Goal: Task Accomplishment & Management: Use online tool/utility

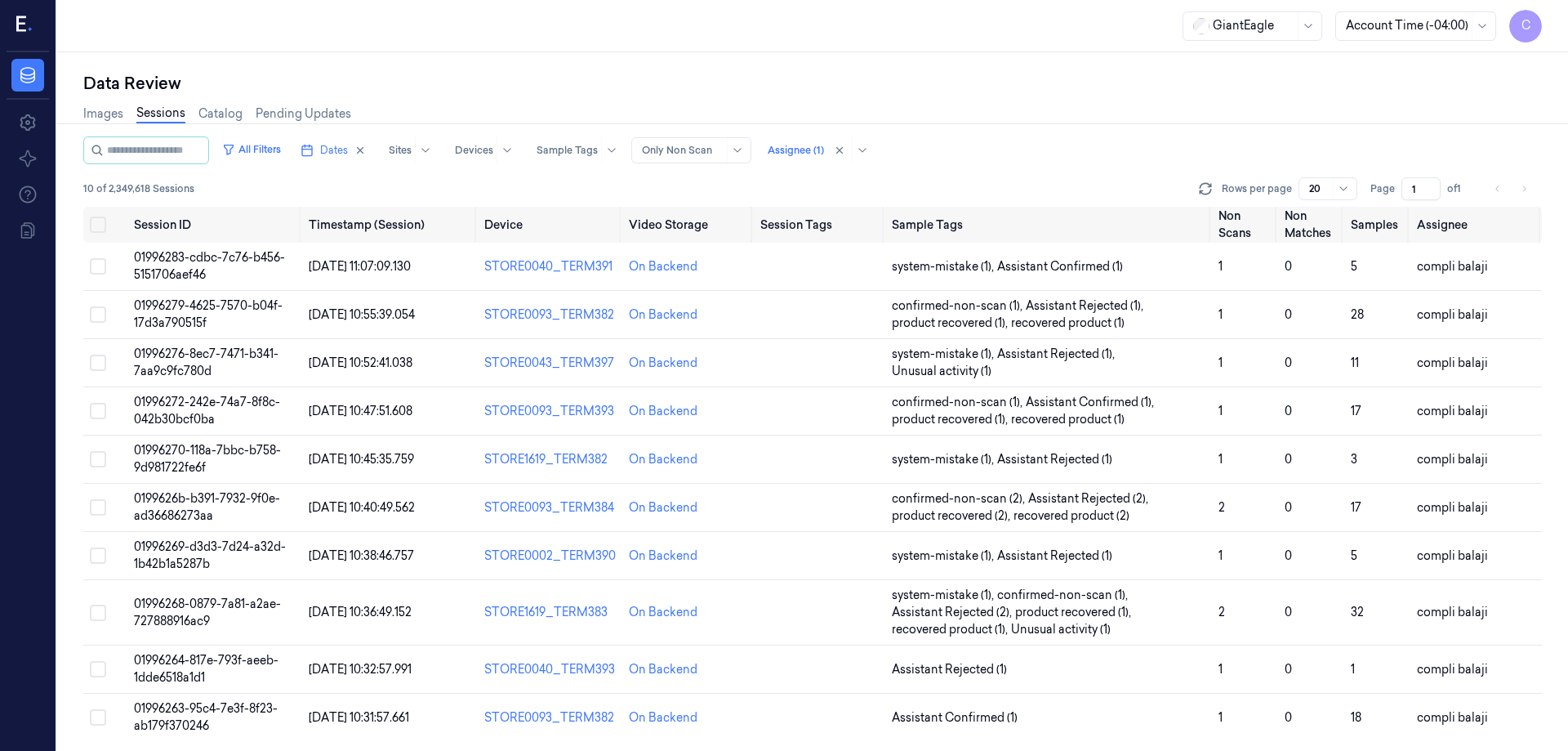
scroll to position [3, 0]
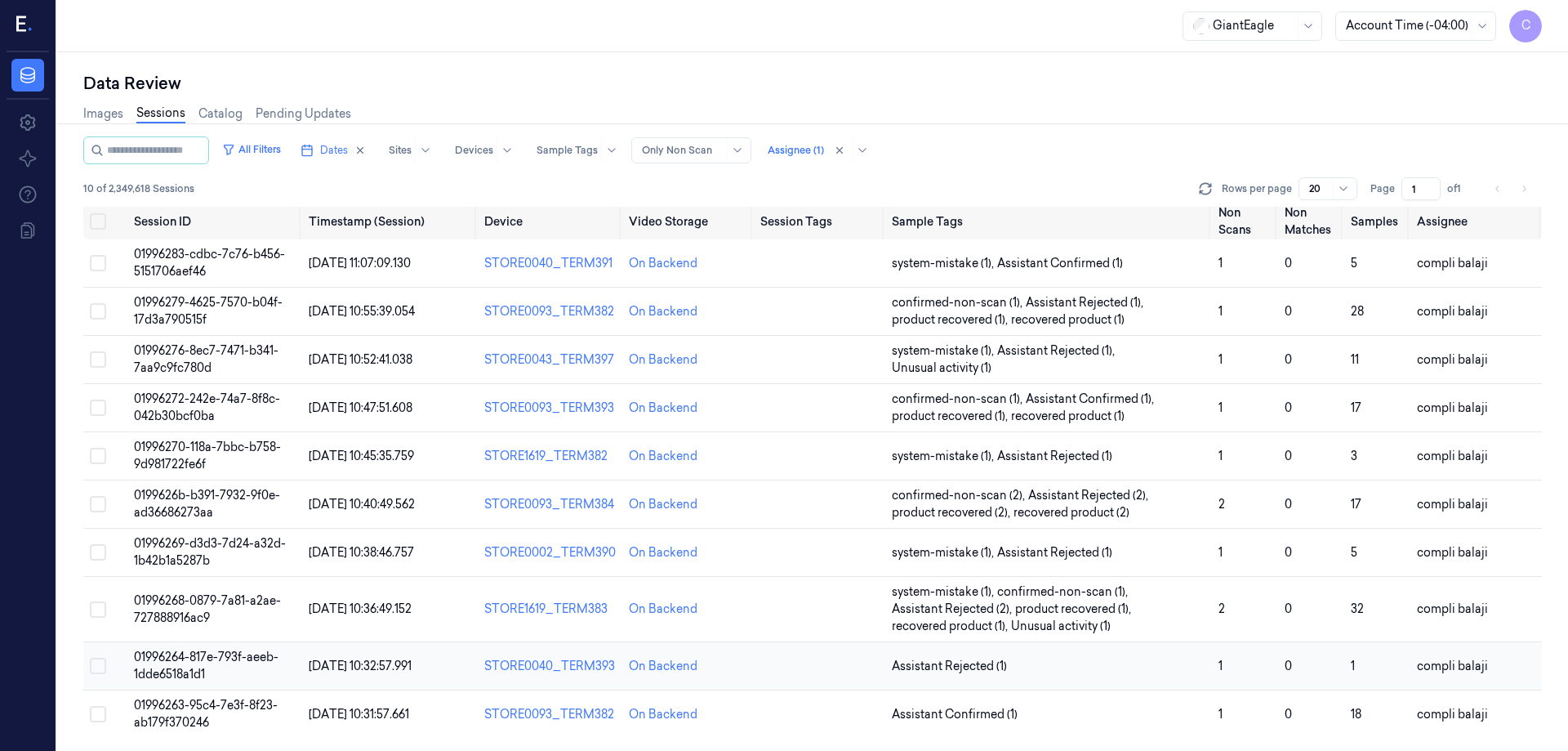
click at [256, 657] on span "01996264-817e-793f-aeeb-1dde6518a1d1" at bounding box center [206, 664] width 145 height 31
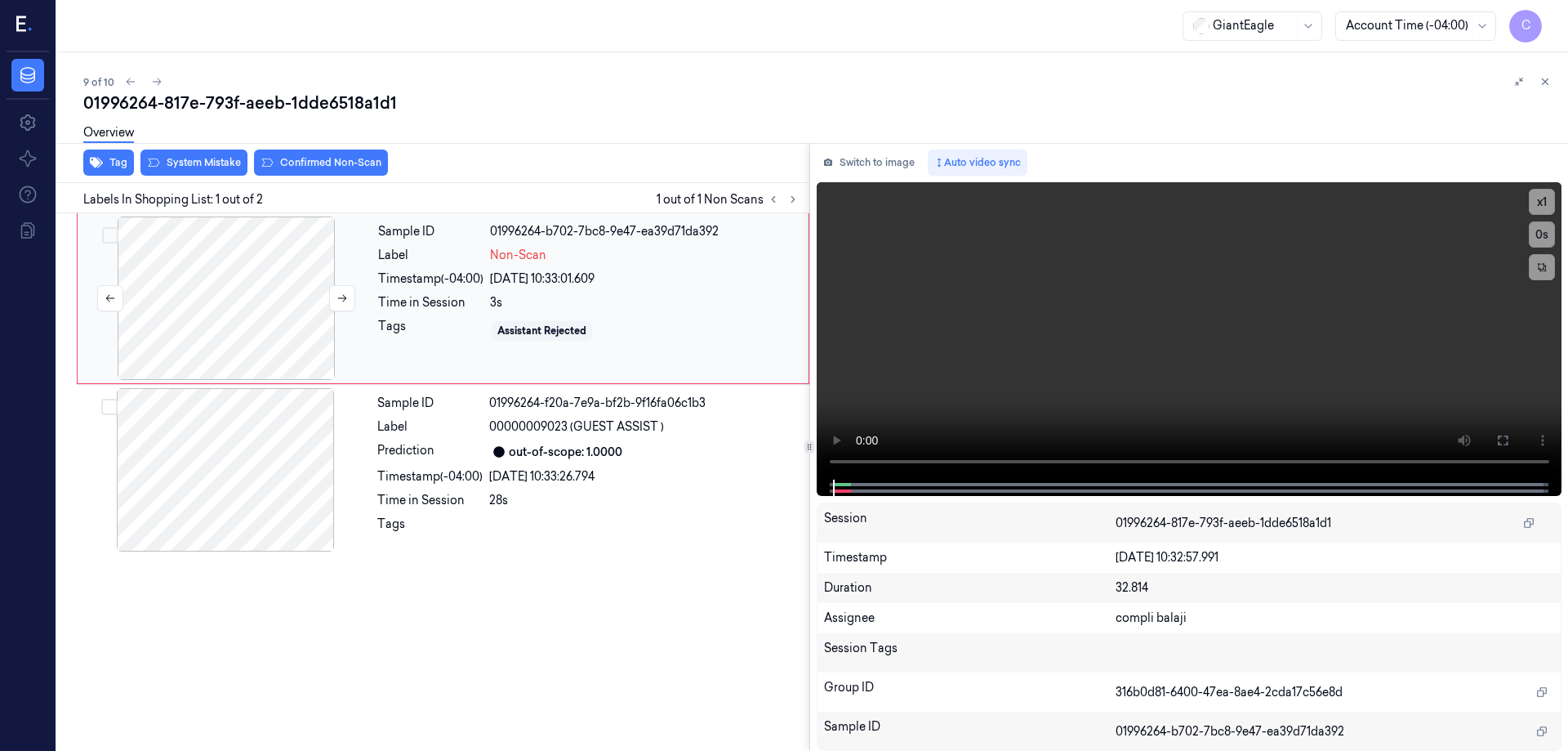
click at [230, 318] on div at bounding box center [226, 298] width 291 height 164
click at [1499, 438] on icon at bounding box center [1502, 441] width 13 height 13
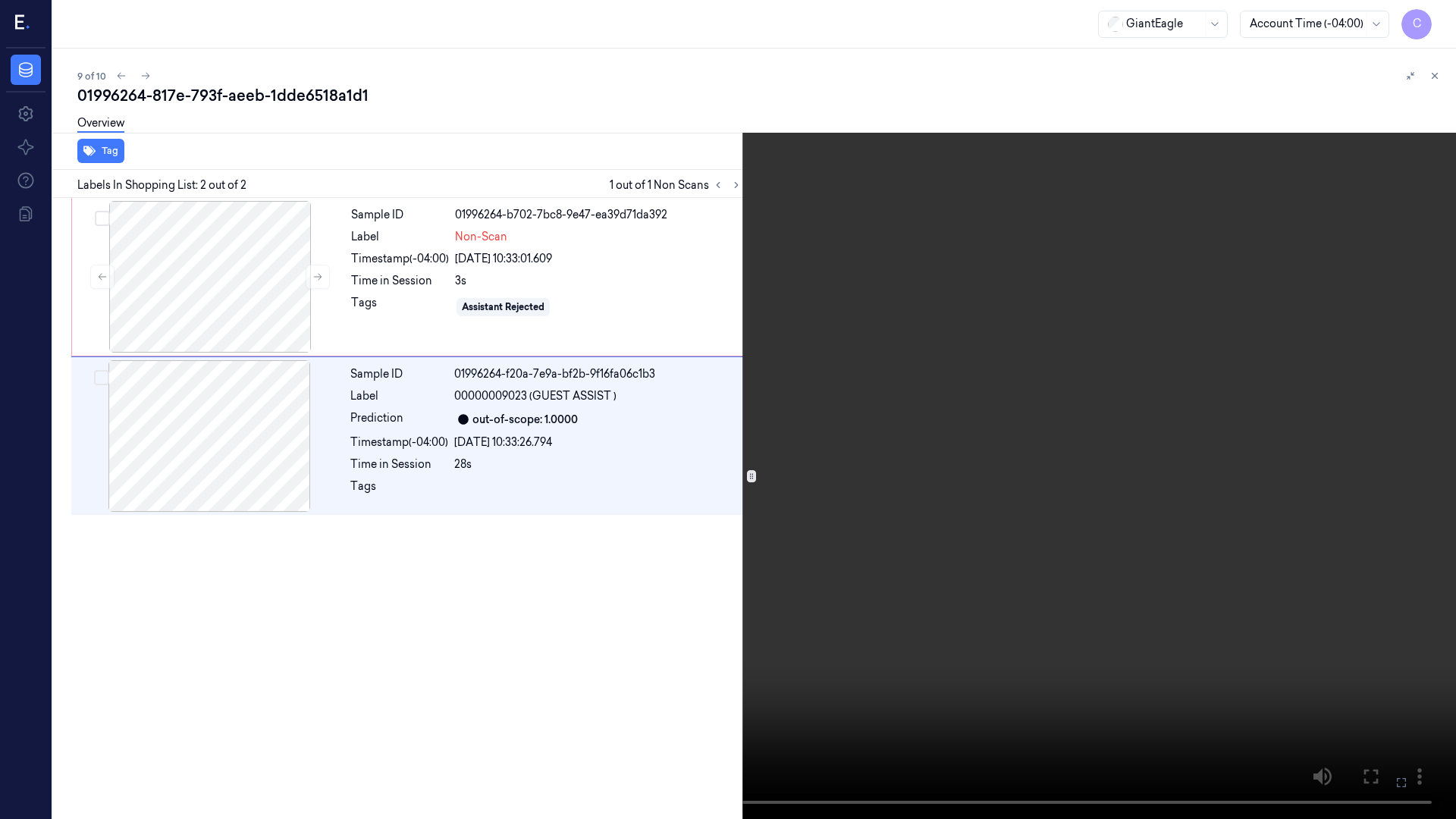
click at [0, 0] on icon at bounding box center [0, 0] width 0 height 0
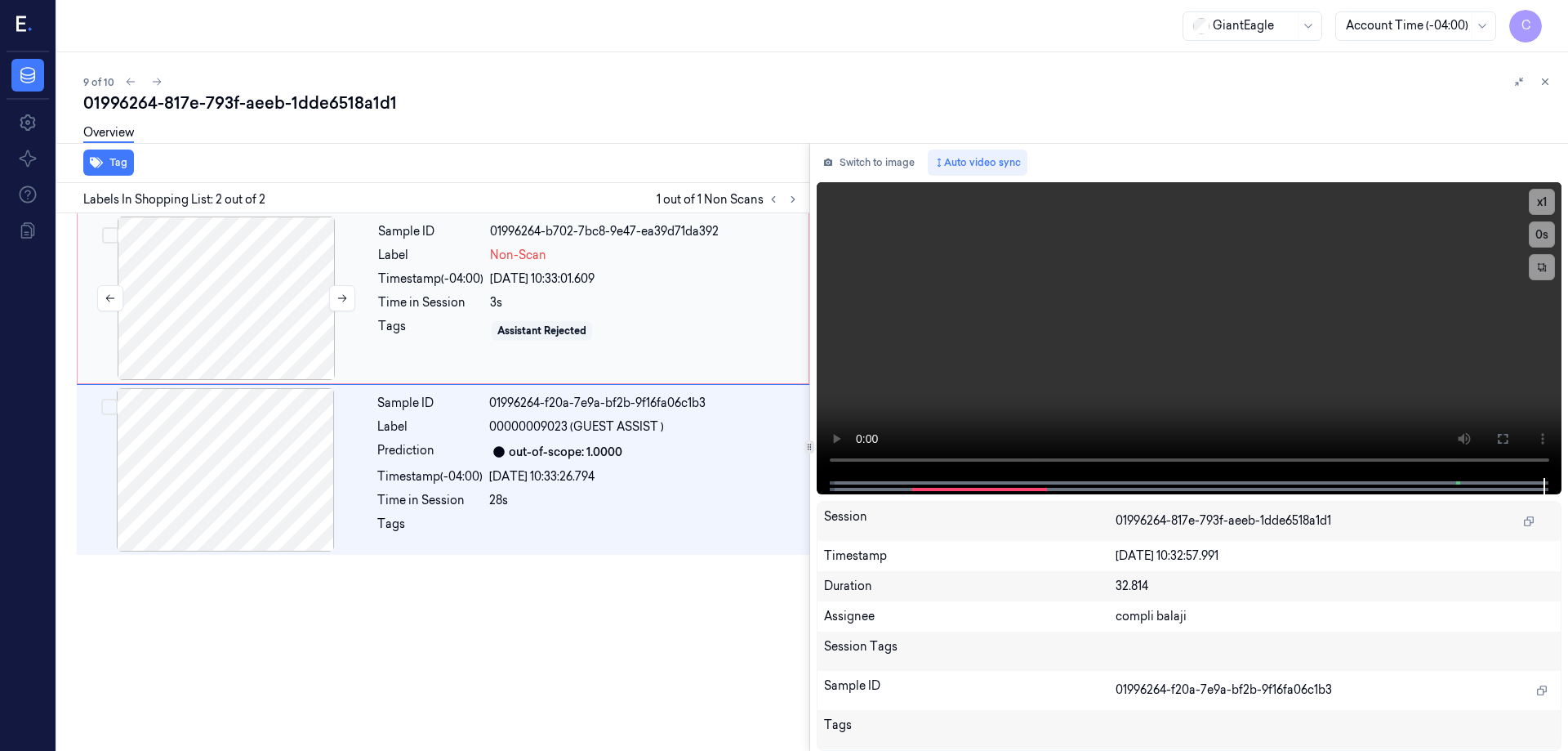
click at [200, 295] on div at bounding box center [226, 298] width 291 height 164
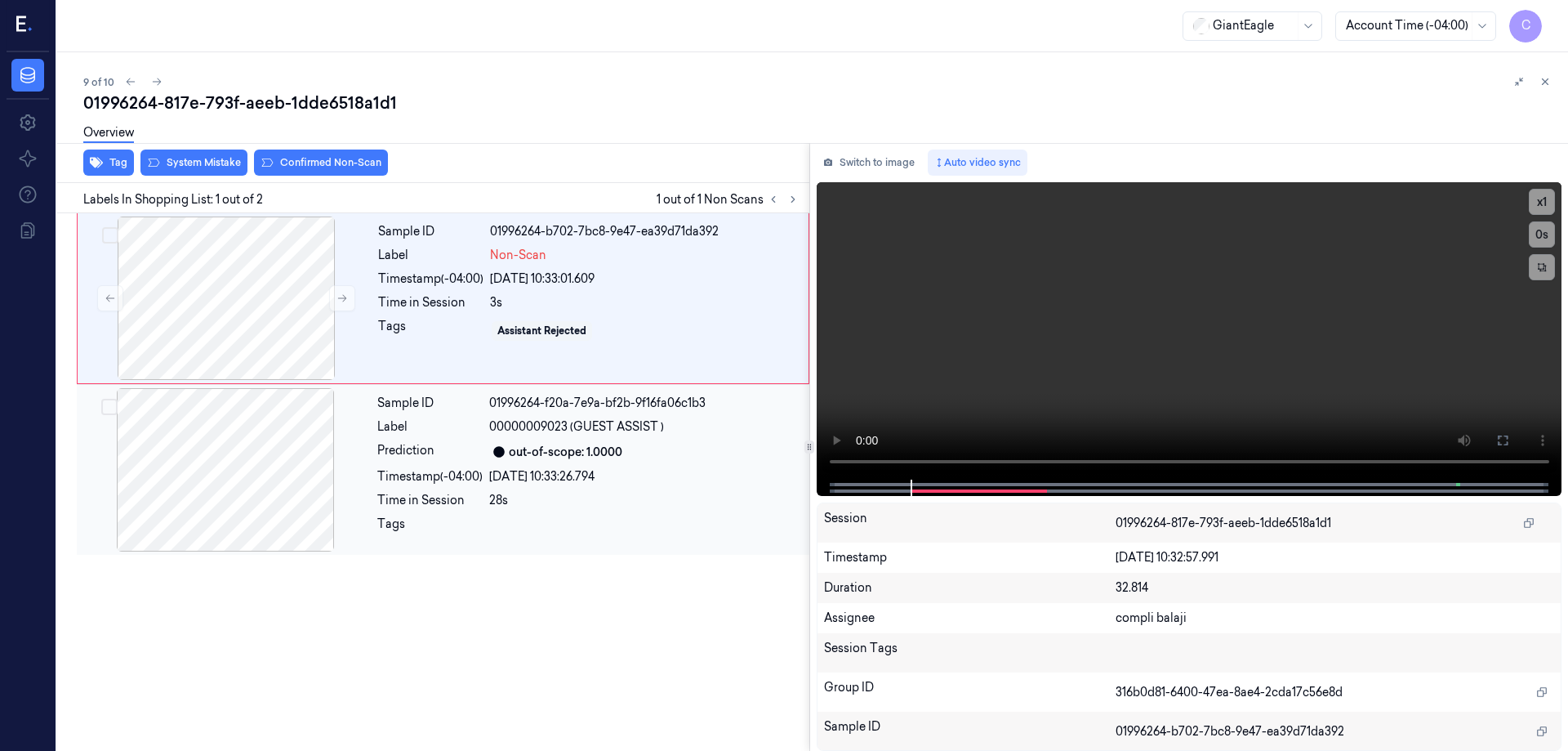
click at [271, 492] on div at bounding box center [225, 470] width 291 height 164
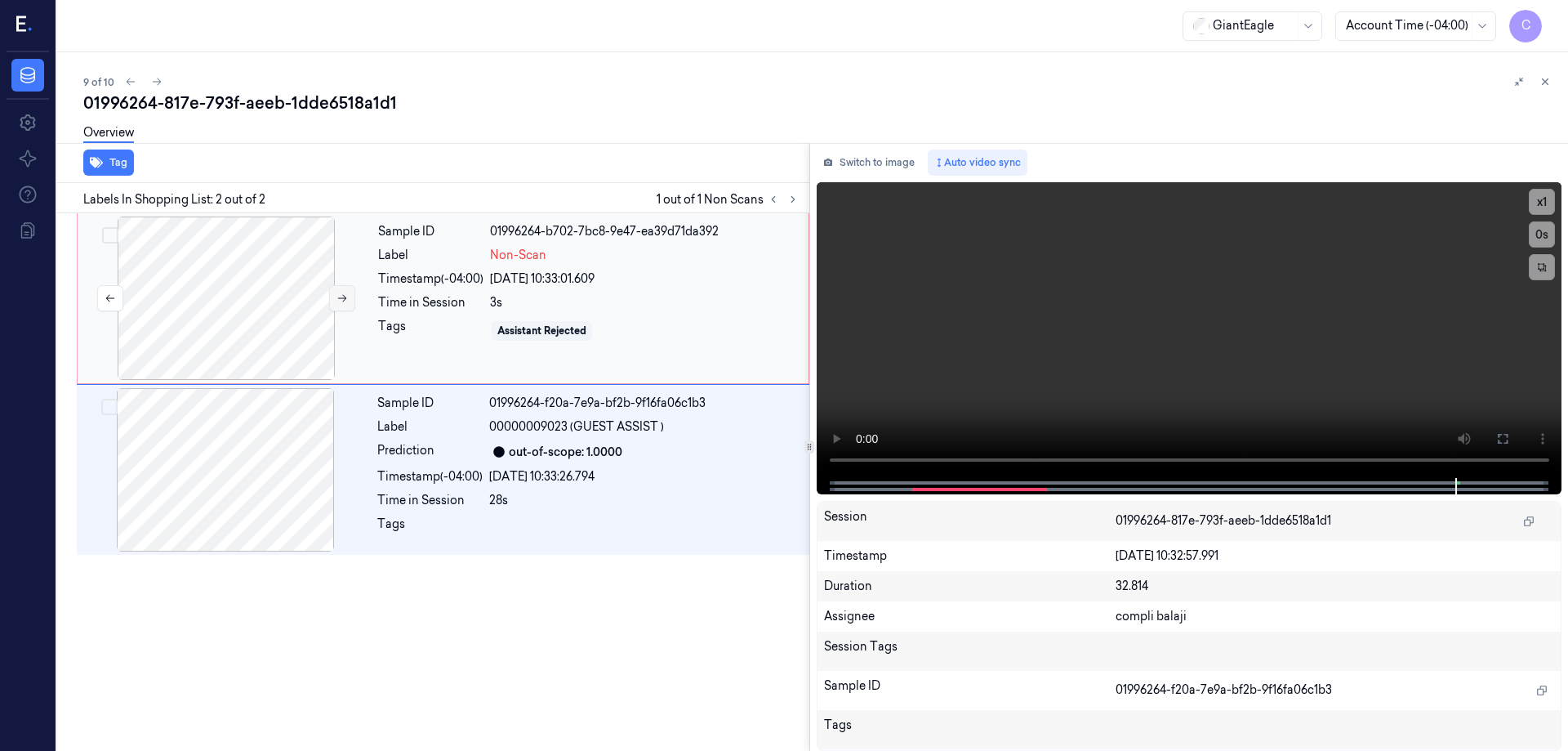
click at [343, 301] on icon at bounding box center [342, 299] width 9 height 8
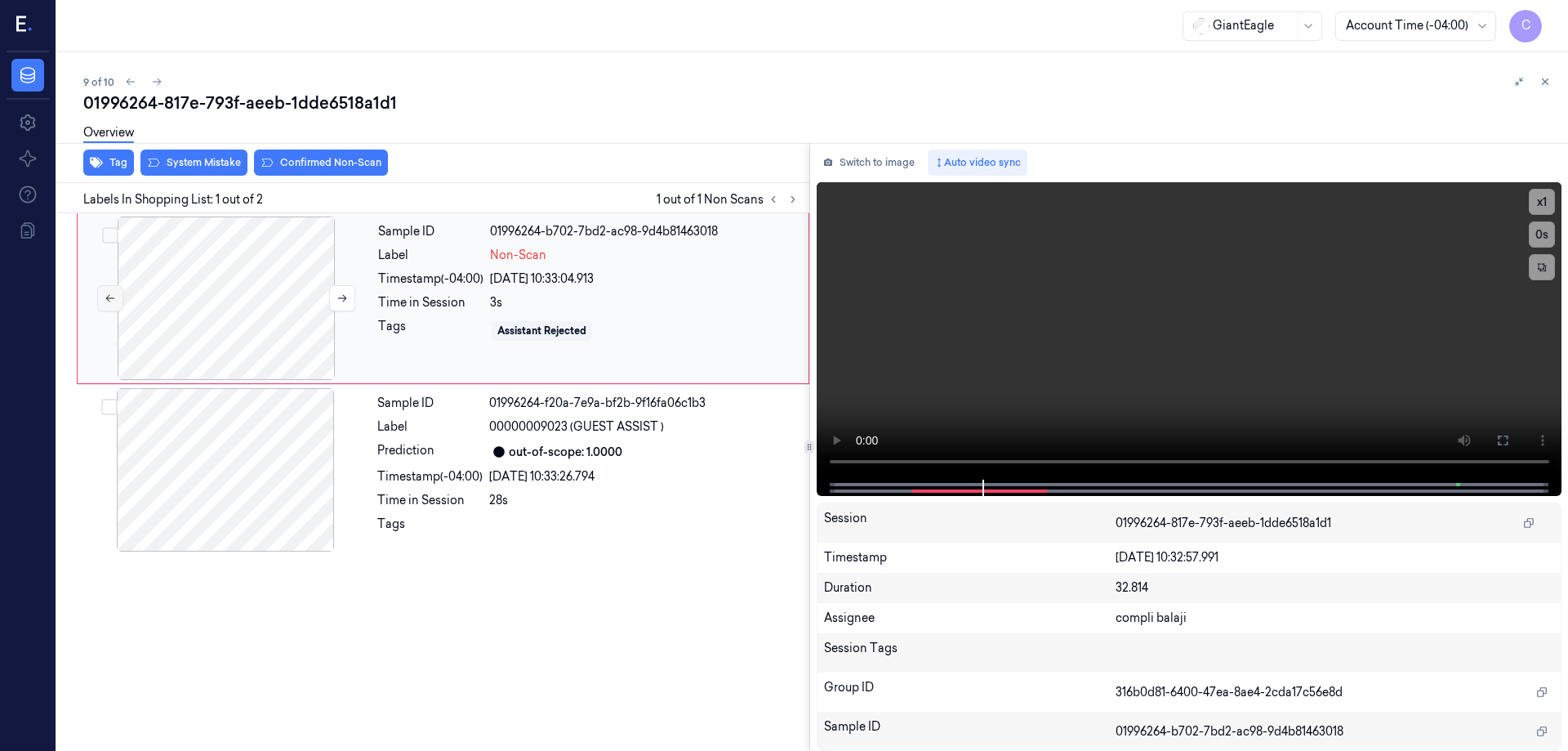
click at [112, 301] on icon at bounding box center [110, 298] width 11 height 11
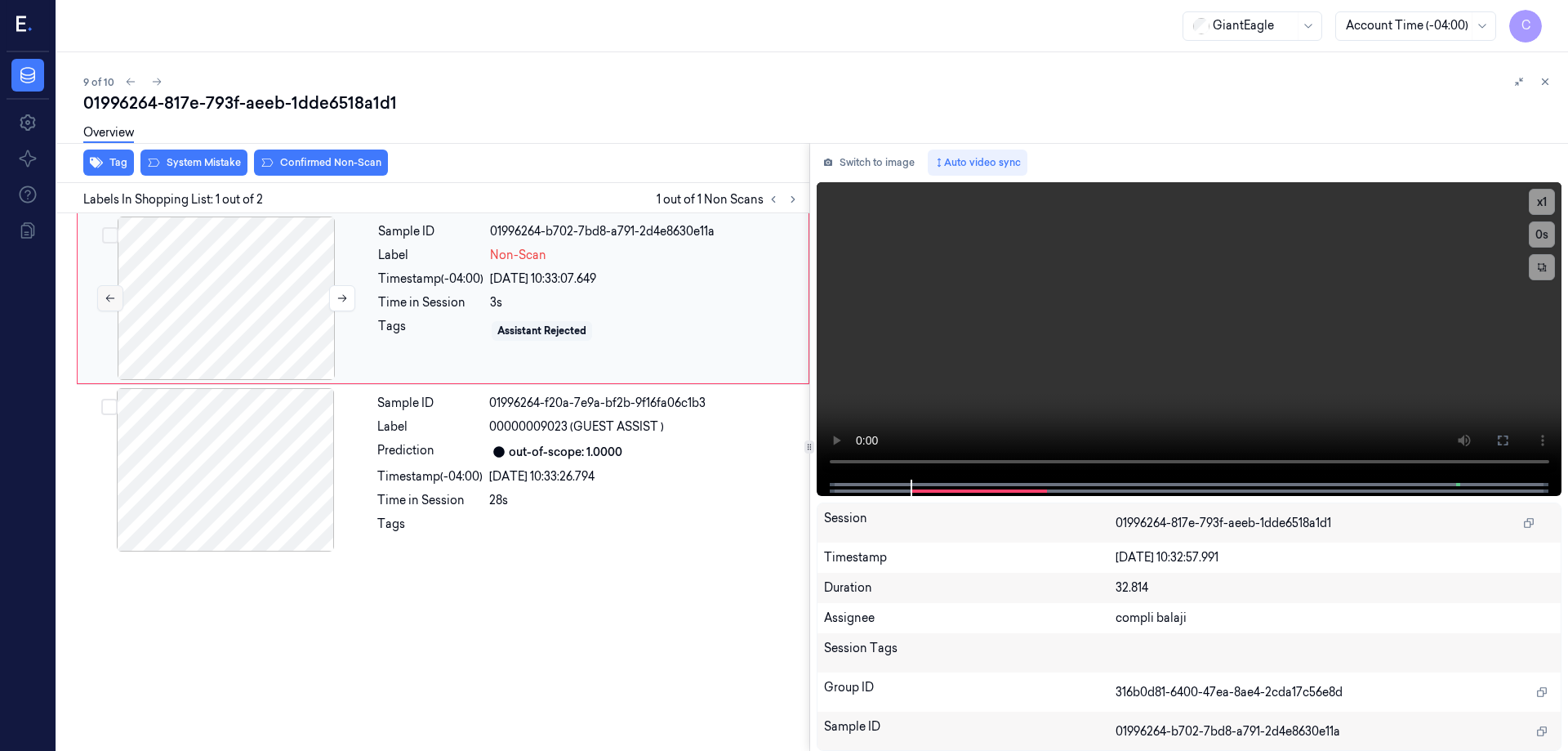
click at [112, 301] on icon at bounding box center [110, 298] width 11 height 11
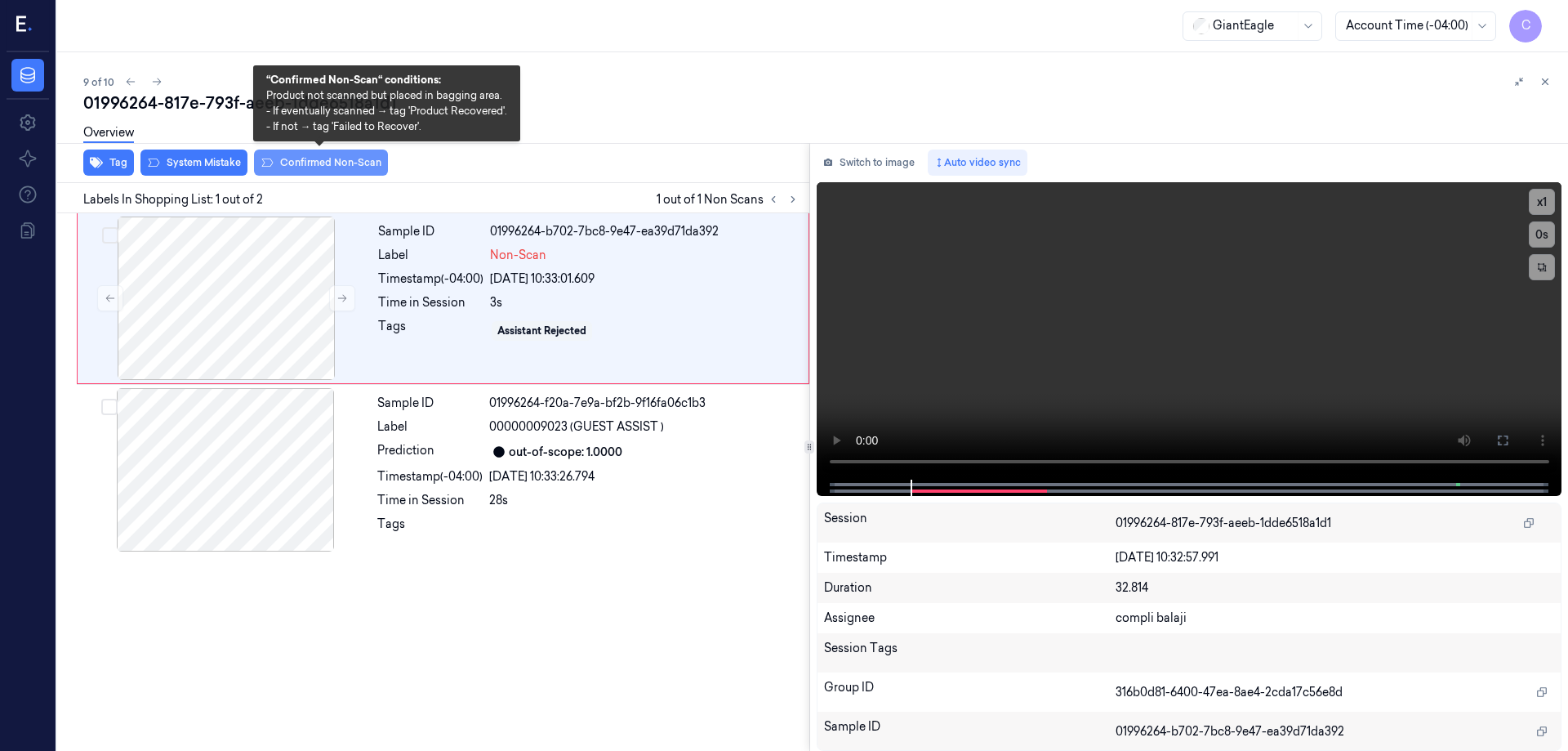
click at [314, 164] on button "Confirmed Non-Scan" at bounding box center [321, 162] width 134 height 26
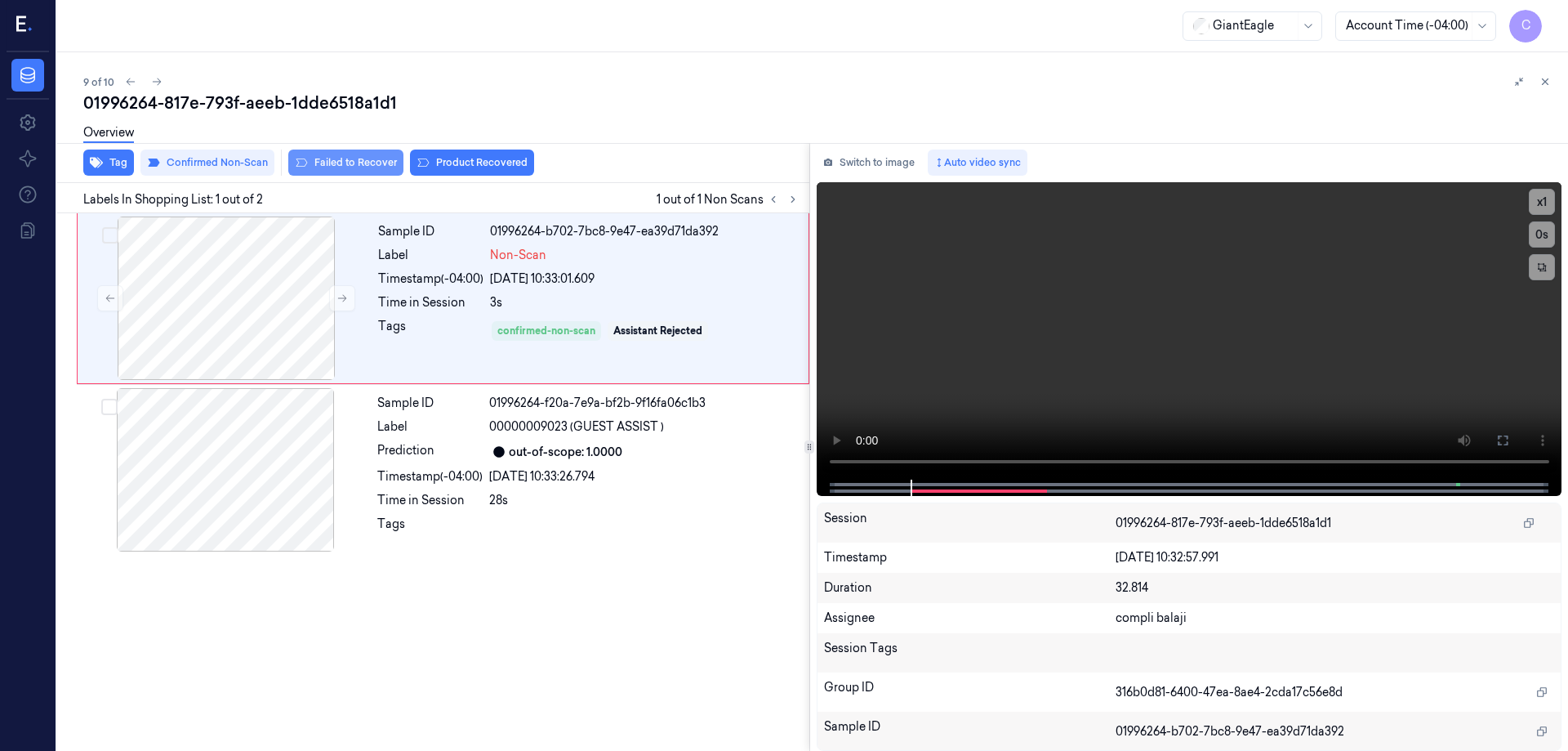
click at [378, 166] on button "Failed to Recover" at bounding box center [345, 162] width 115 height 26
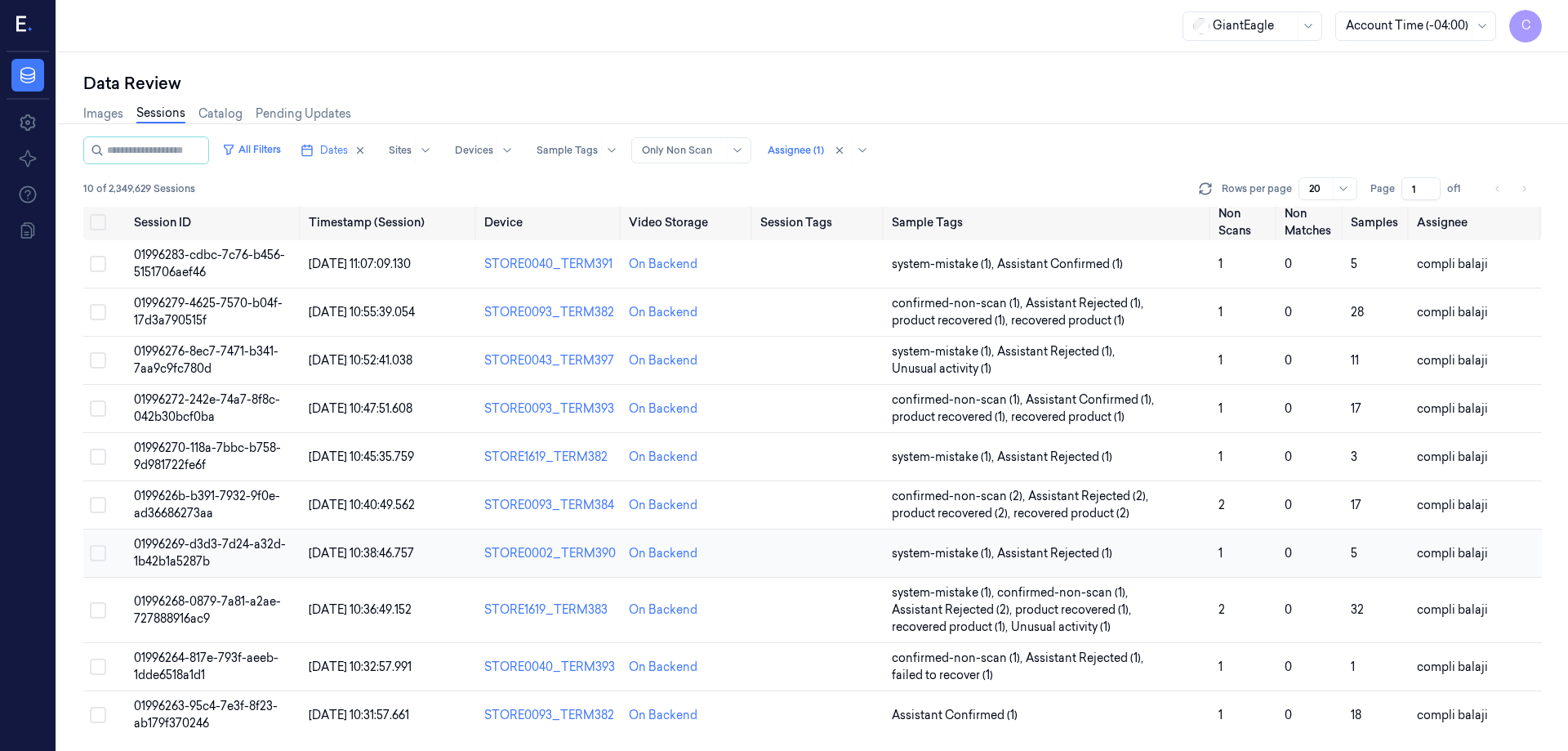
scroll to position [3, 0]
click at [196, 707] on span "01996263-95c4-7e3f-8f23-ab179f370246" at bounding box center [206, 713] width 144 height 31
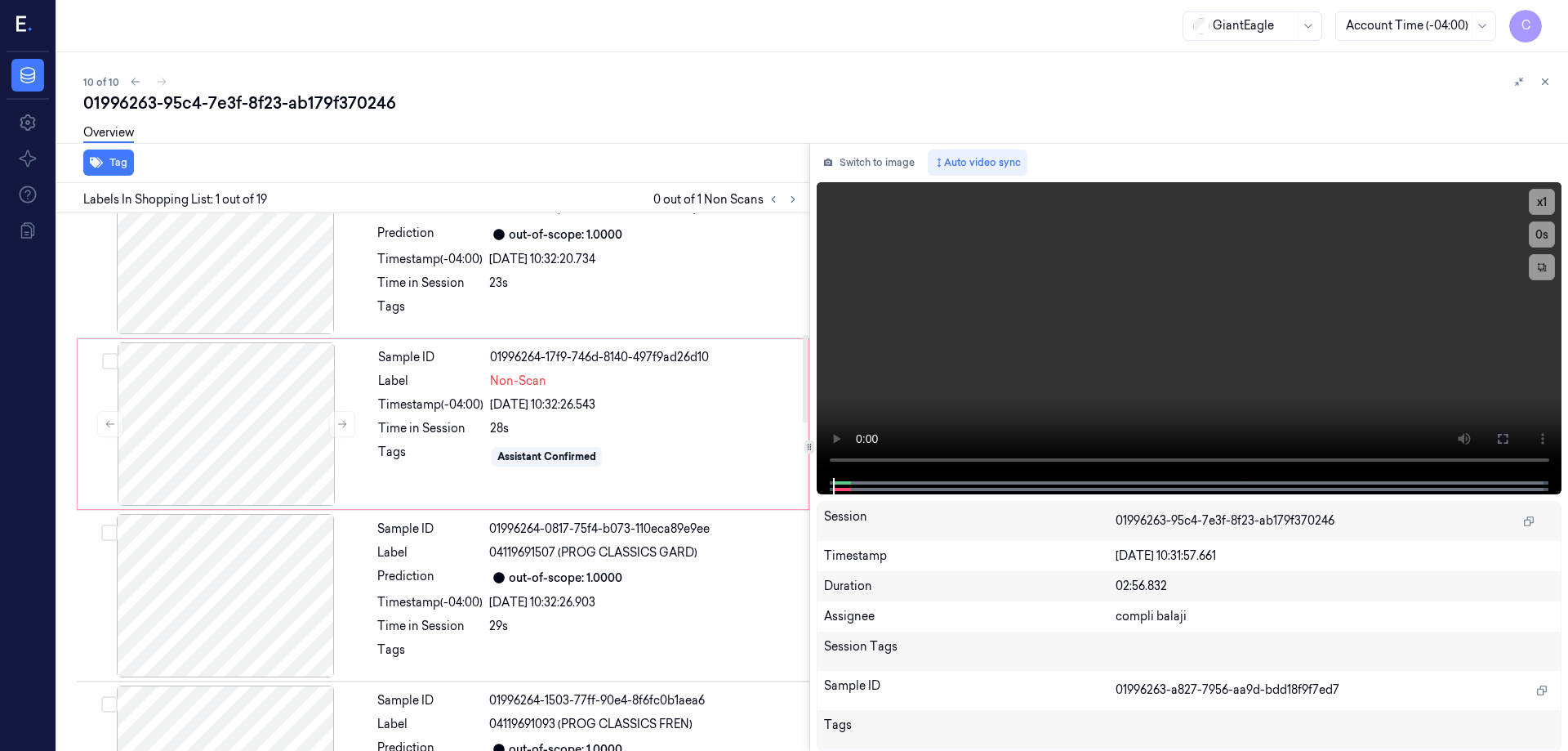
scroll to position [735, 0]
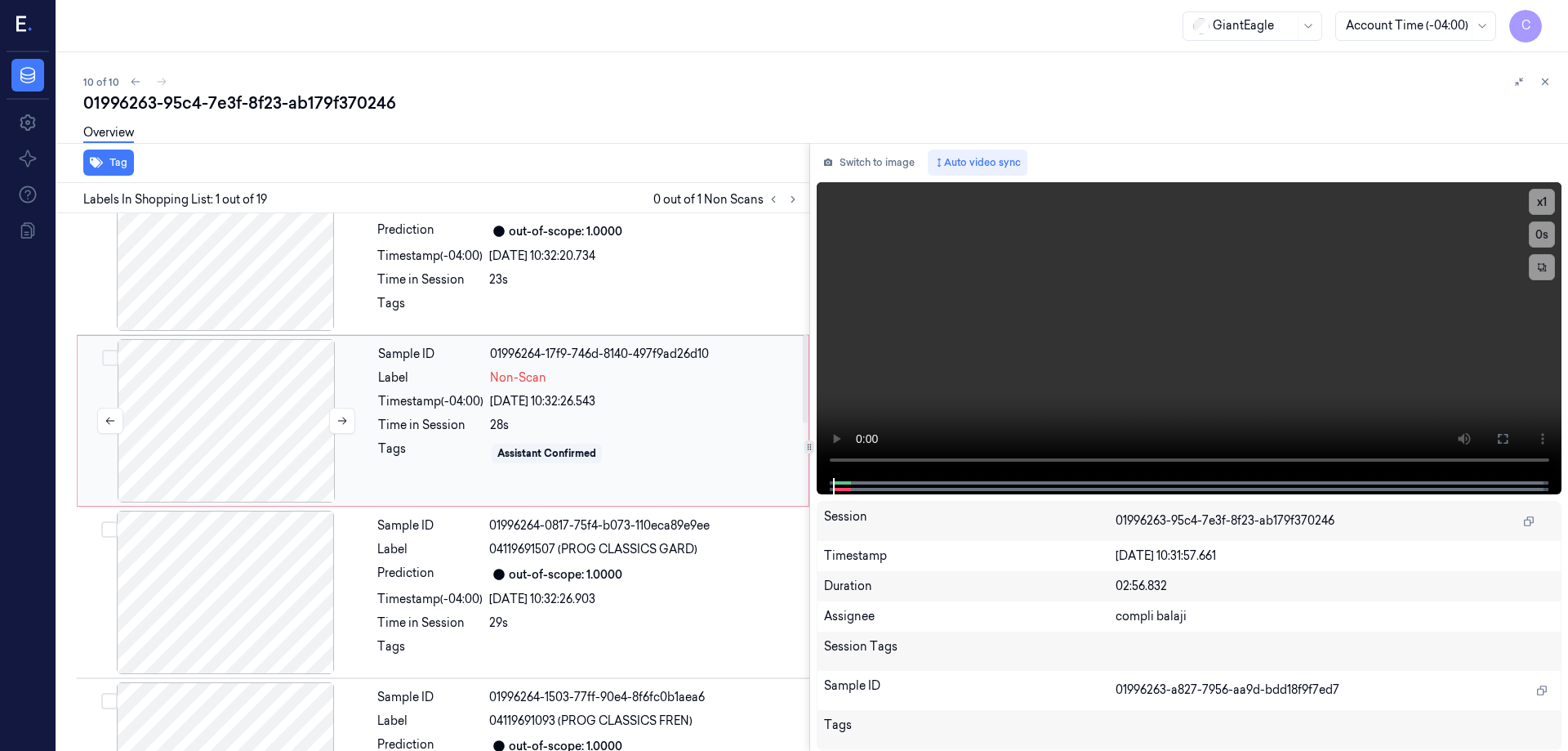
click at [247, 429] on div at bounding box center [226, 421] width 291 height 164
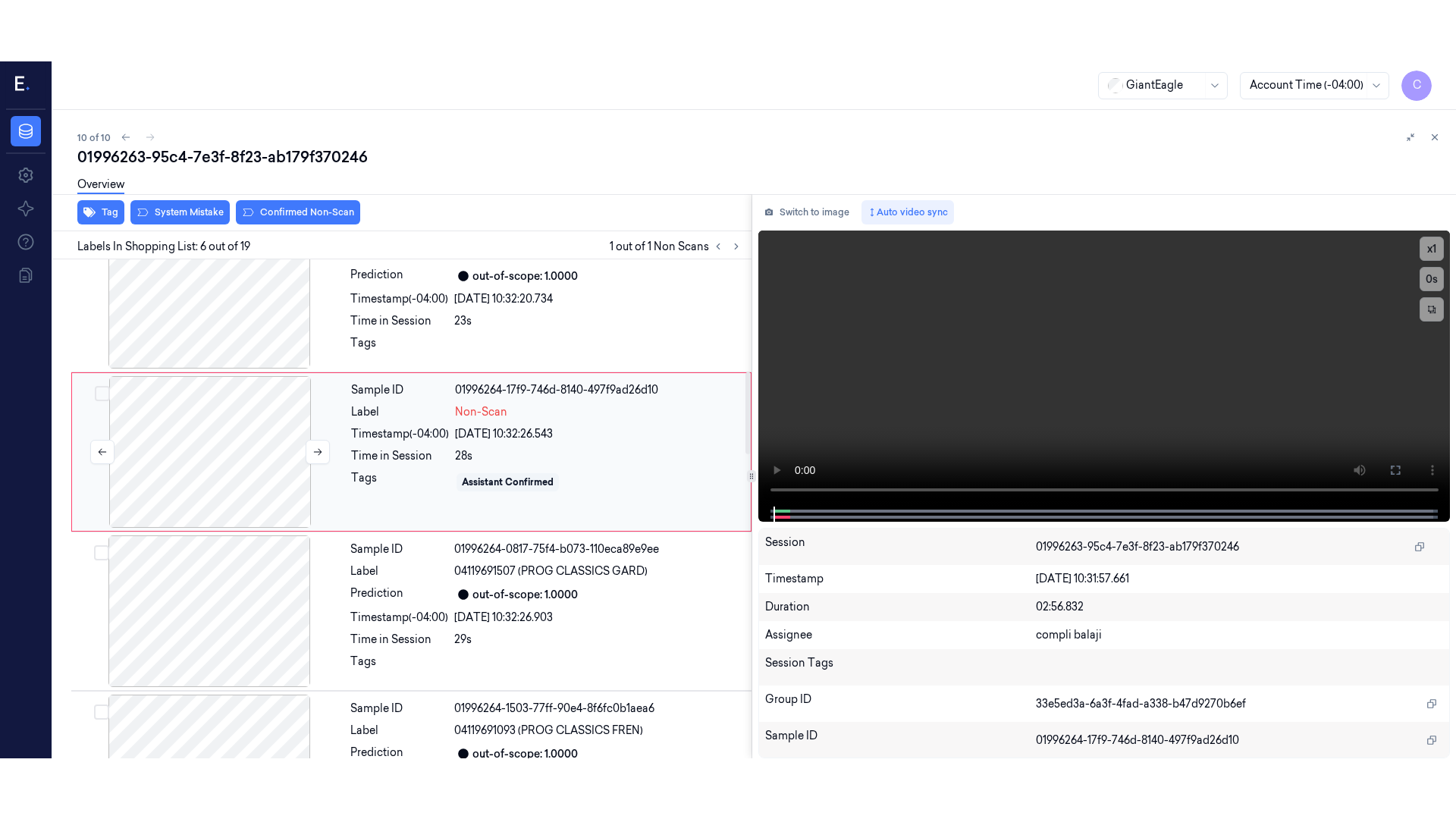
scroll to position [626, 0]
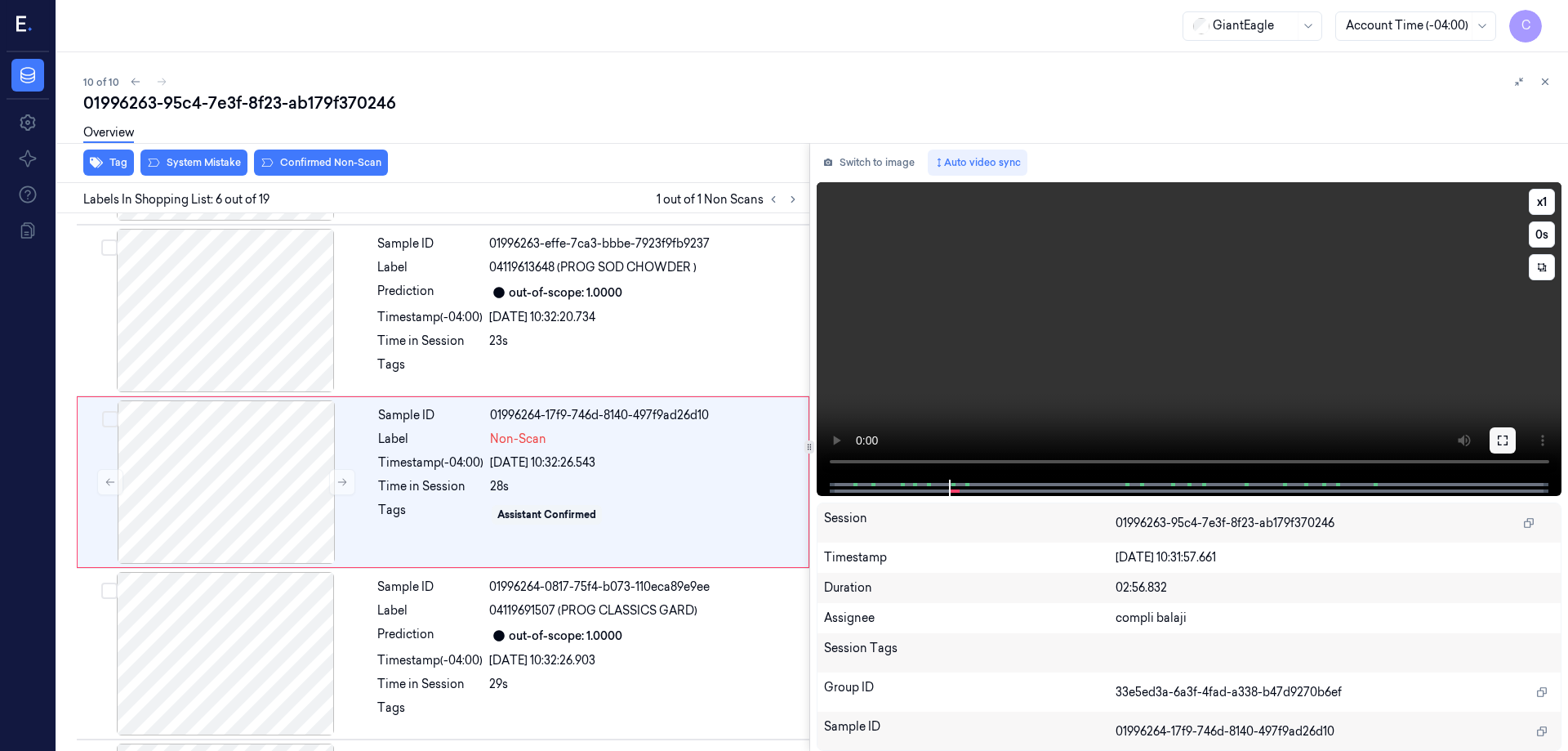
click at [1512, 445] on button at bounding box center [1501, 440] width 26 height 26
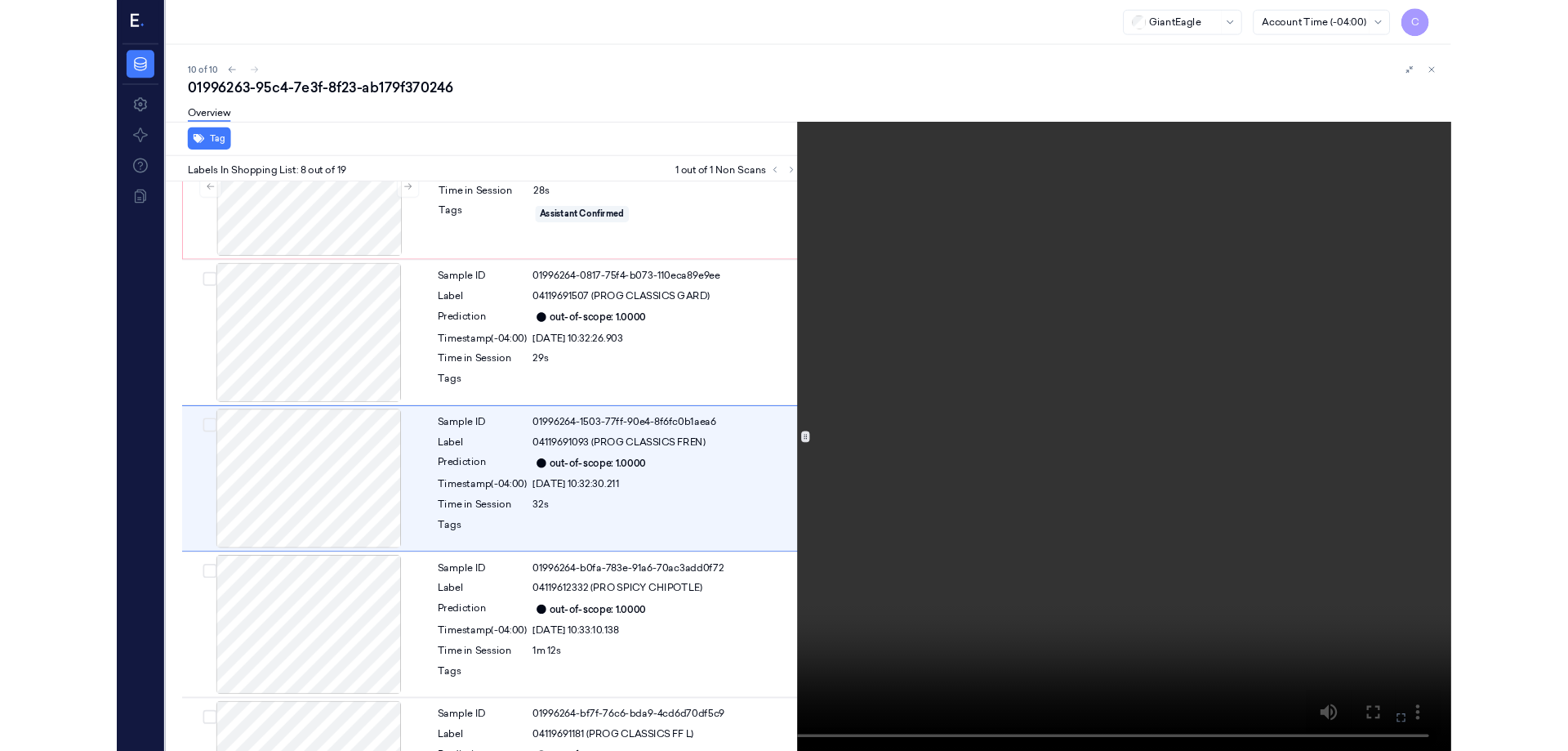
scroll to position [952, 0]
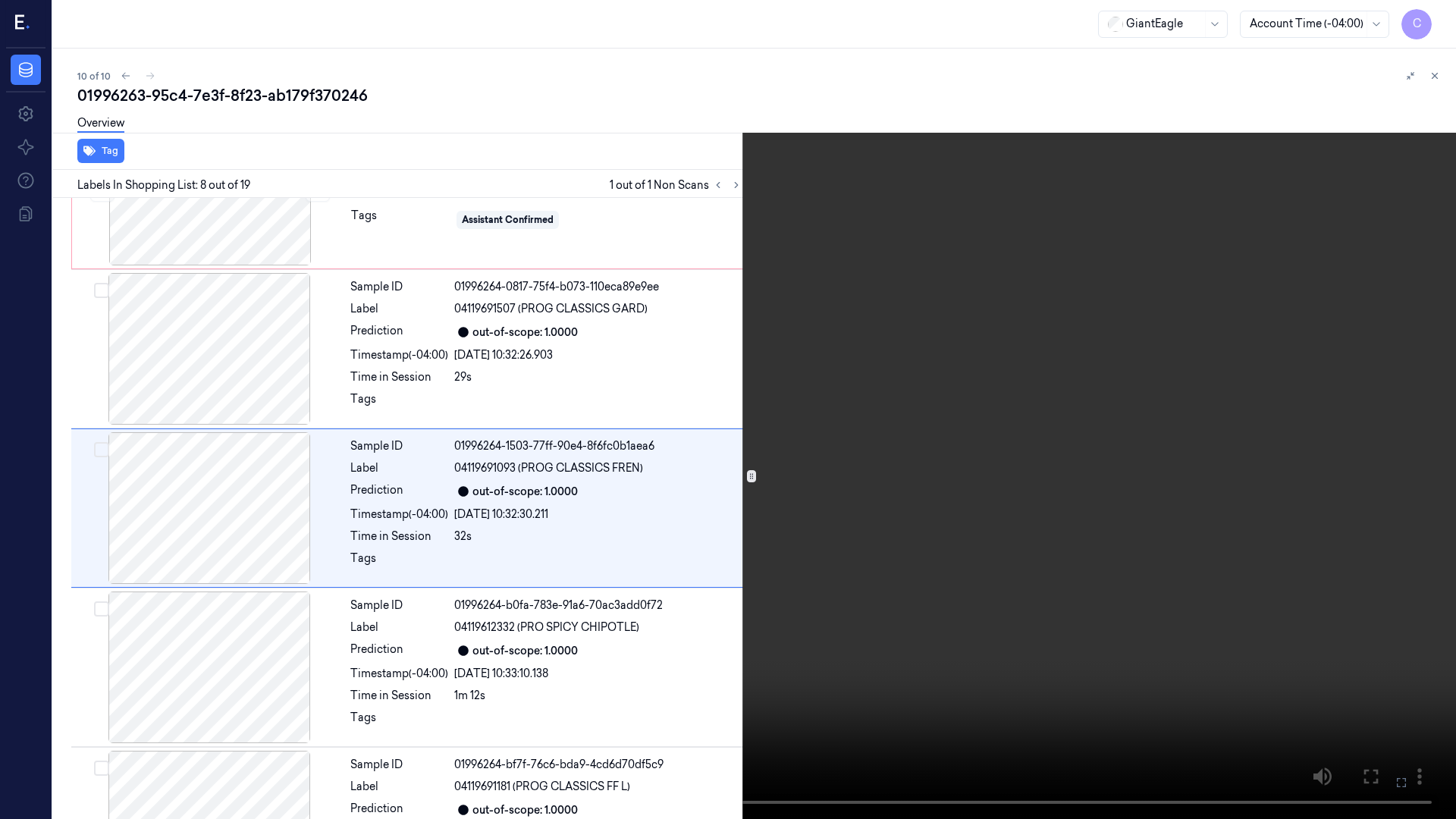
click at [0, 0] on icon at bounding box center [0, 0] width 0 height 0
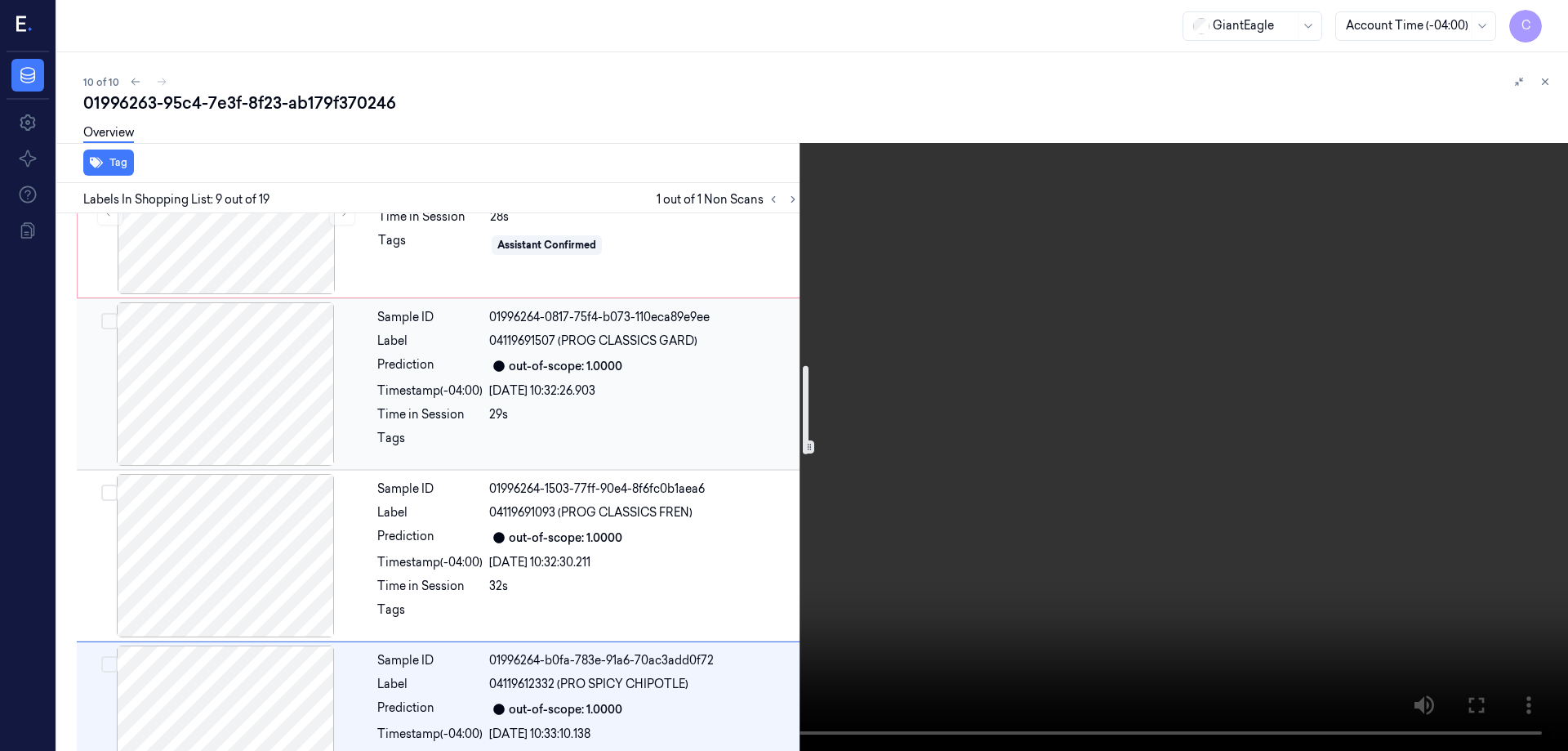
scroll to position [861, 0]
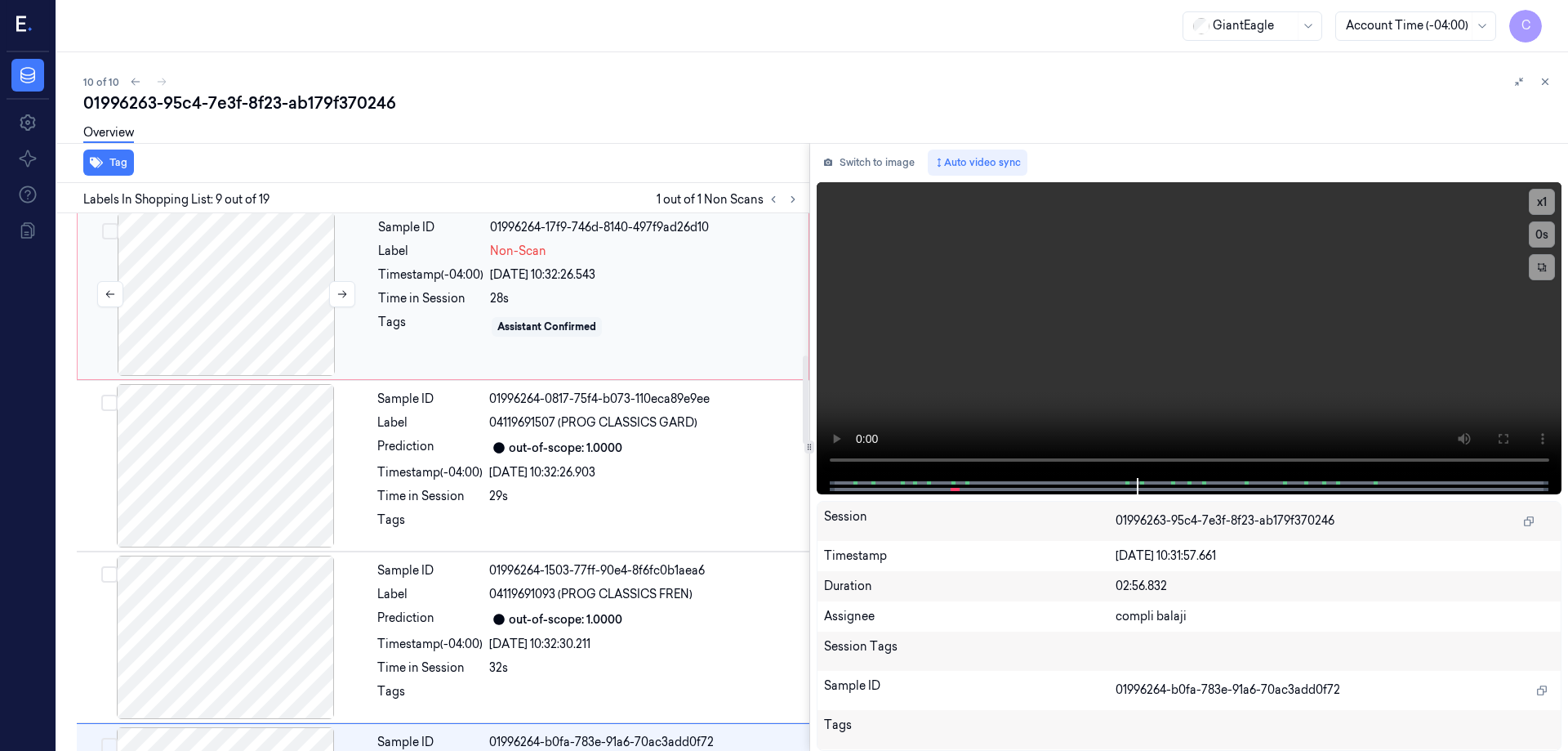
click at [230, 281] on div at bounding box center [226, 294] width 291 height 164
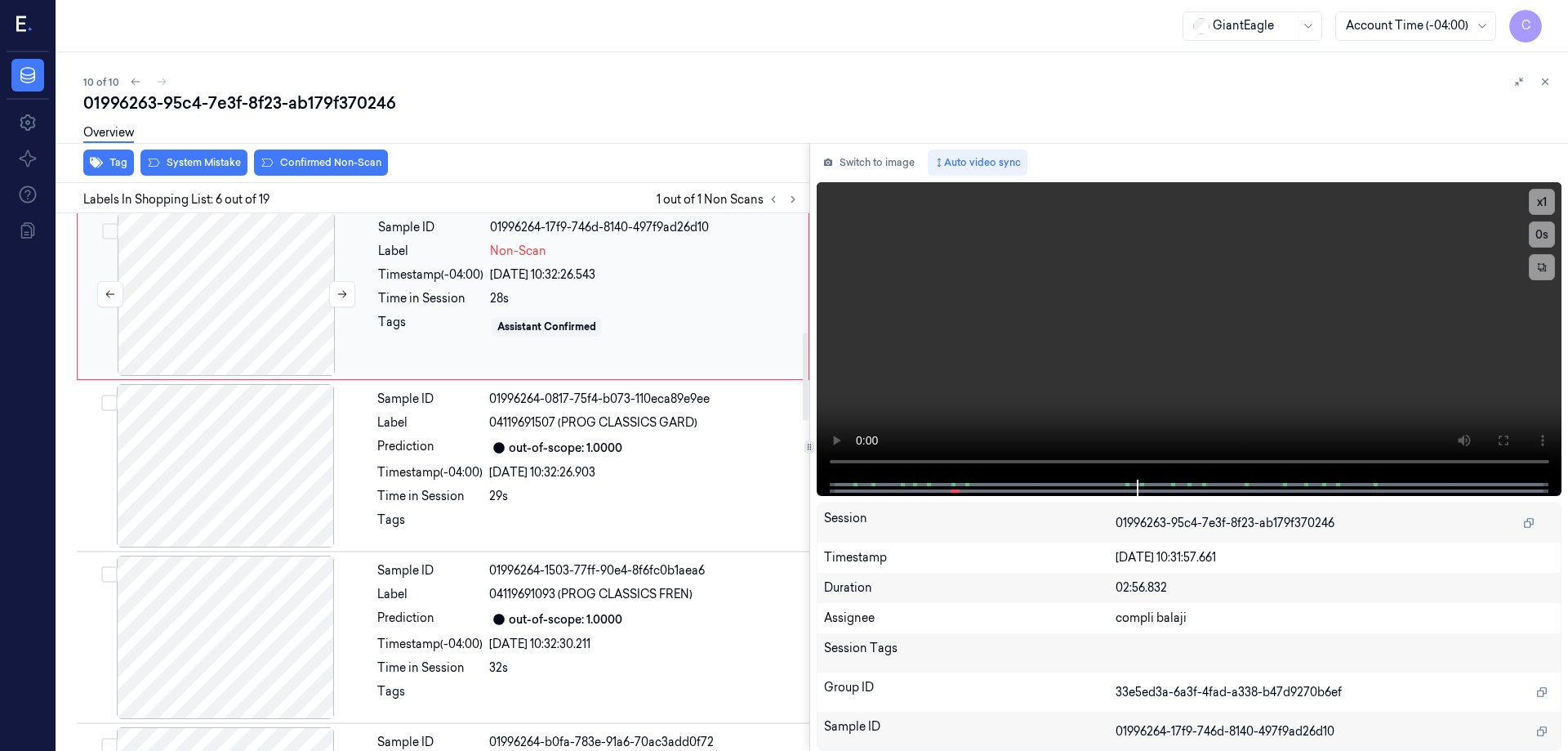
scroll to position [674, 0]
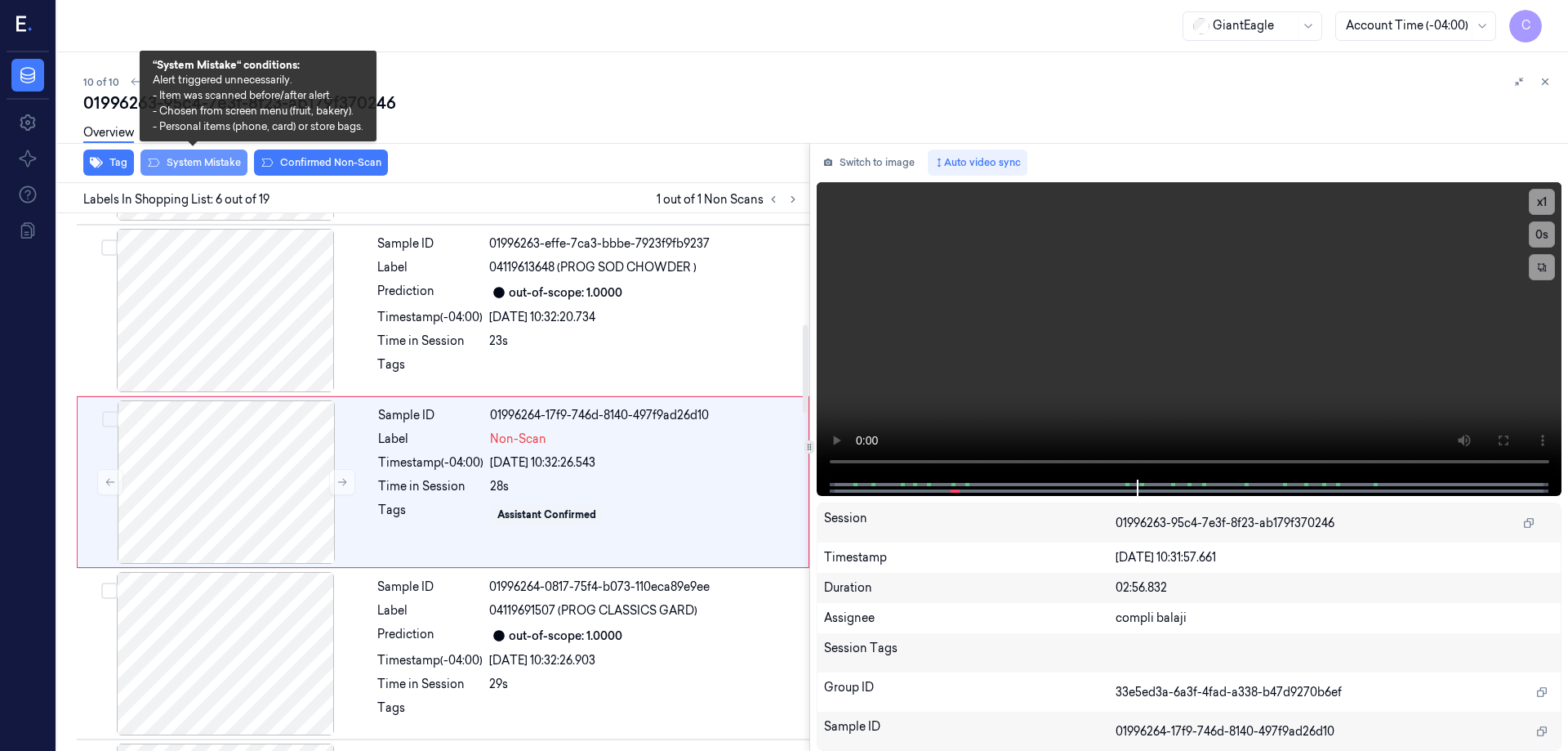
drag, startPoint x: 195, startPoint y: 162, endPoint x: 204, endPoint y: 163, distance: 9.1
click at [196, 162] on button "System Mistake" at bounding box center [194, 162] width 107 height 26
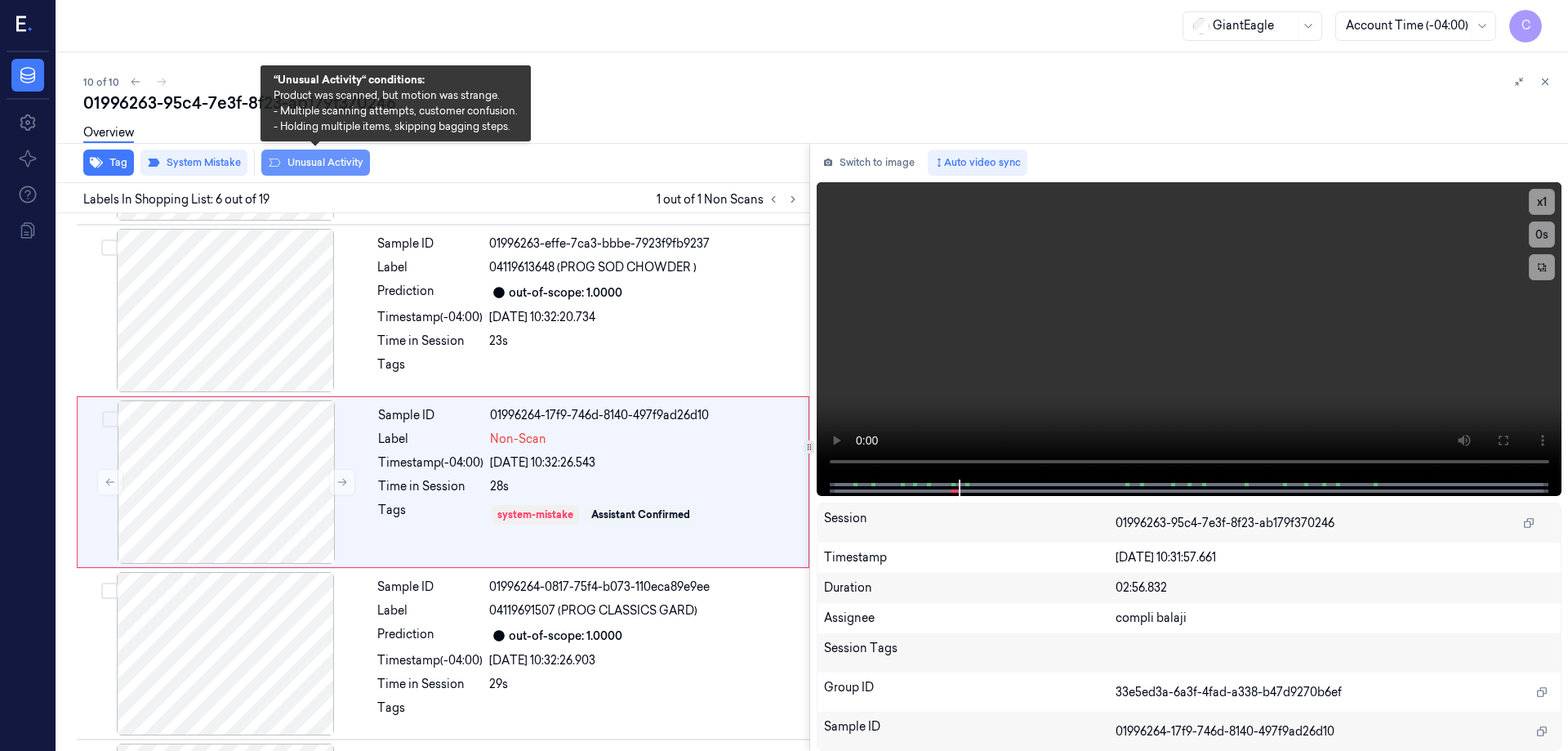
click at [327, 166] on button "Unusual Activity" at bounding box center [316, 162] width 108 height 26
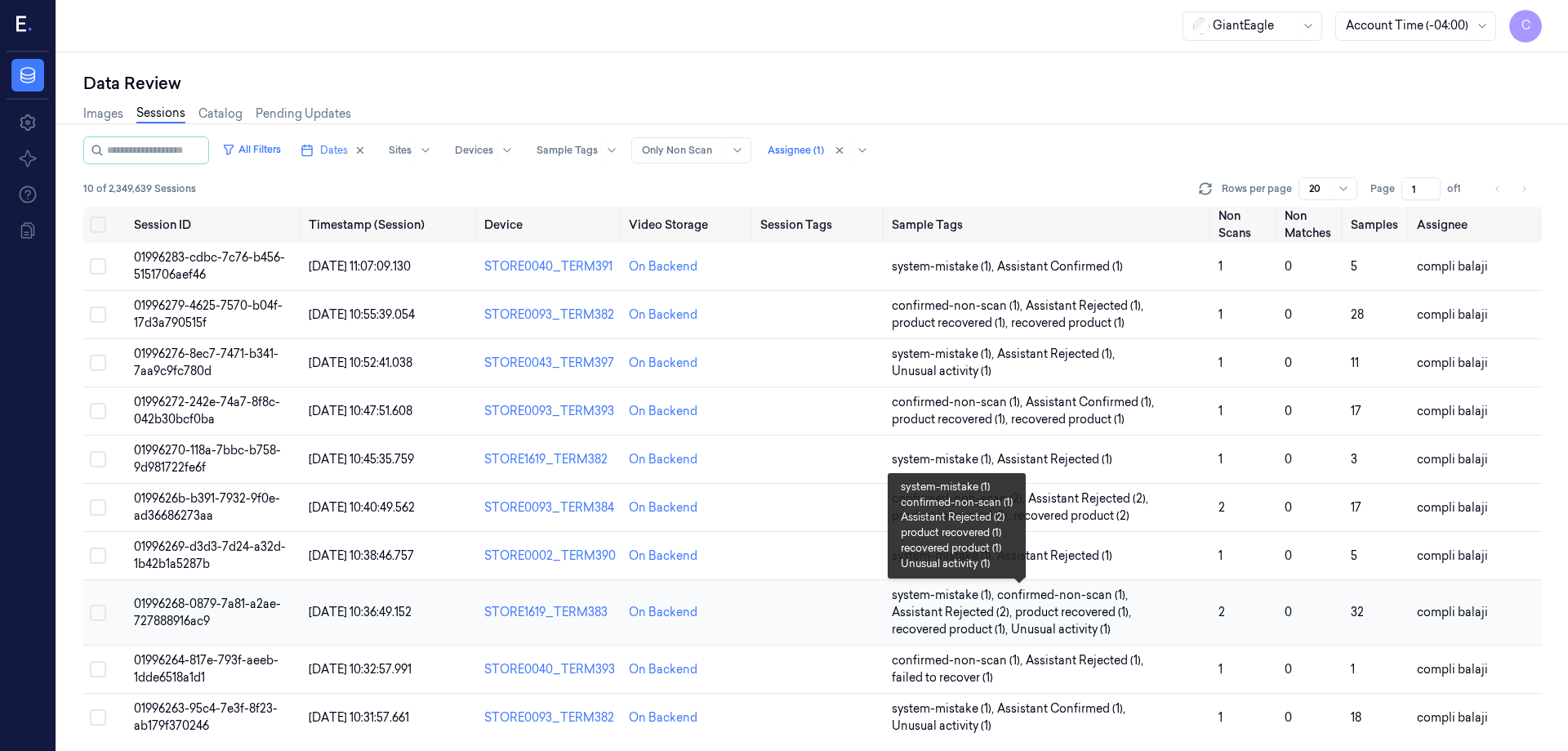
scroll to position [3, 0]
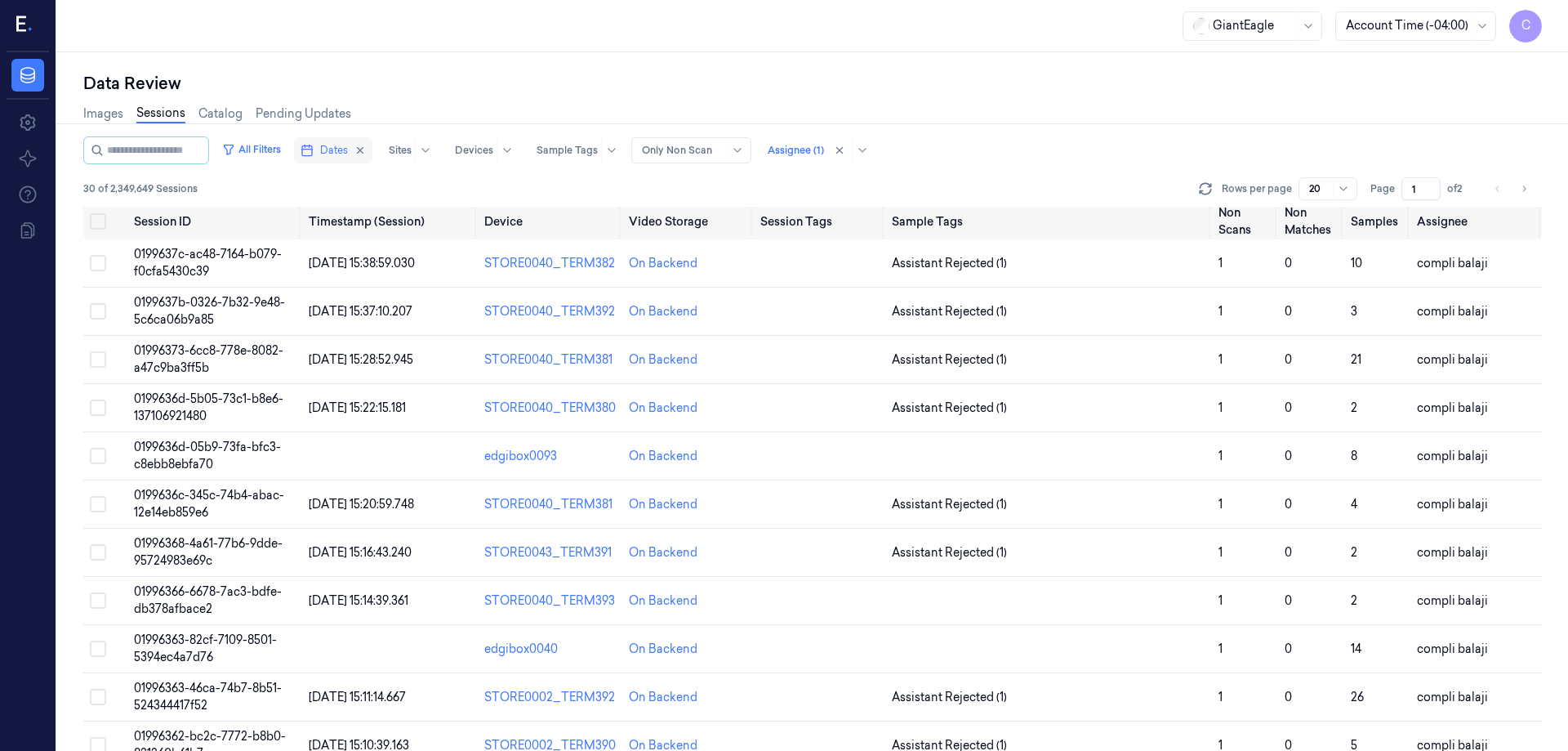
click at [348, 151] on span "Dates" at bounding box center [333, 149] width 28 height 14
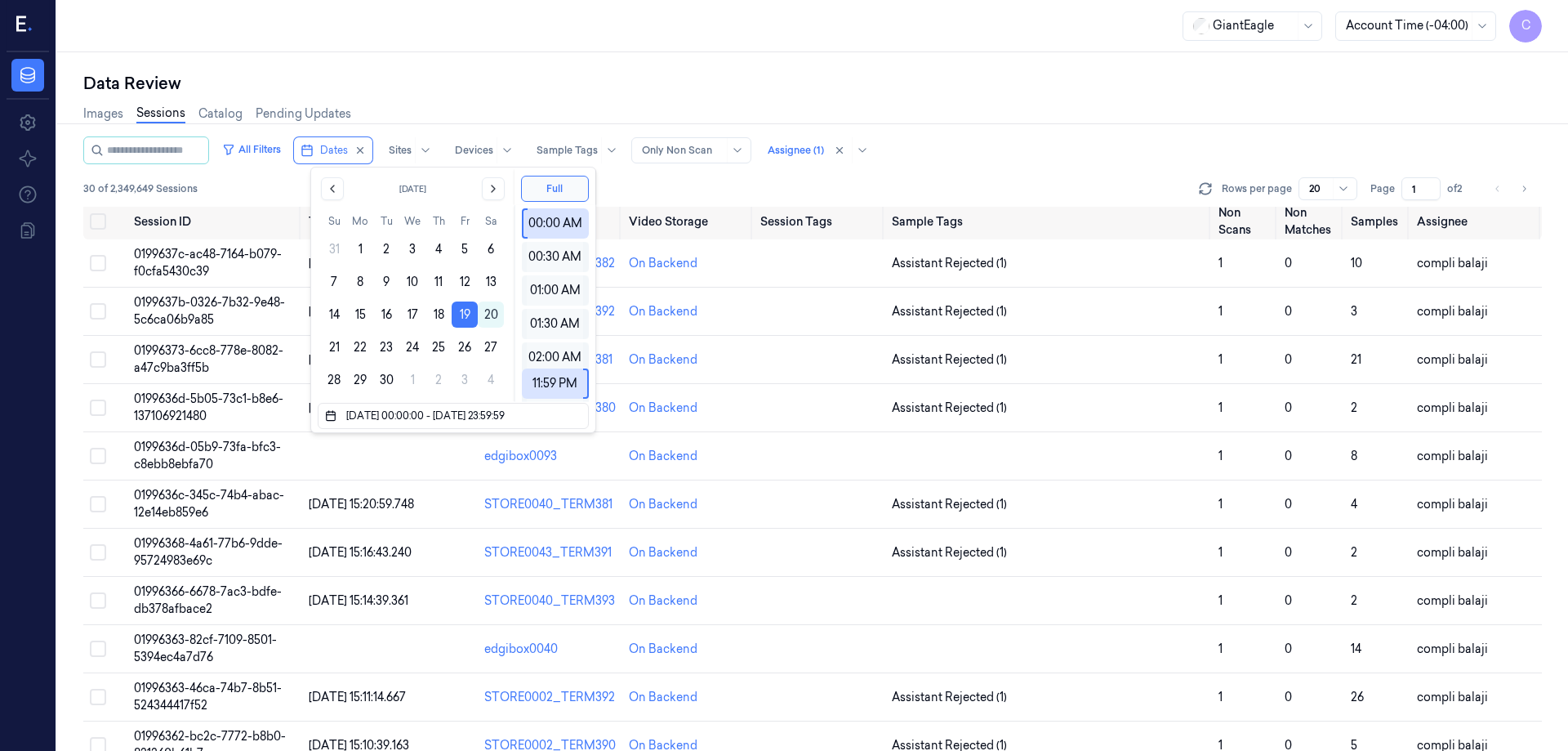
click at [962, 164] on div "All Filters Dates Sites Devices Sample Tags Alert Type Only Non Scan Assignee (…" at bounding box center [813, 149] width 1459 height 28
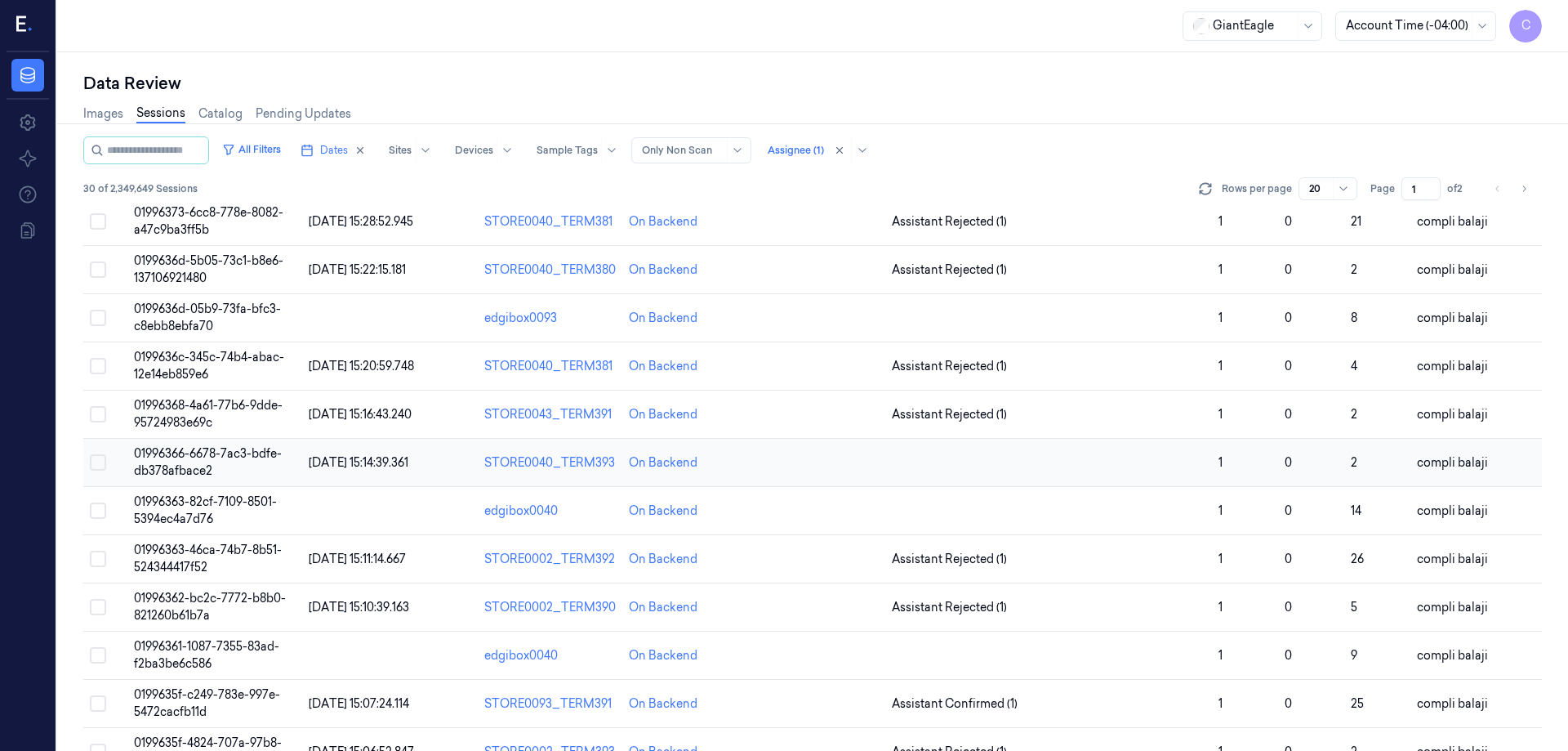
scroll to position [0, 0]
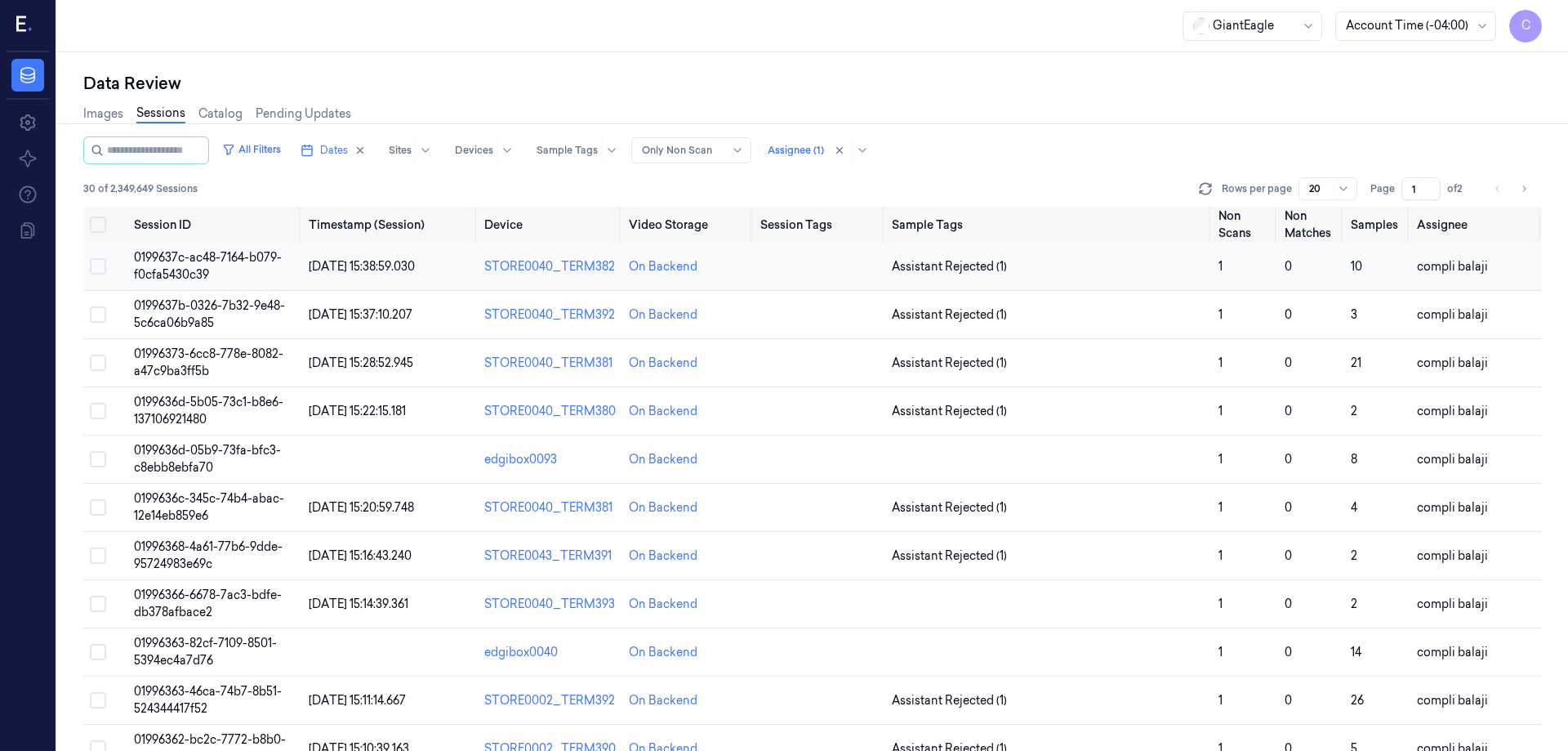
click at [233, 255] on span "0199637c-ac48-7164-b079-f0cfa5430c39" at bounding box center [207, 266] width 147 height 31
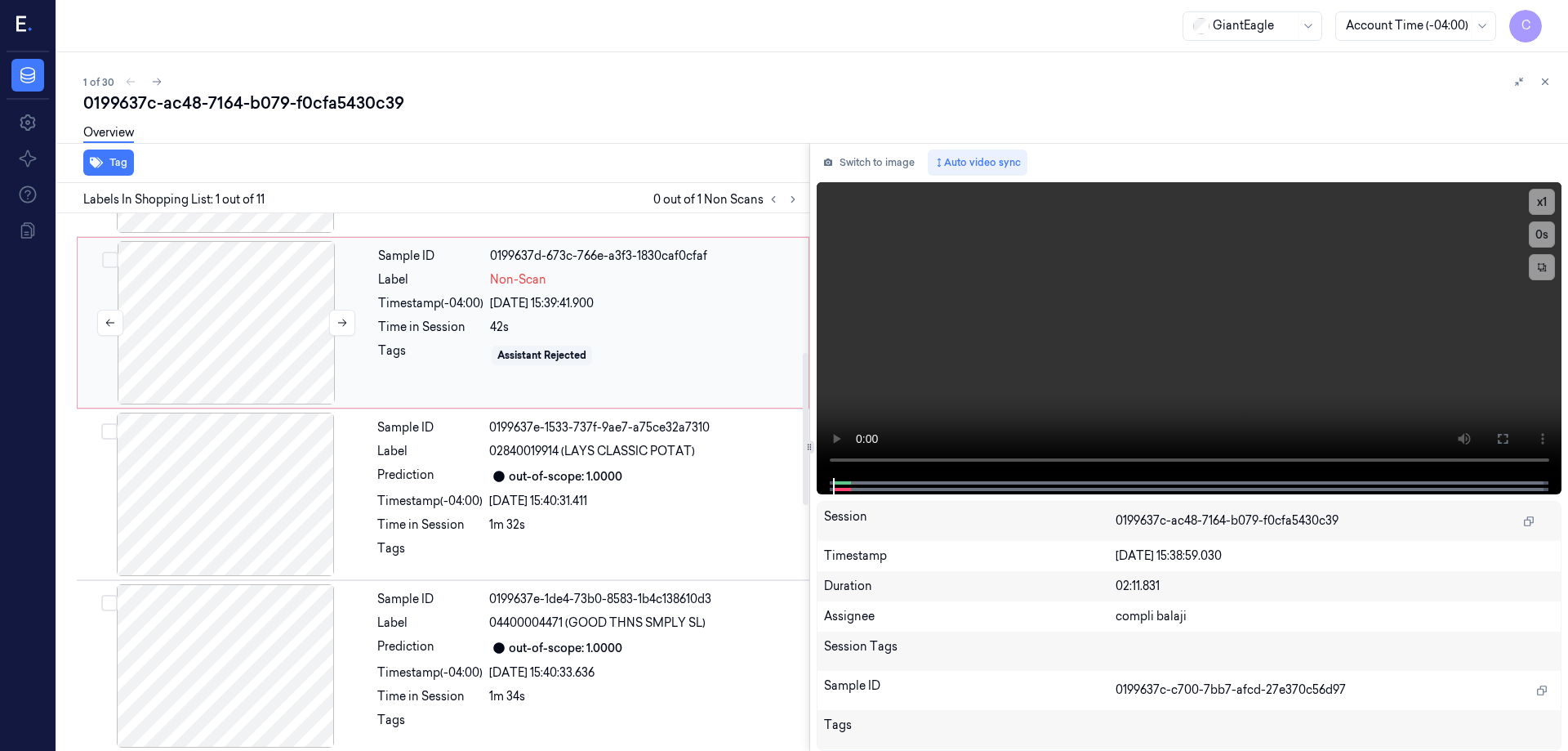
click at [239, 361] on div at bounding box center [226, 323] width 291 height 164
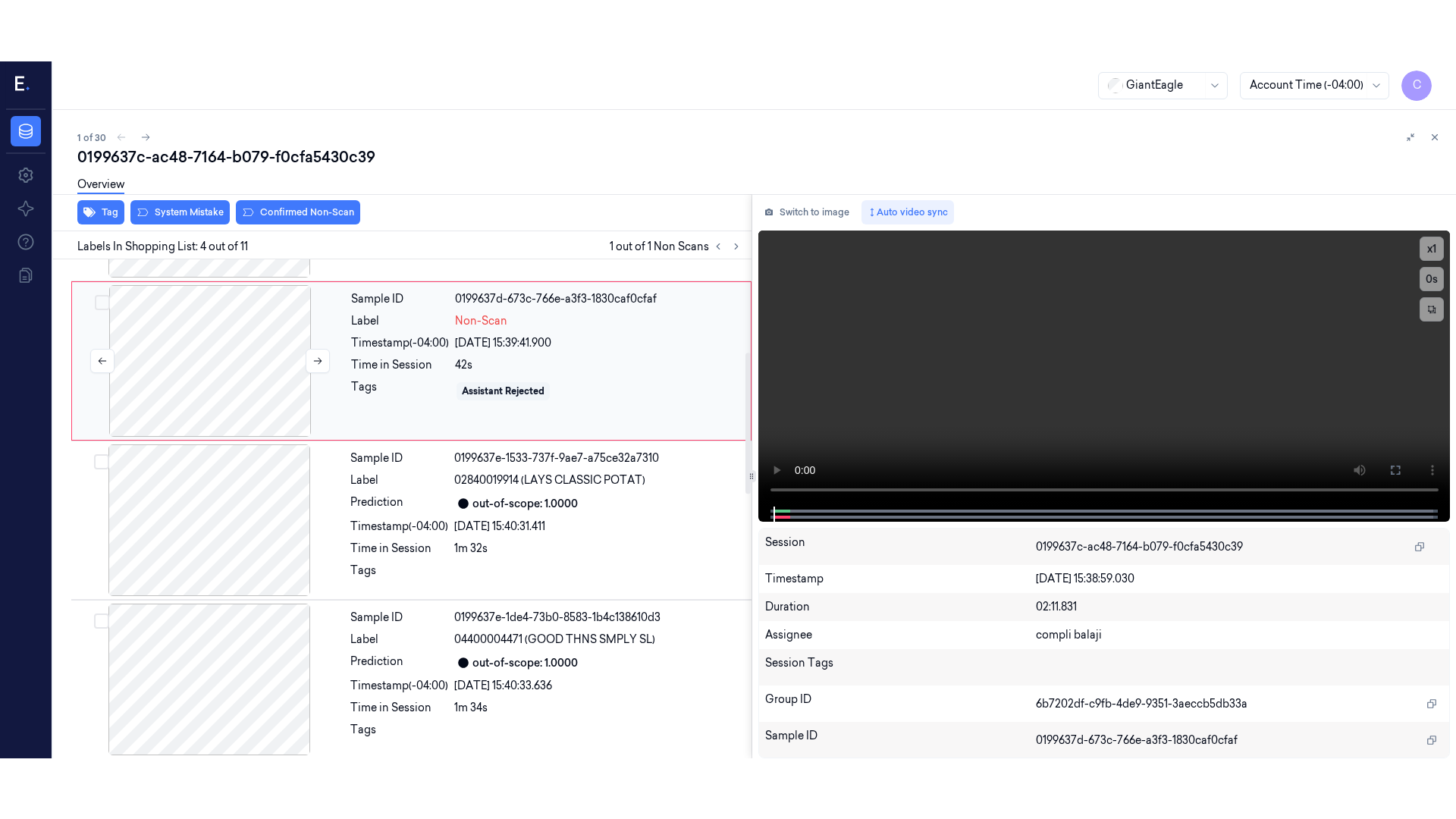
scroll to position [307, 0]
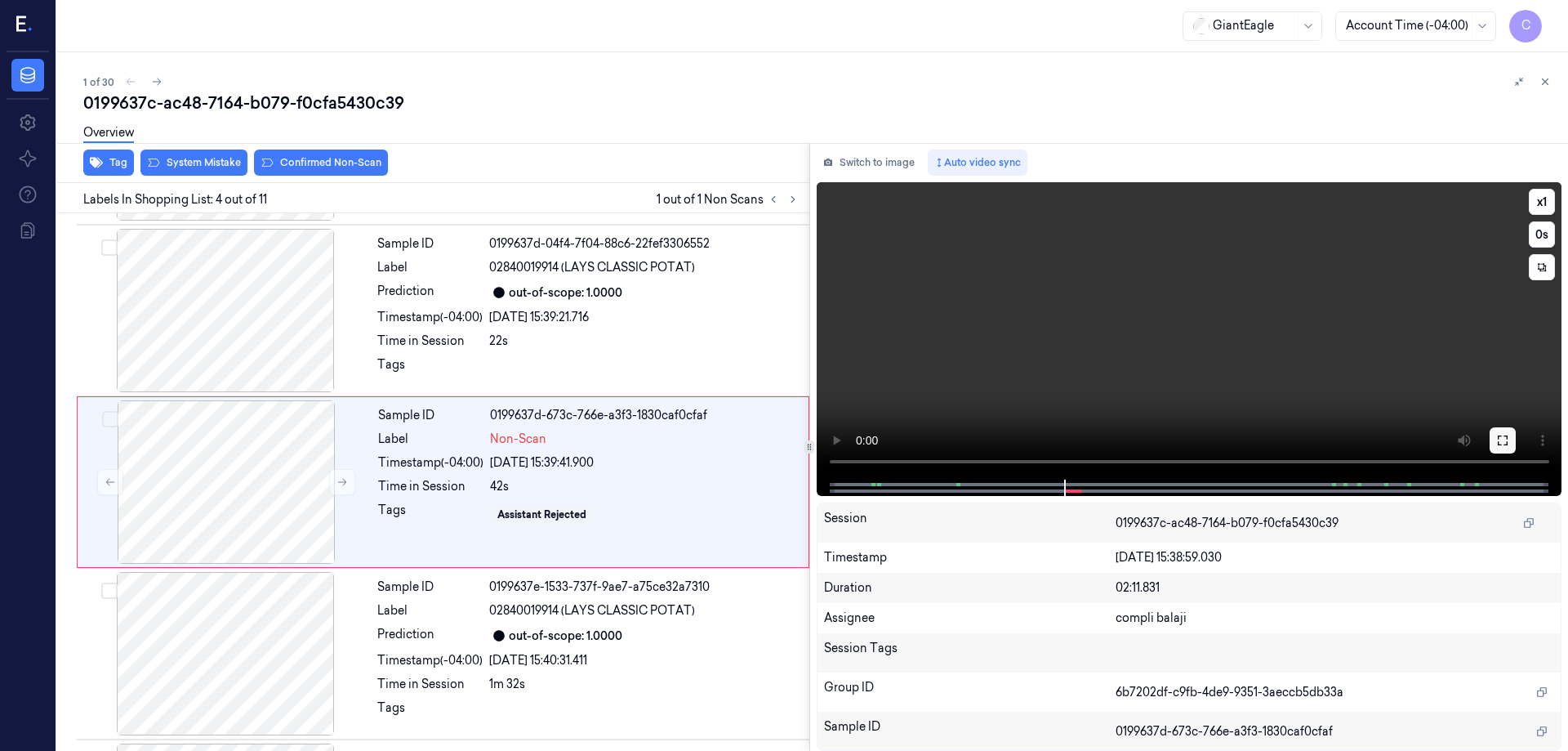
click at [1505, 445] on icon at bounding box center [1502, 440] width 10 height 10
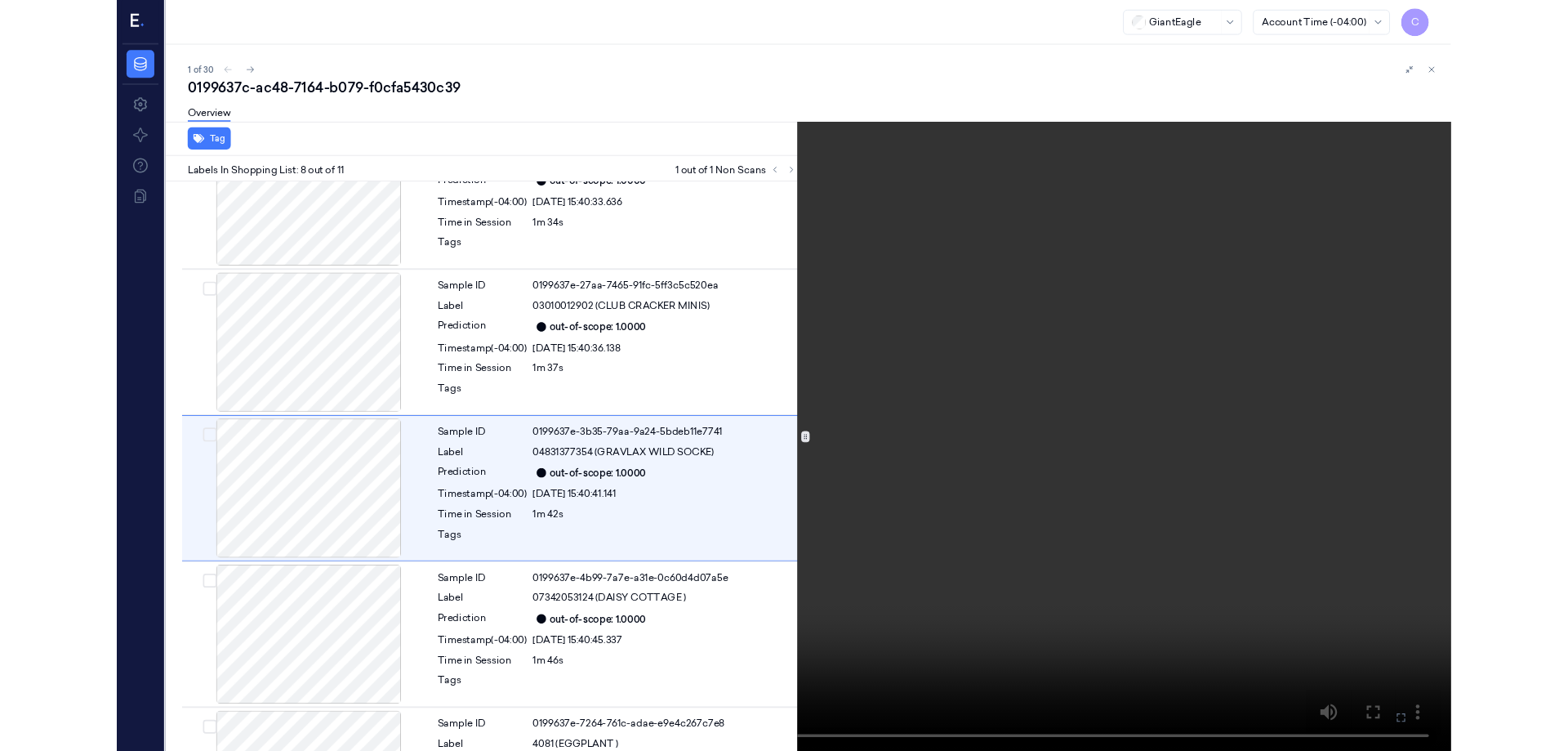
scroll to position [952, 0]
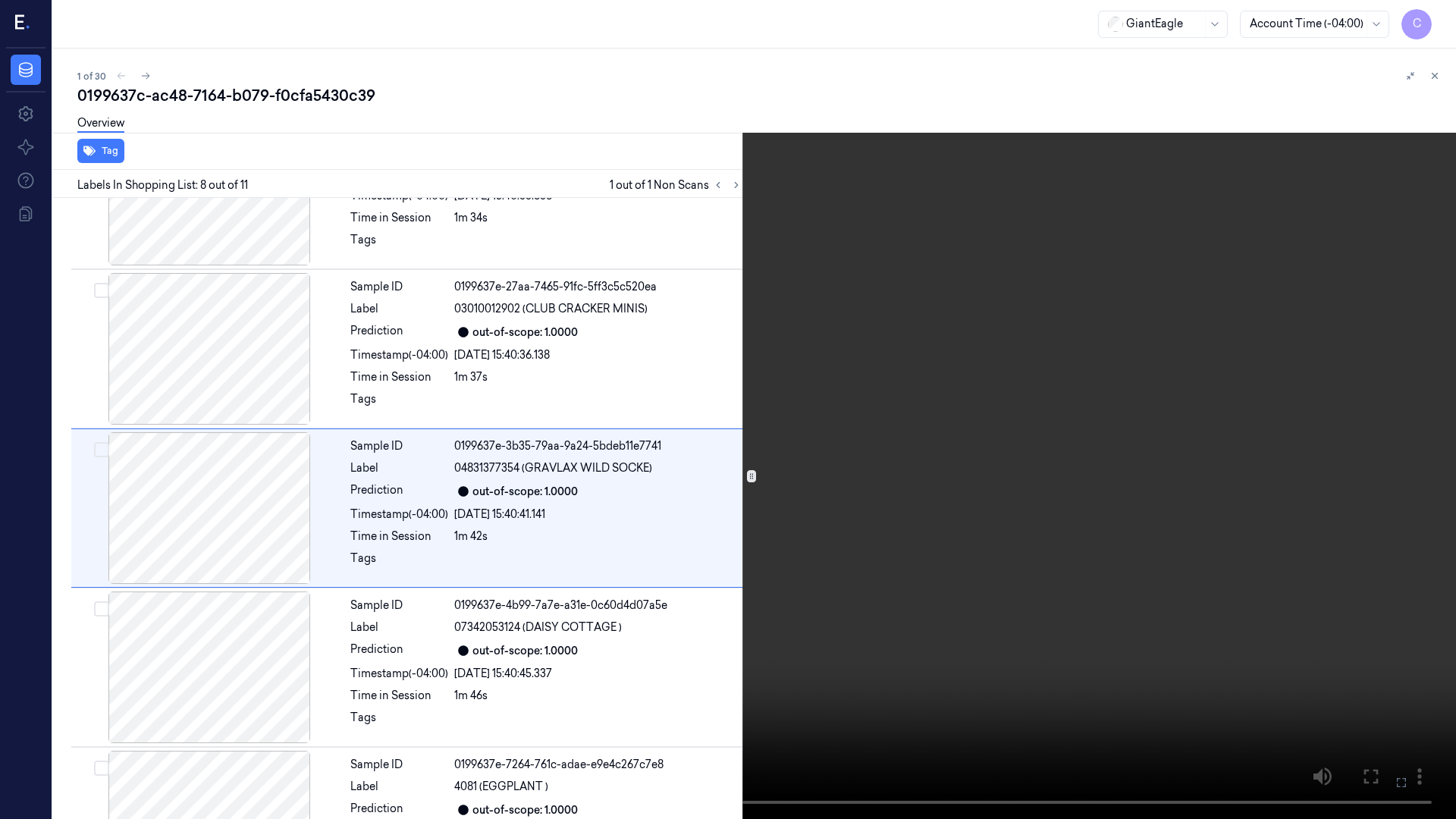
click at [0, 0] on icon at bounding box center [0, 0] width 0 height 0
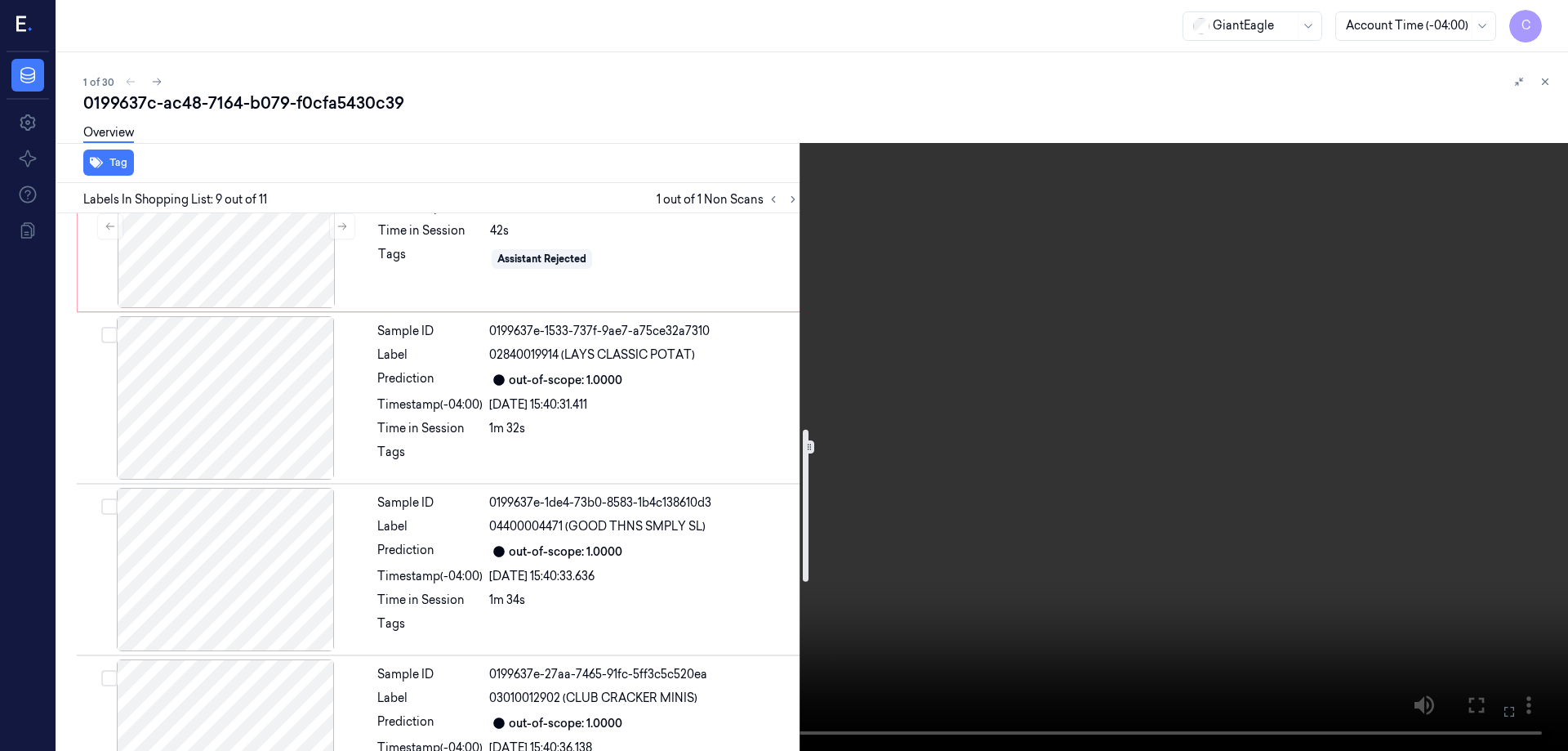
scroll to position [372, 0]
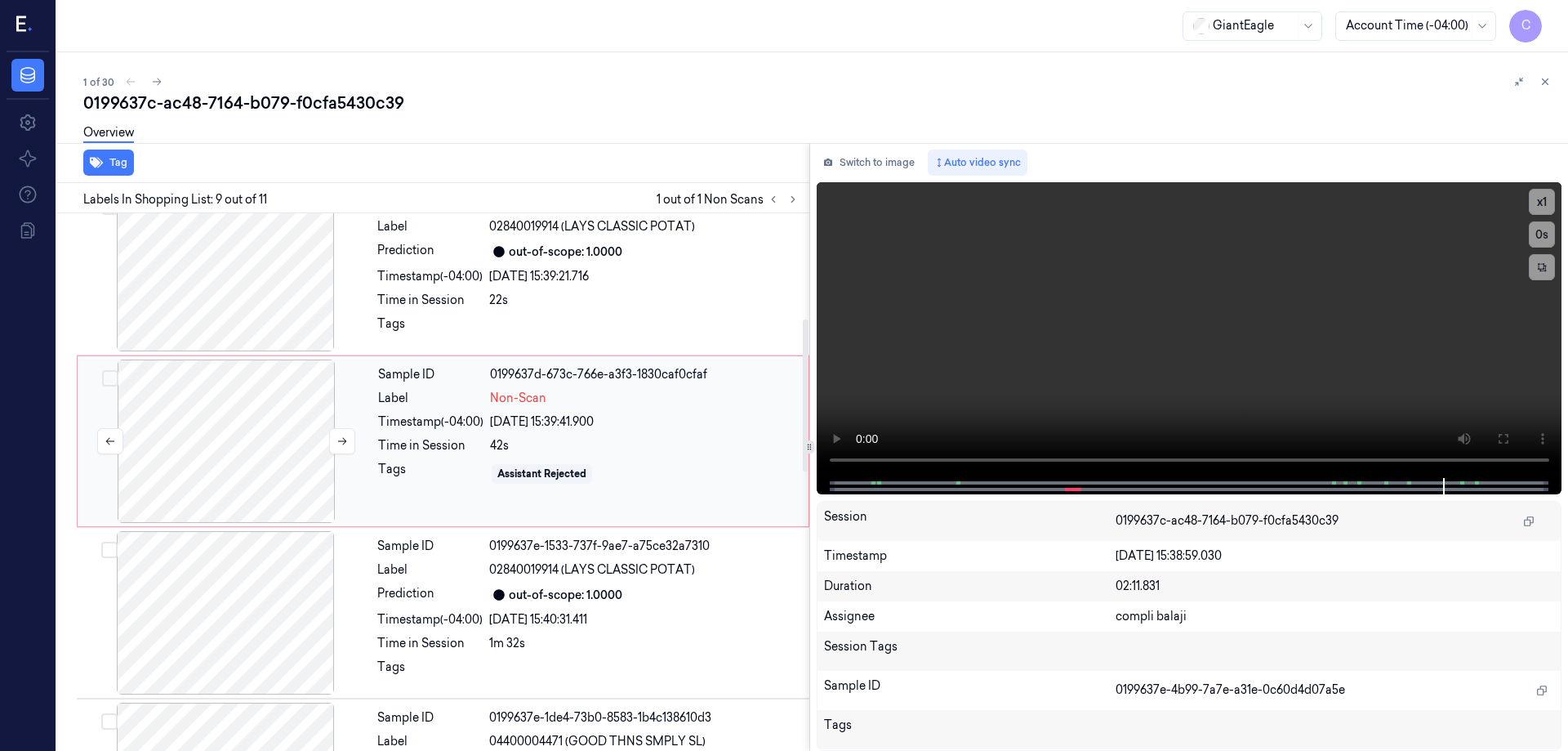
click at [250, 441] on div at bounding box center [226, 442] width 291 height 164
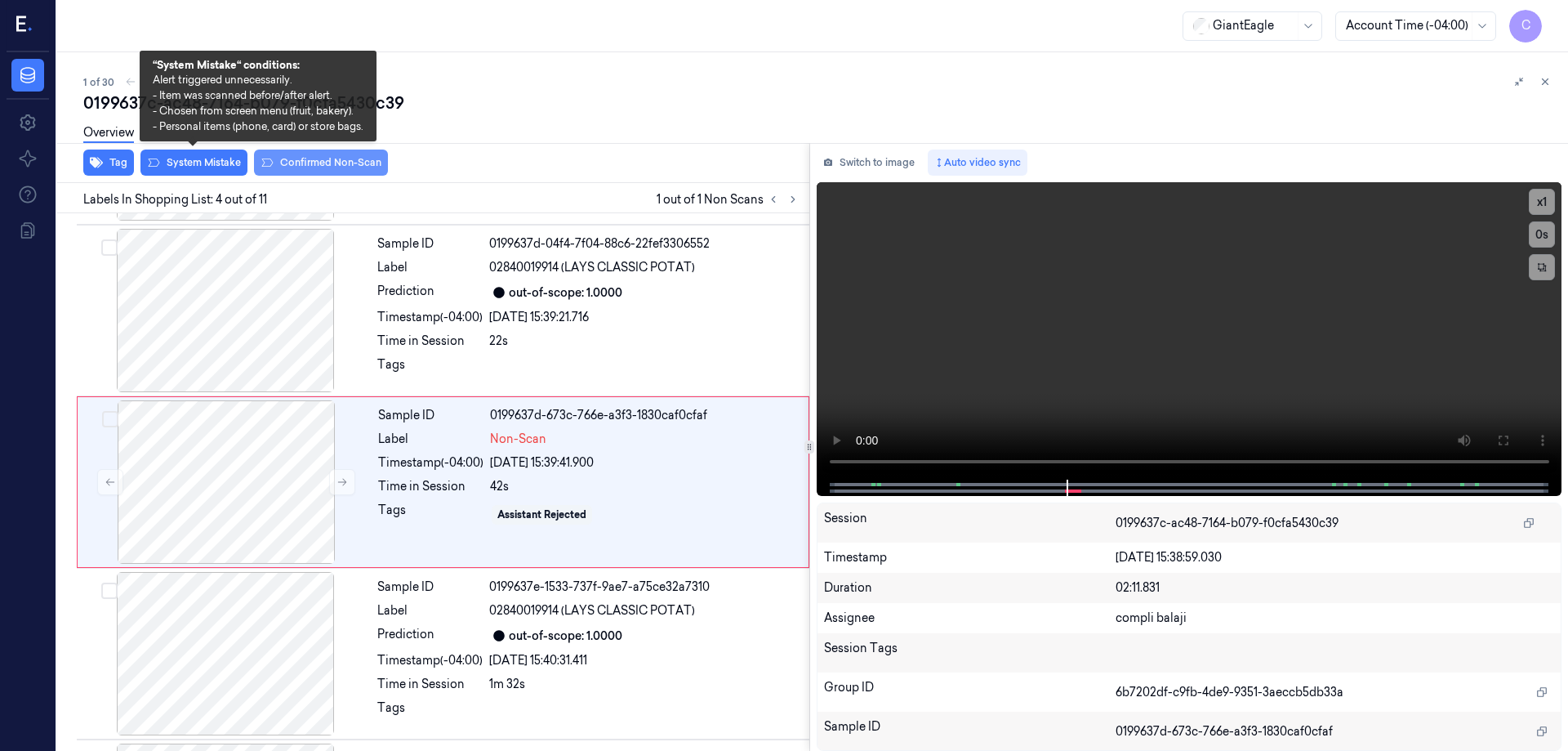
drag, startPoint x: 205, startPoint y: 163, endPoint x: 303, endPoint y: 170, distance: 98.2
click at [206, 163] on button "System Mistake" at bounding box center [194, 162] width 107 height 26
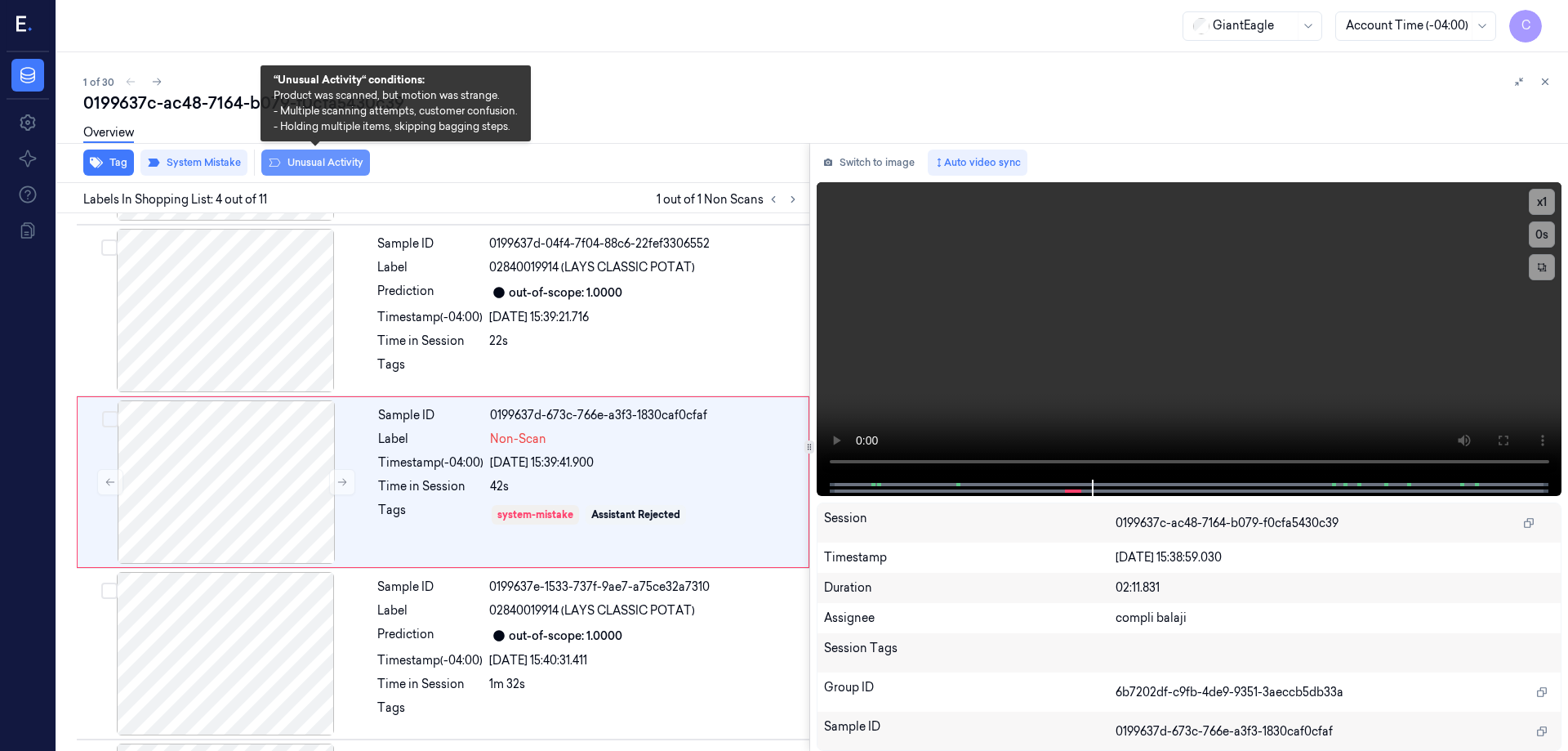
click at [329, 165] on button "Unusual Activity" at bounding box center [316, 162] width 108 height 26
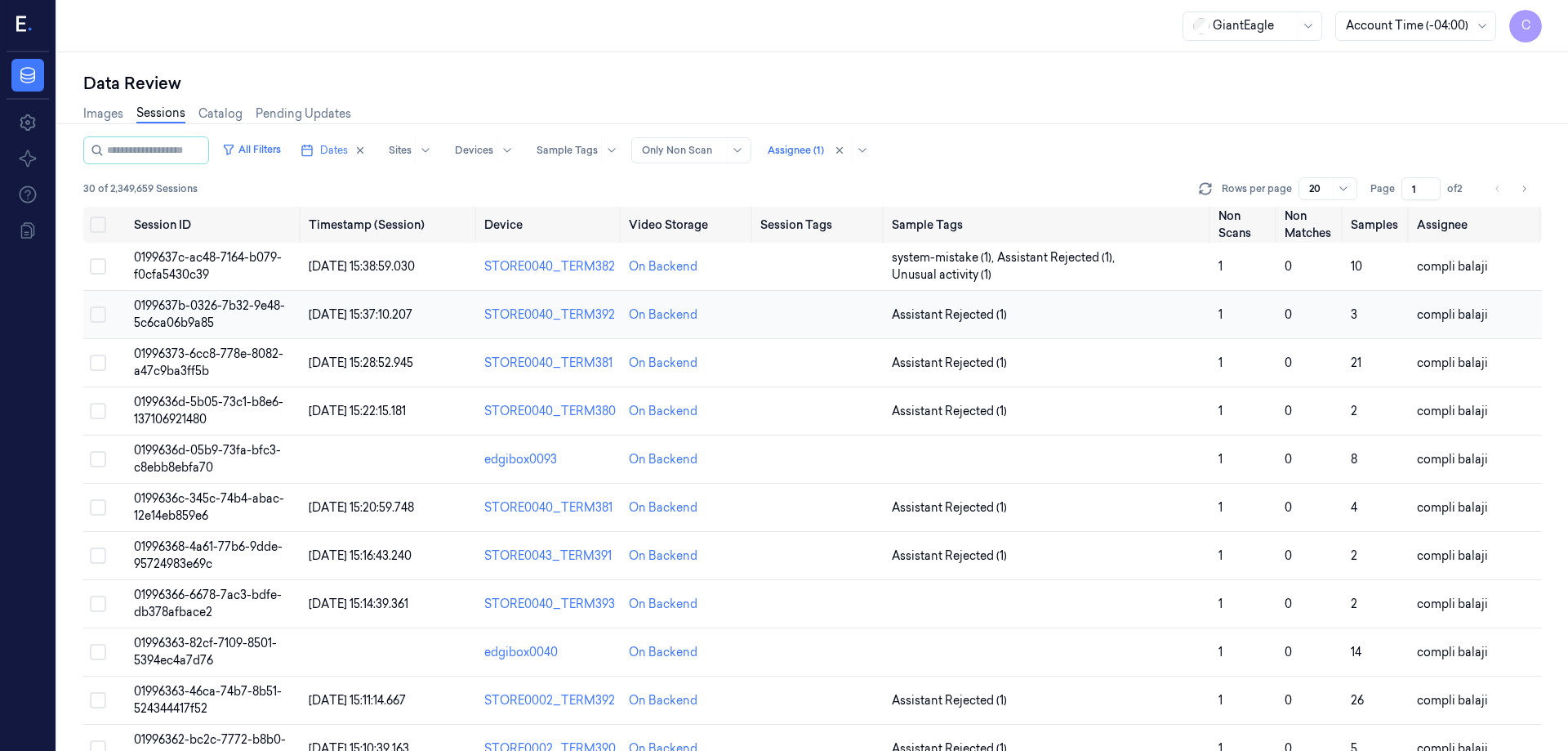
click at [259, 304] on span "0199637b-0326-7b32-9e48-5c6ca06b9a85" at bounding box center [209, 313] width 151 height 31
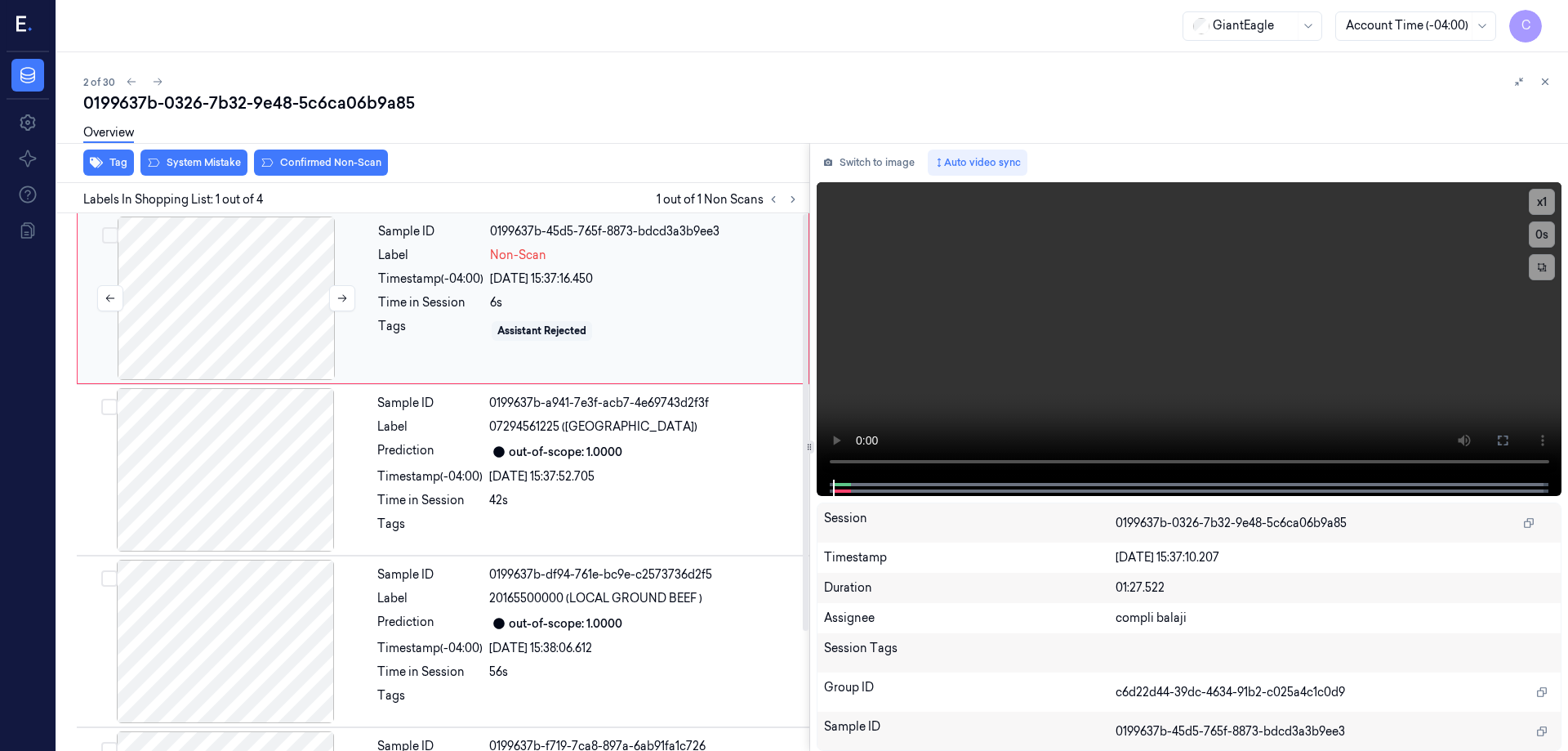
click at [245, 291] on div at bounding box center [226, 298] width 291 height 164
click at [1501, 440] on icon at bounding box center [1502, 441] width 13 height 13
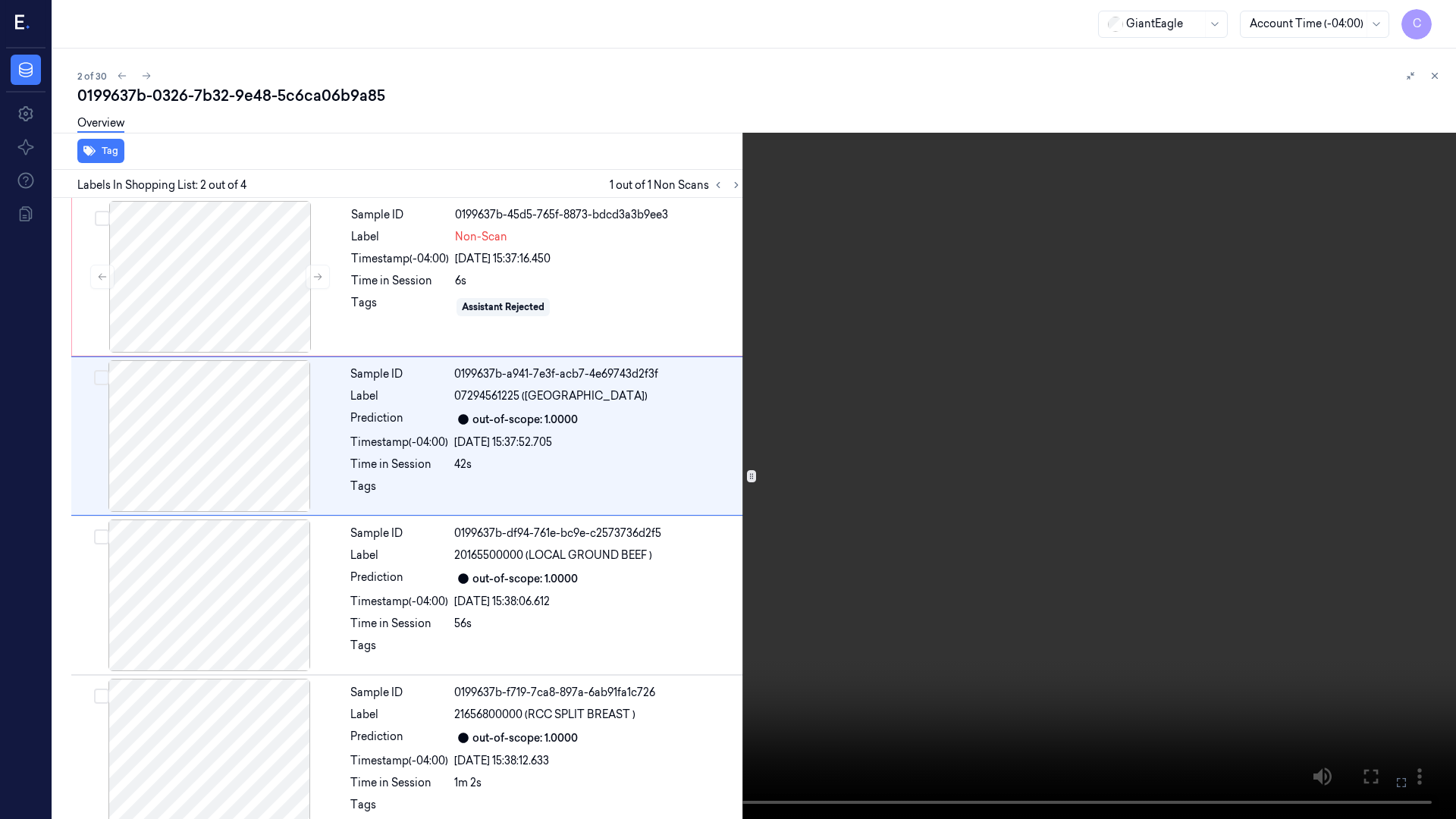
click at [0, 0] on icon at bounding box center [0, 0] width 0 height 0
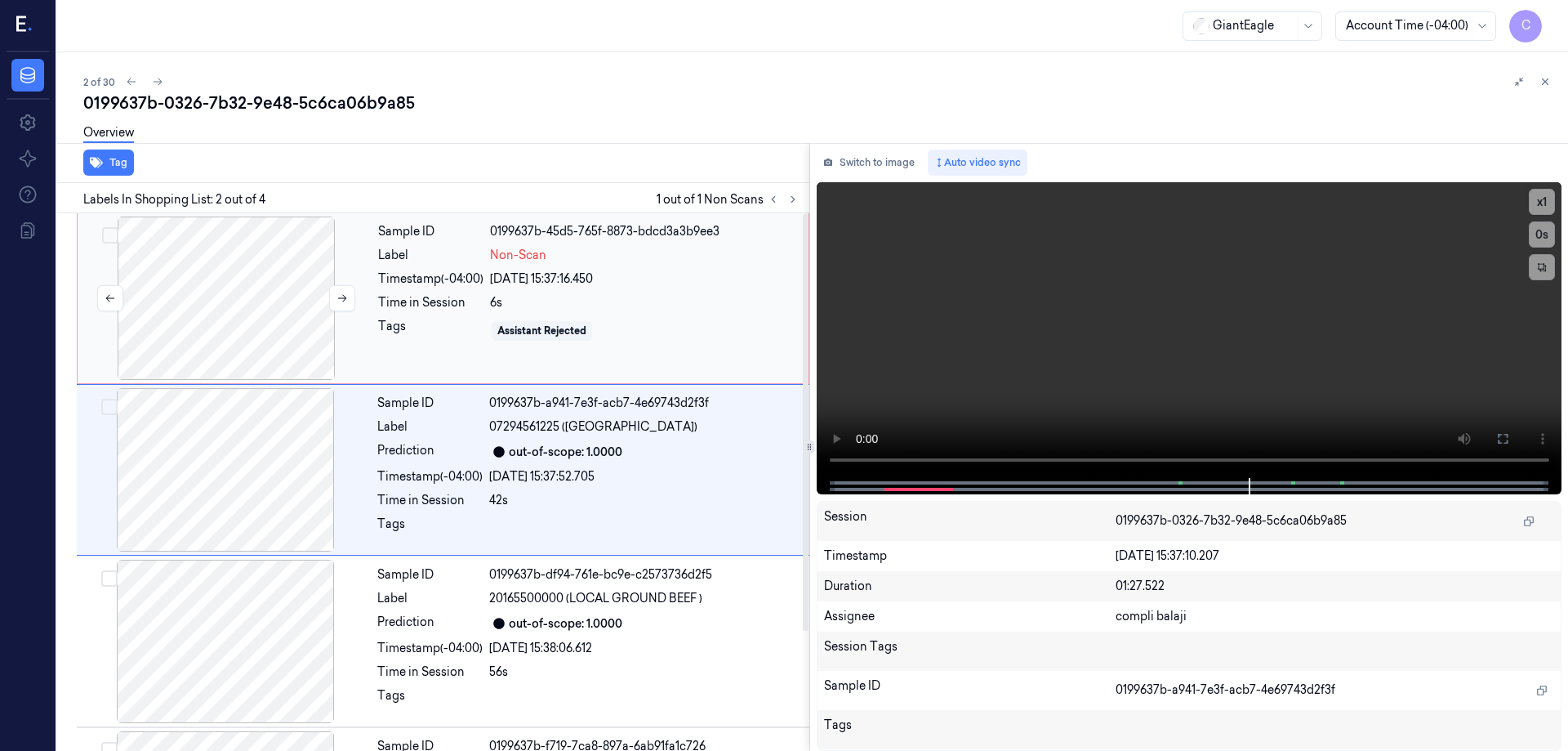
click at [196, 264] on div at bounding box center [226, 298] width 291 height 164
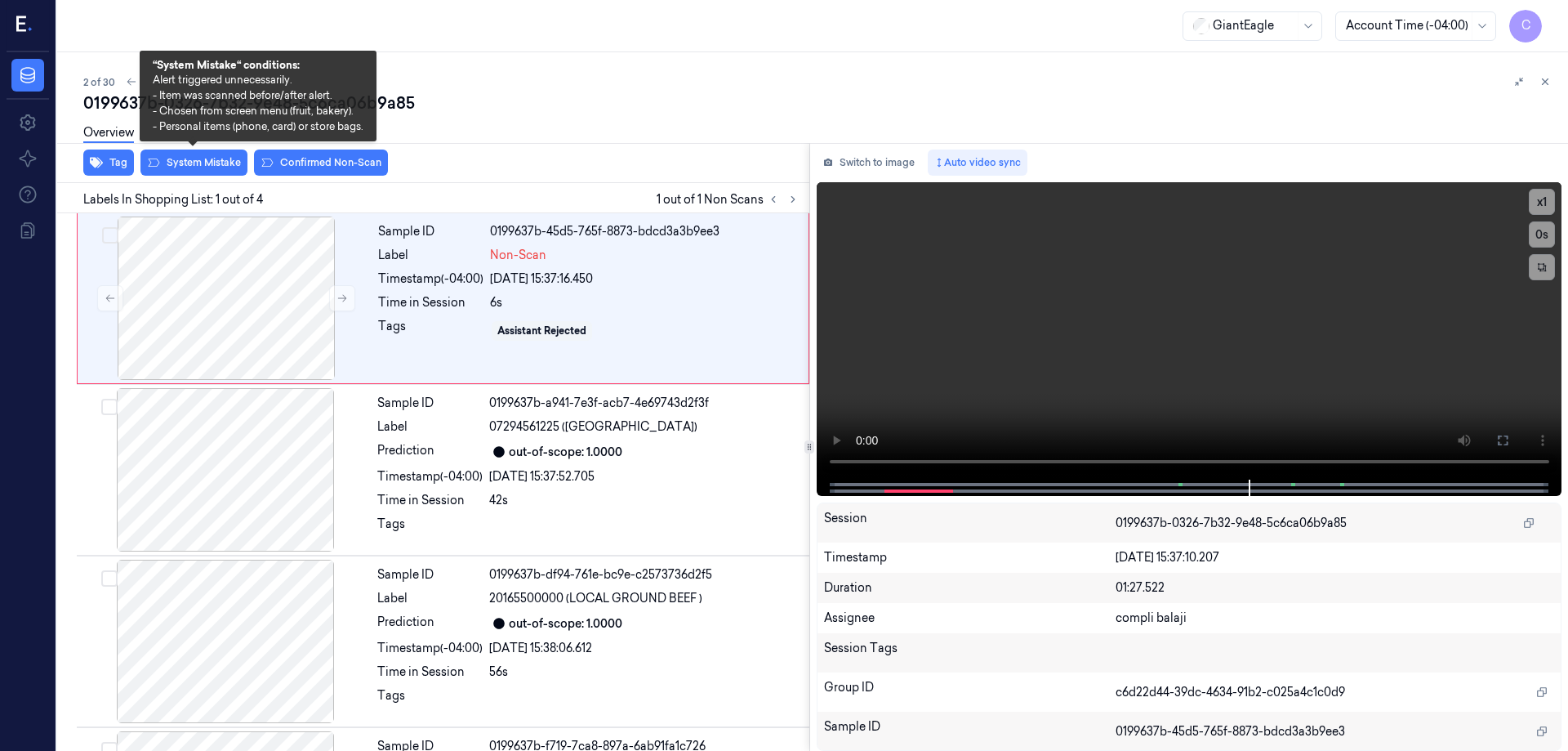
drag, startPoint x: 205, startPoint y: 165, endPoint x: 289, endPoint y: 176, distance: 84.7
click at [205, 165] on button "System Mistake" at bounding box center [194, 162] width 107 height 26
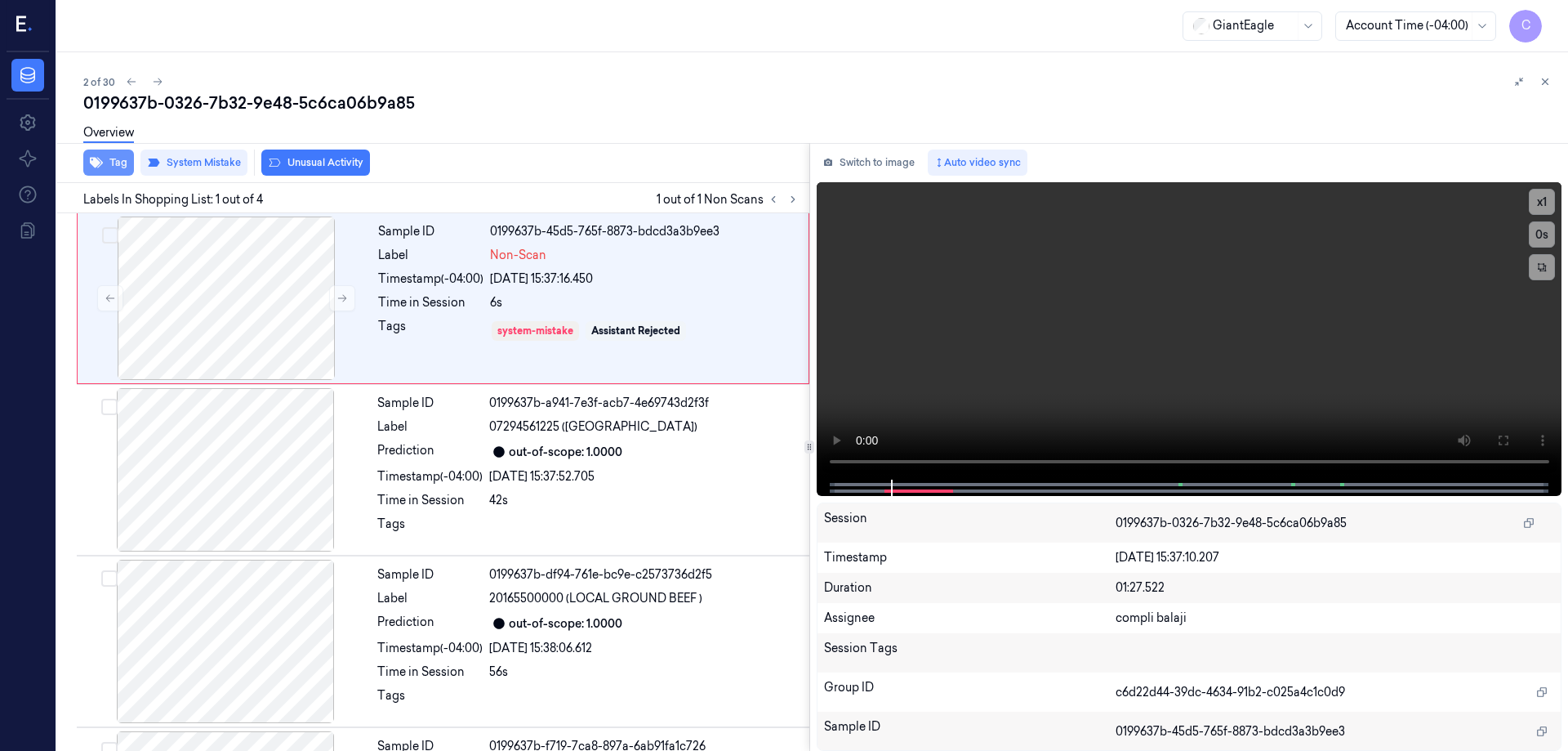
click at [120, 166] on button "Tag" at bounding box center [108, 162] width 50 height 26
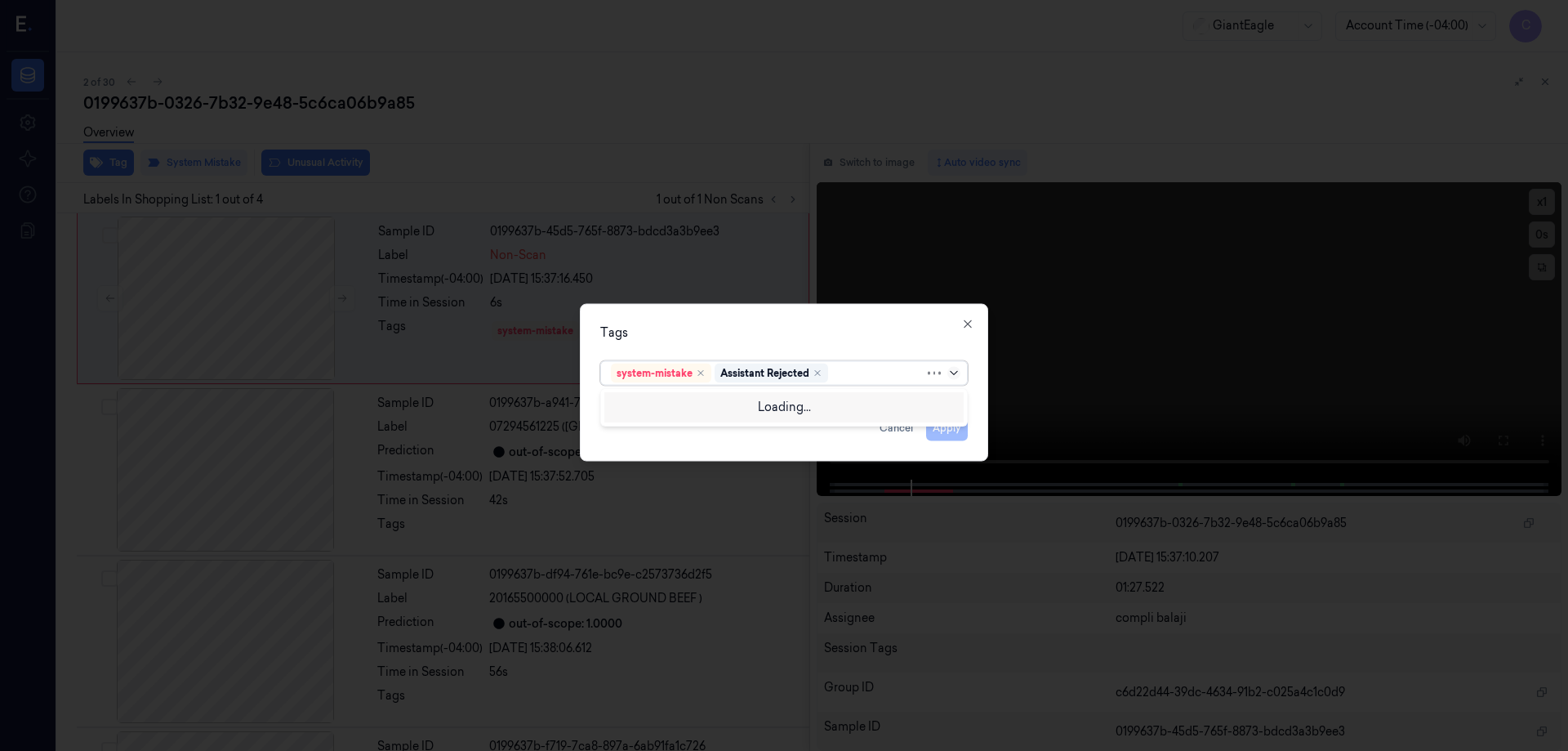
click at [959, 369] on icon at bounding box center [954, 373] width 13 height 13
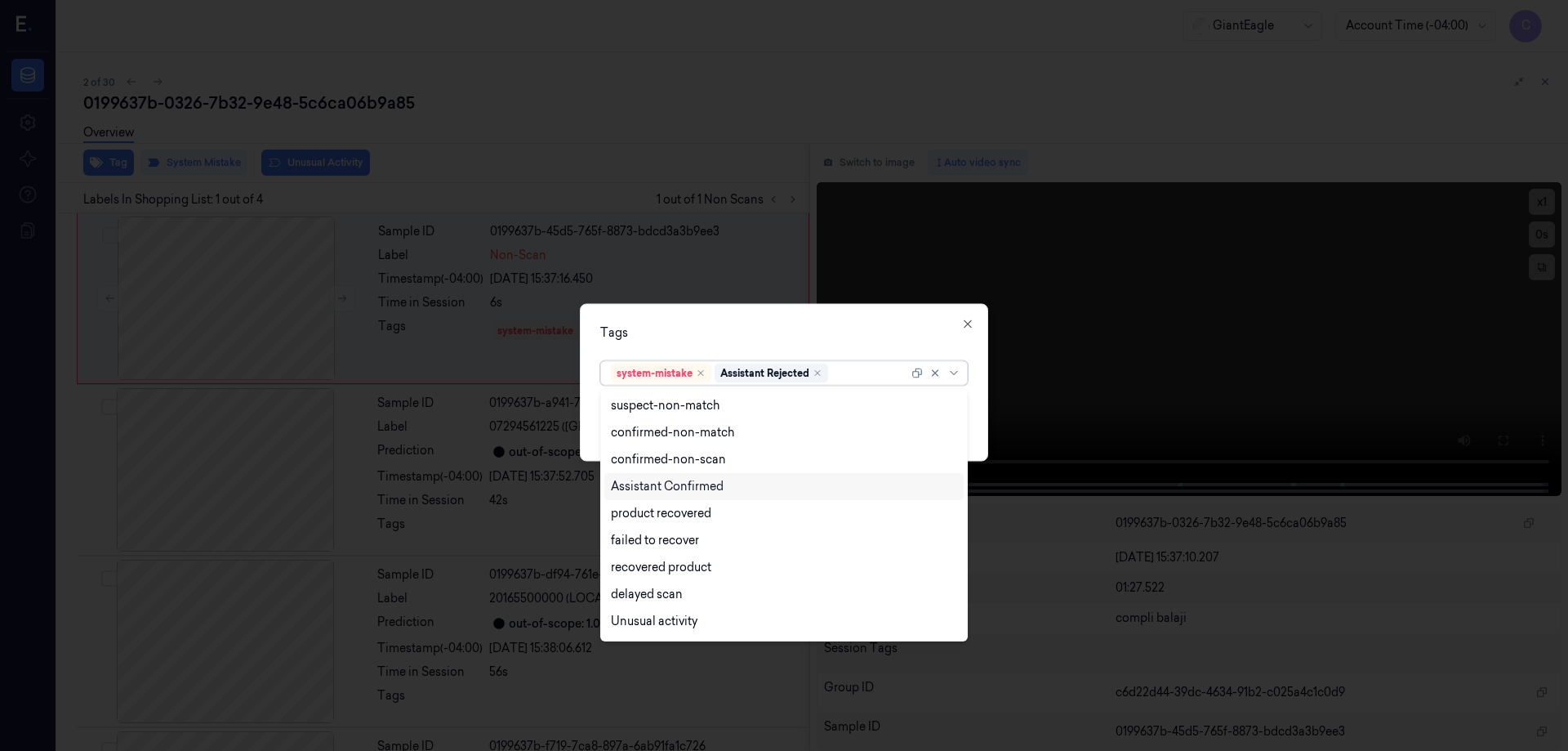
scroll to position [132, 0]
click at [642, 602] on div "Bag" at bounding box center [784, 597] width 346 height 17
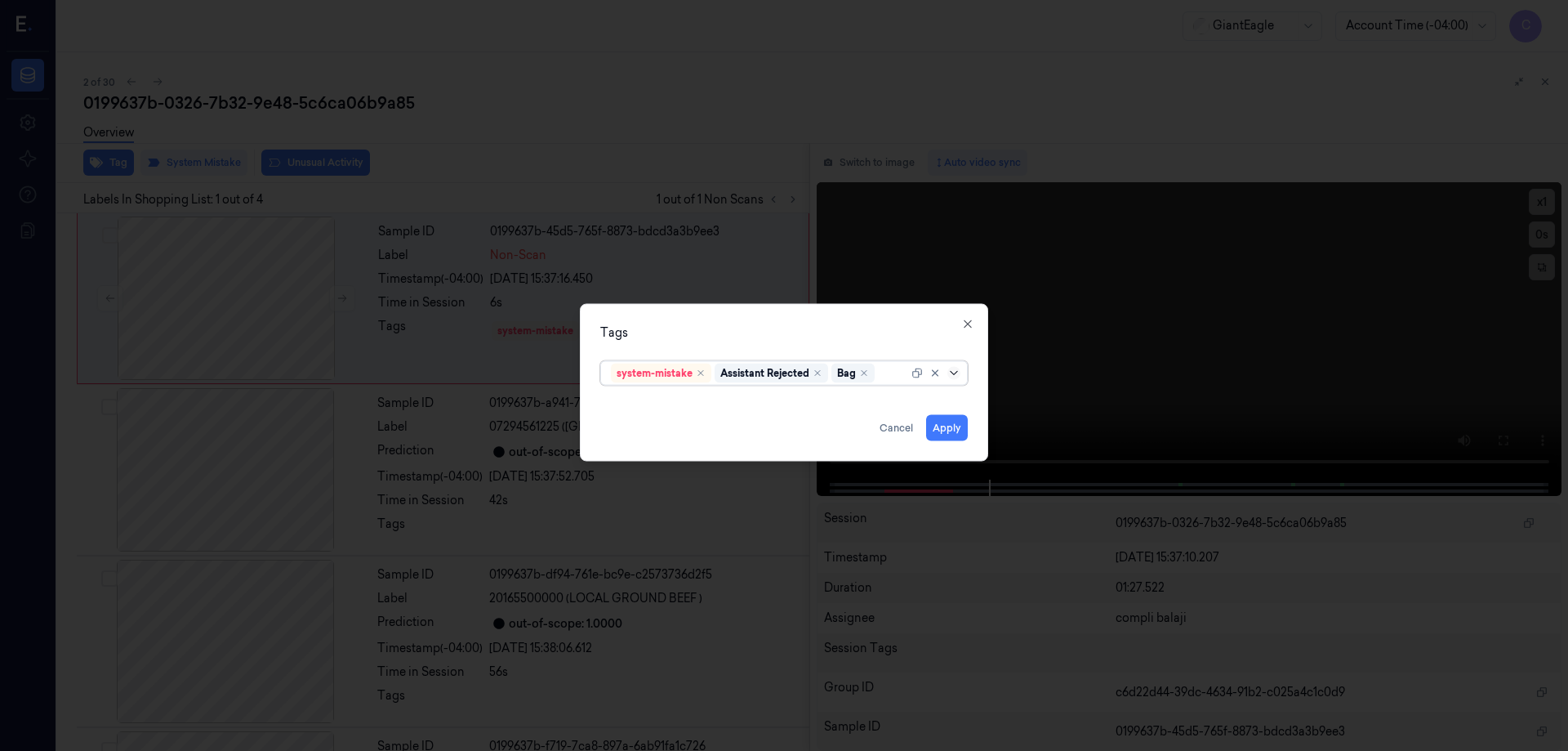
click at [955, 373] on icon at bounding box center [954, 373] width 13 height 13
click at [951, 426] on button "Apply" at bounding box center [947, 426] width 42 height 26
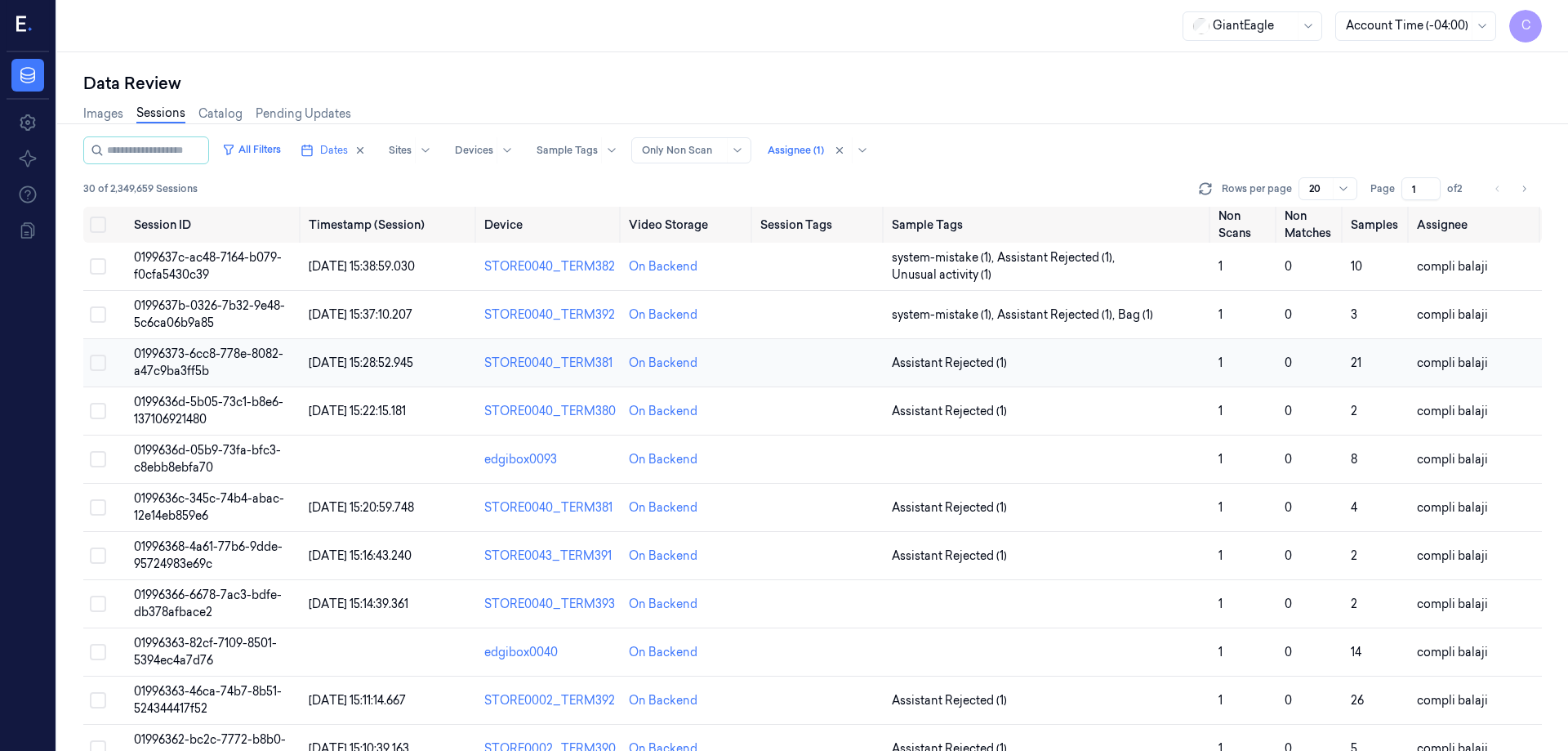
click at [175, 354] on span "01996373-6cc8-778e-8082-a47c9ba3ff5b" at bounding box center [208, 362] width 149 height 31
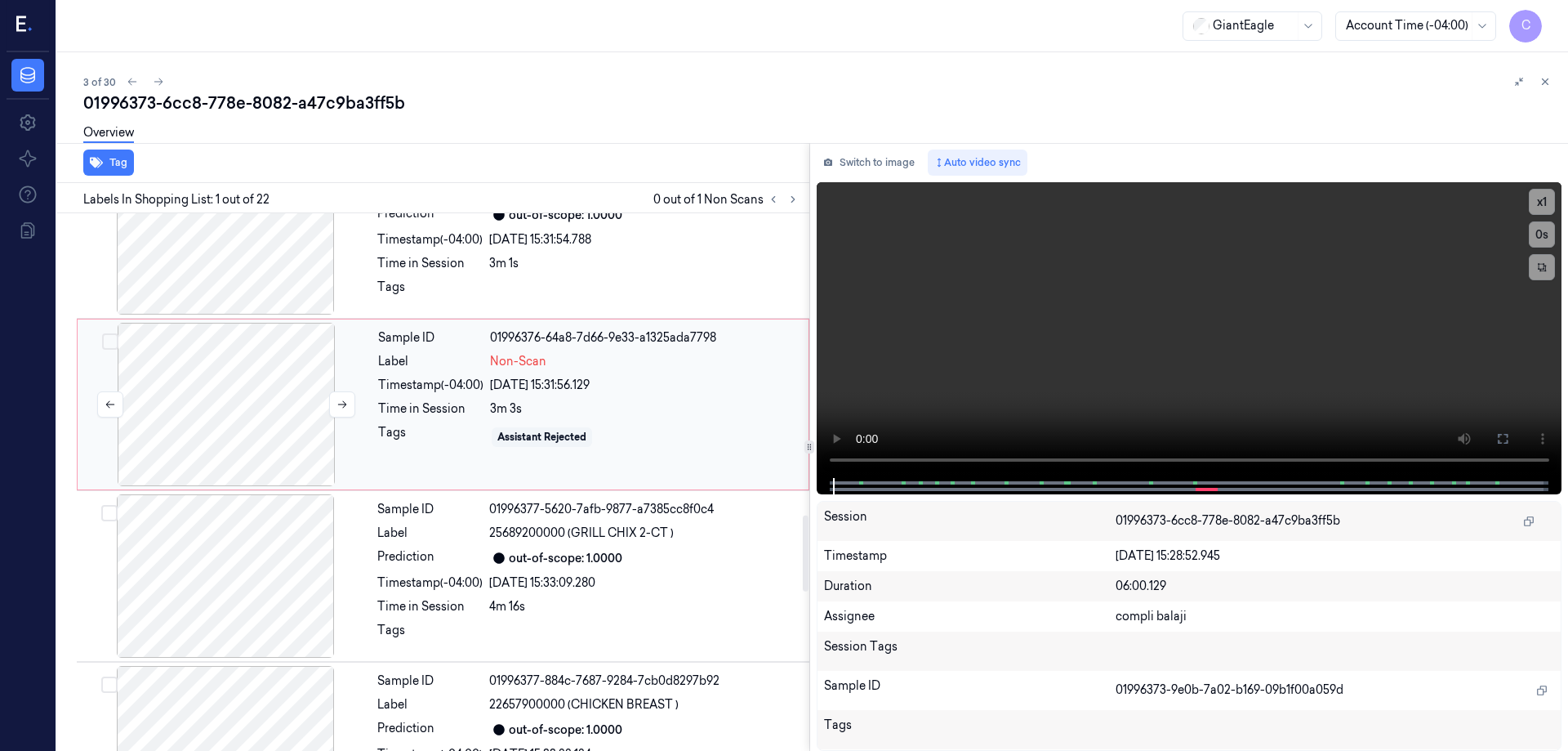
click at [225, 401] on div at bounding box center [226, 405] width 291 height 164
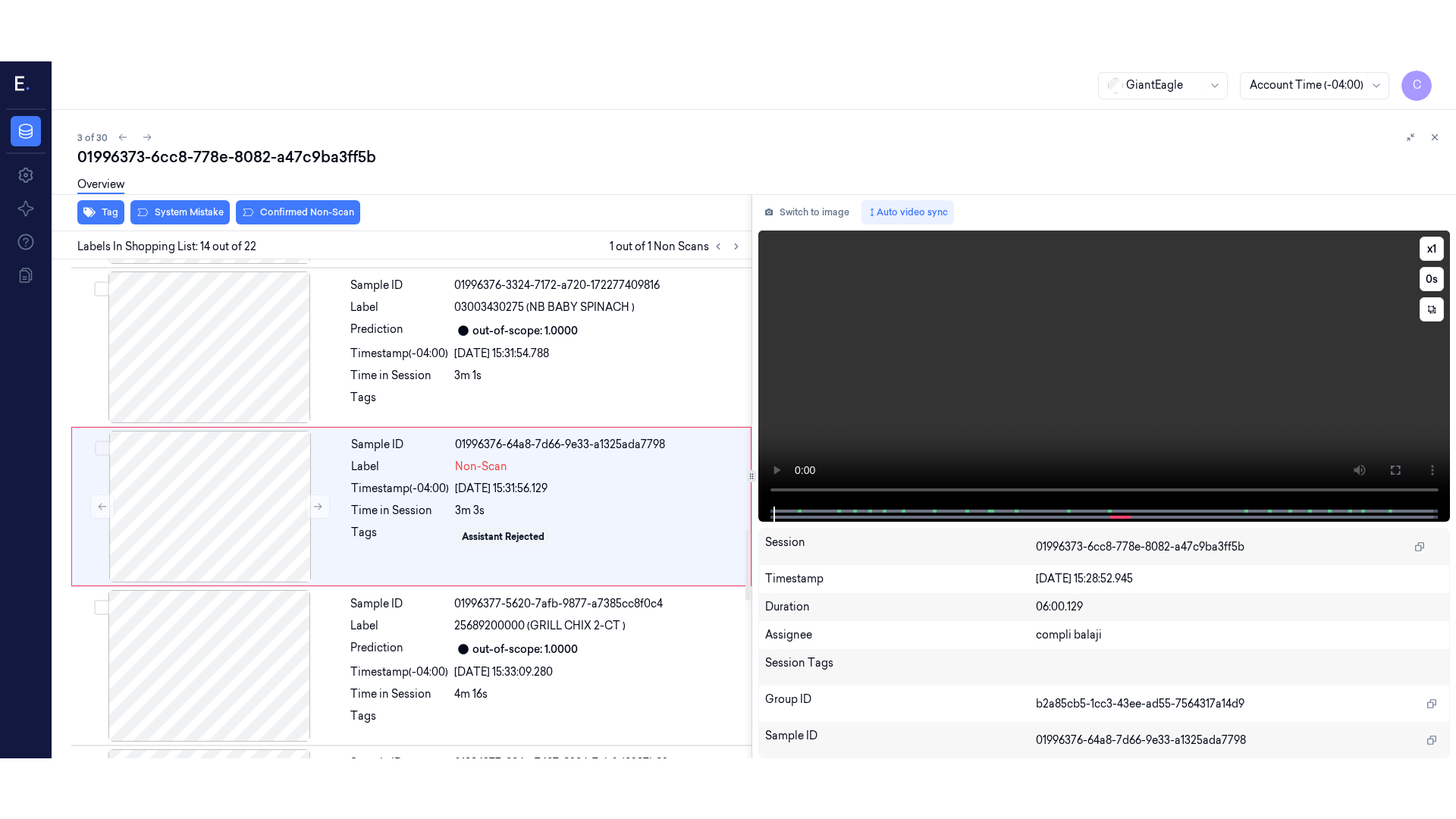
scroll to position [1900, 0]
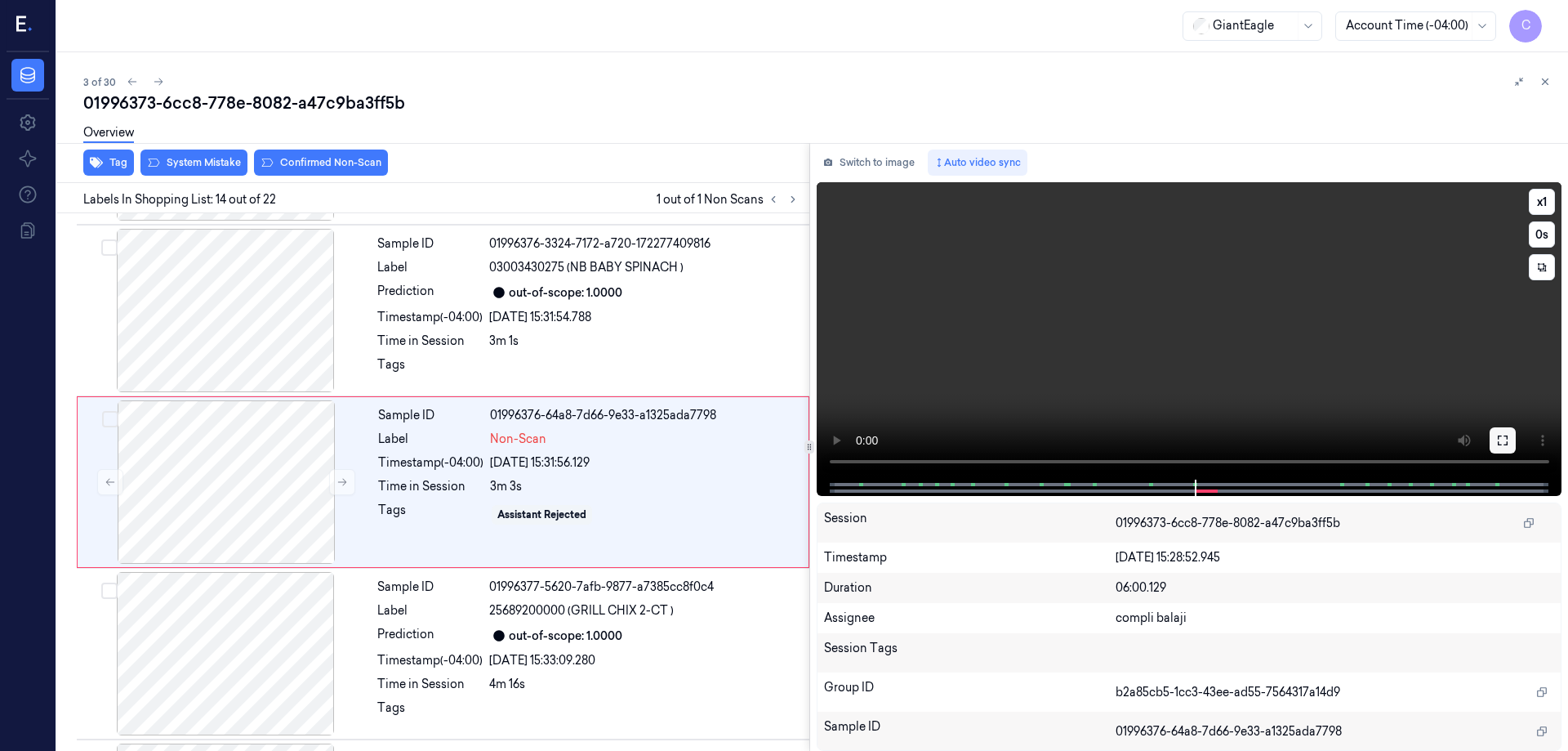
click at [1503, 439] on icon at bounding box center [1502, 441] width 13 height 13
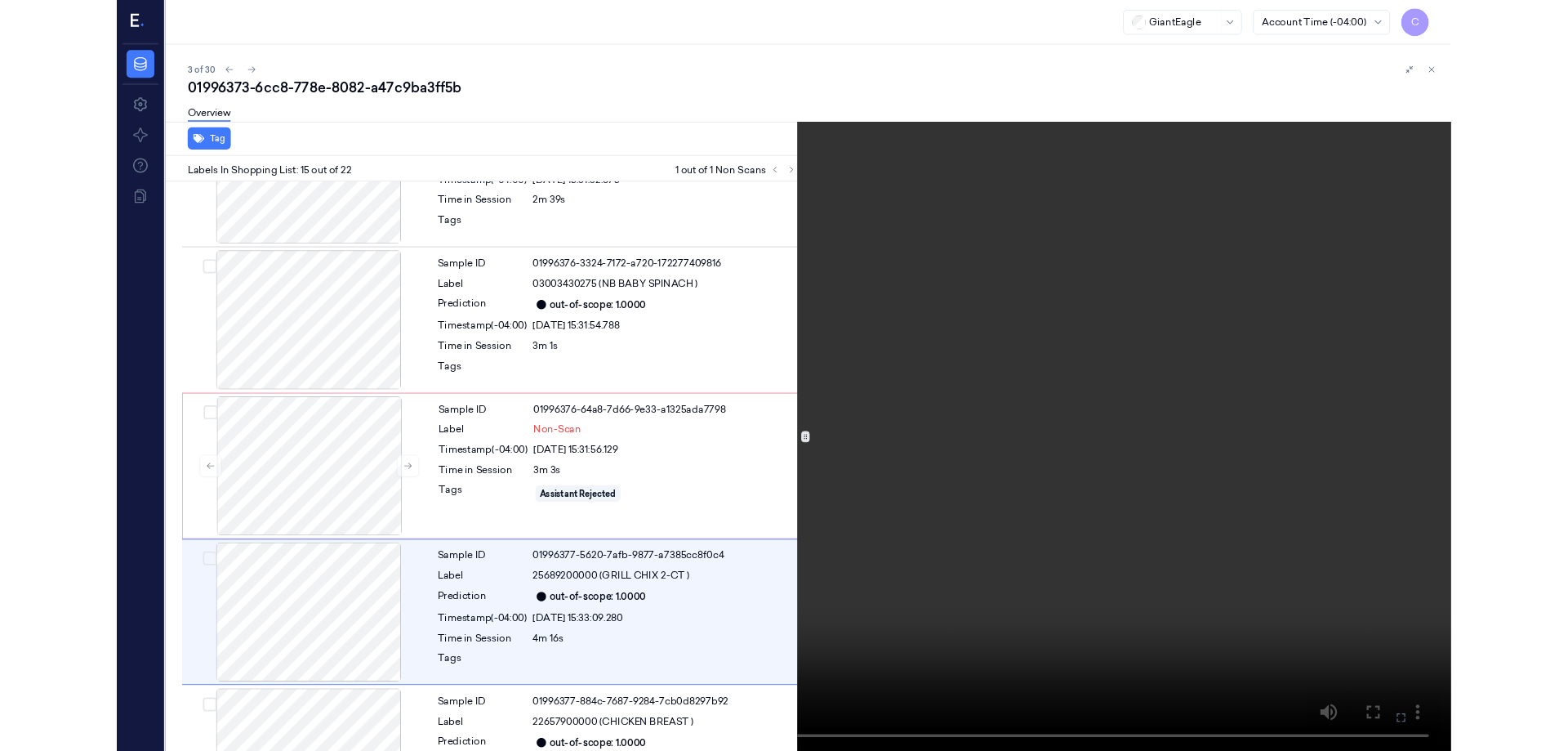
scroll to position [2153, 0]
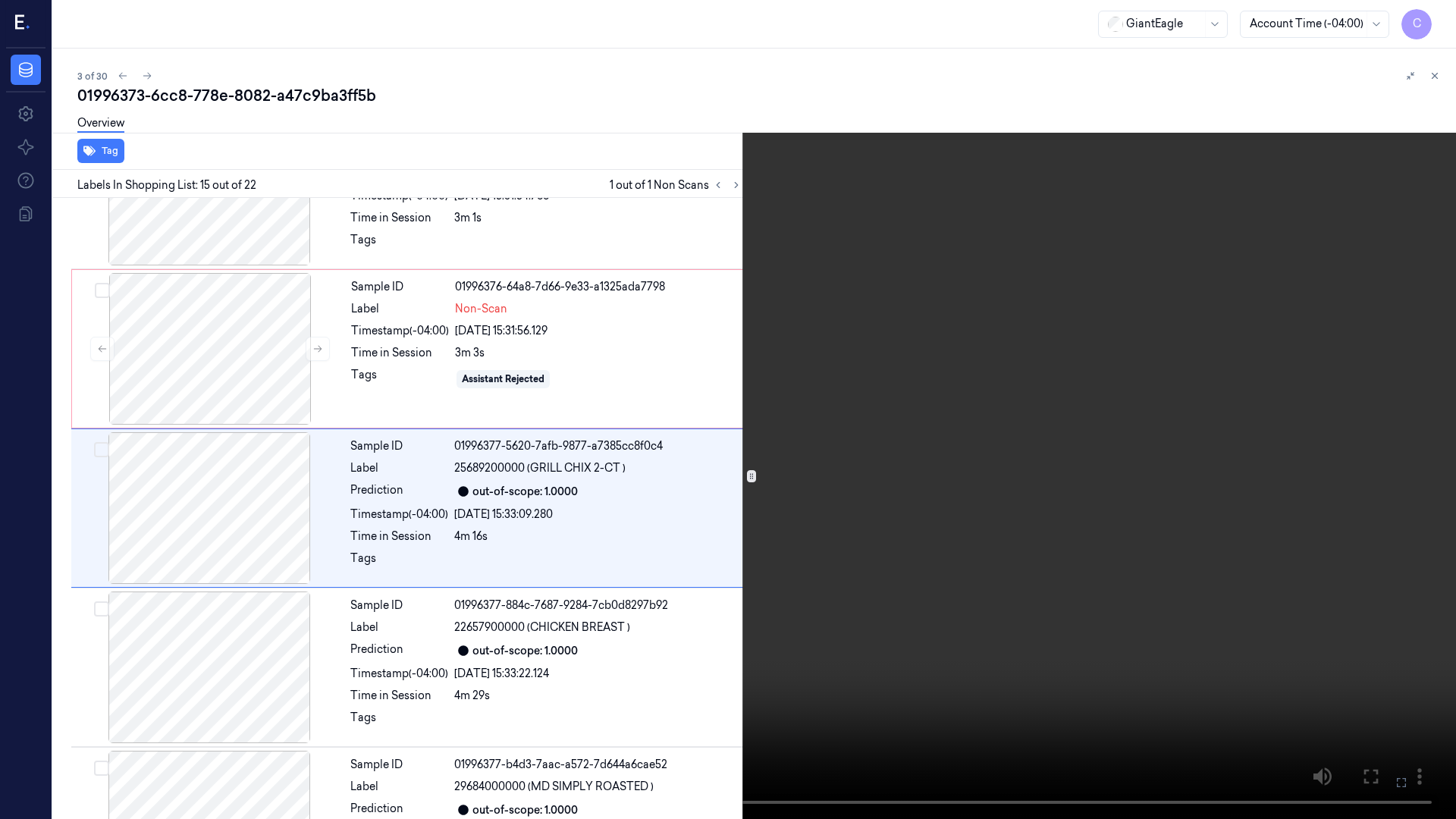
click at [0, 0] on icon at bounding box center [0, 0] width 0 height 0
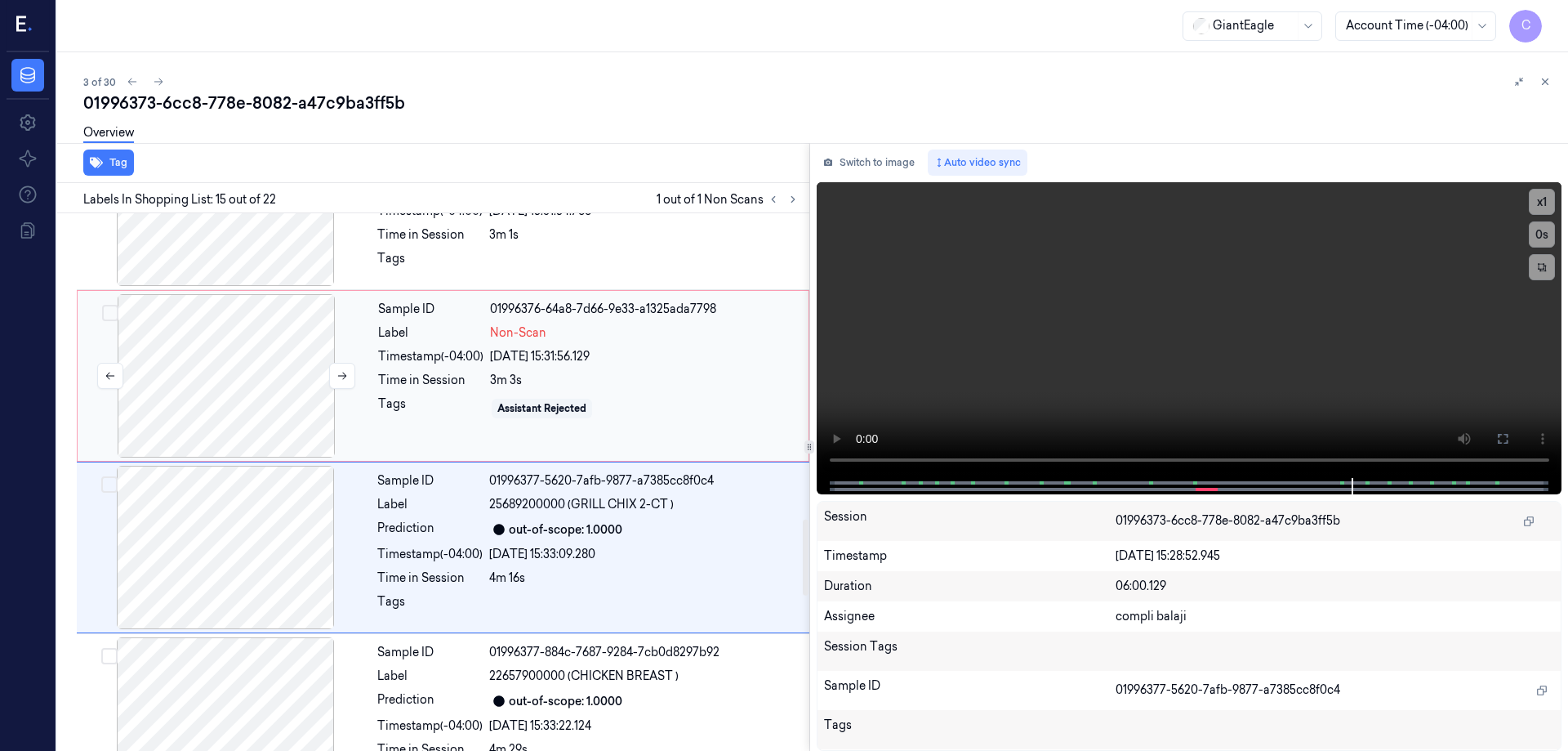
click at [250, 353] on div at bounding box center [226, 376] width 291 height 164
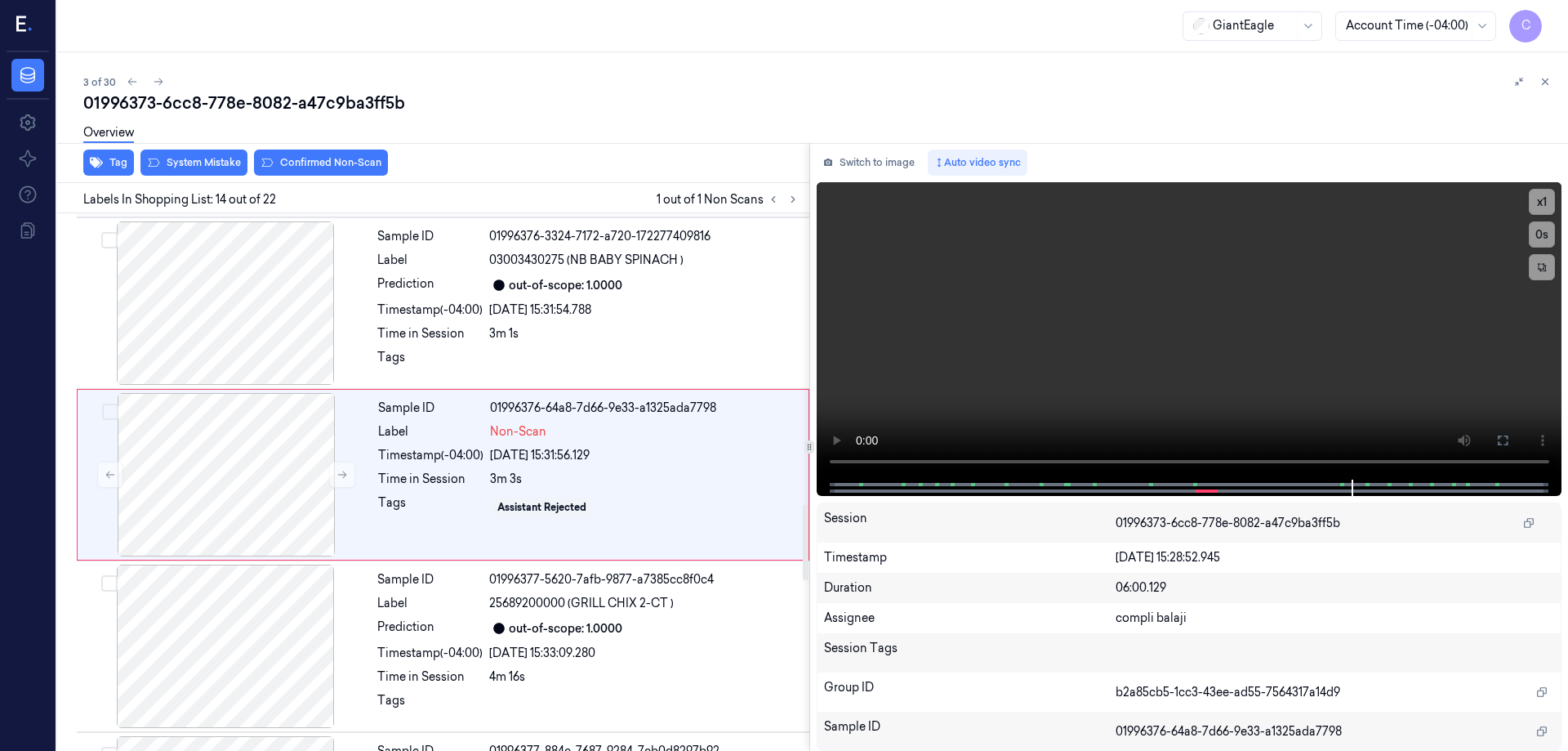
scroll to position [2046, 0]
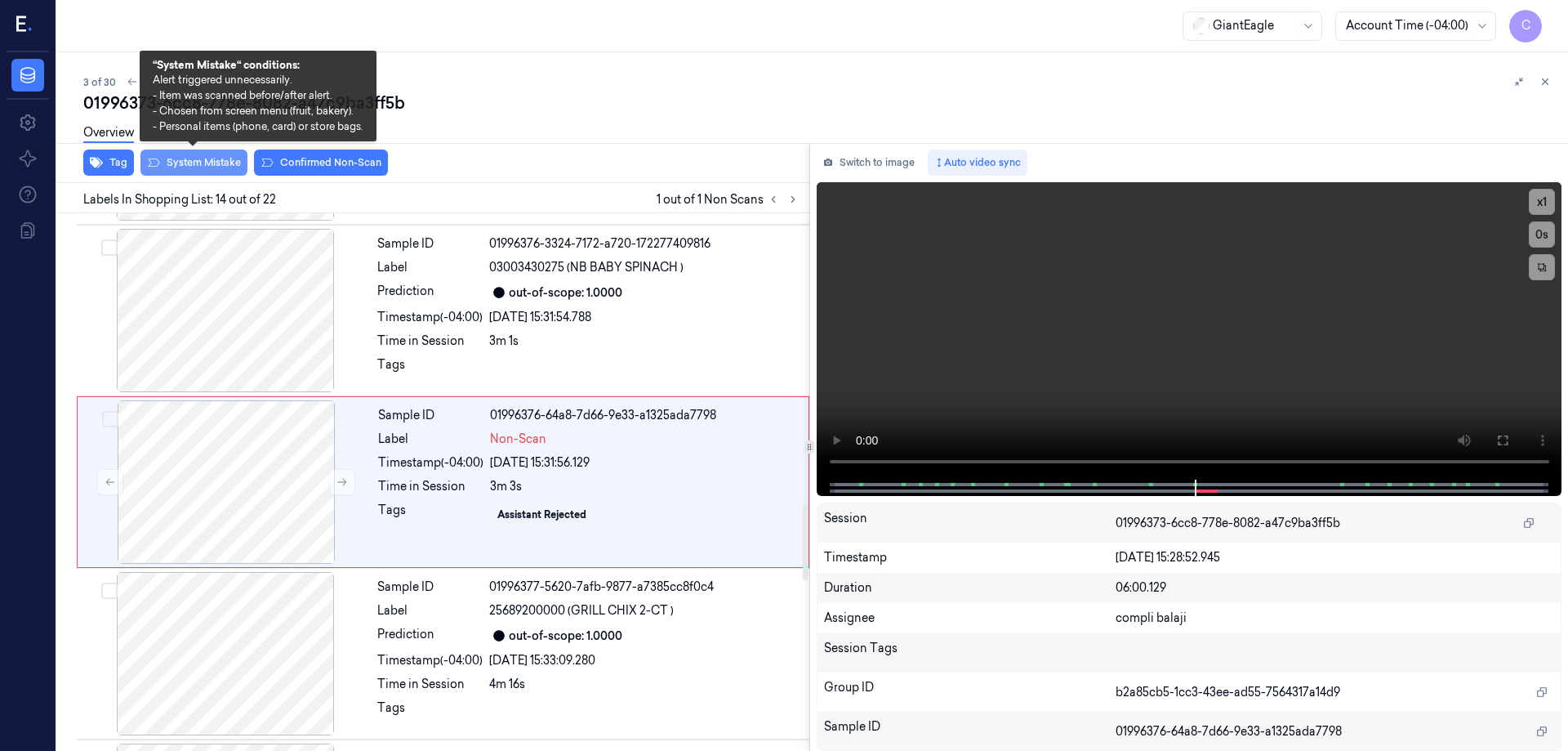
click at [206, 162] on button "System Mistake" at bounding box center [194, 162] width 107 height 26
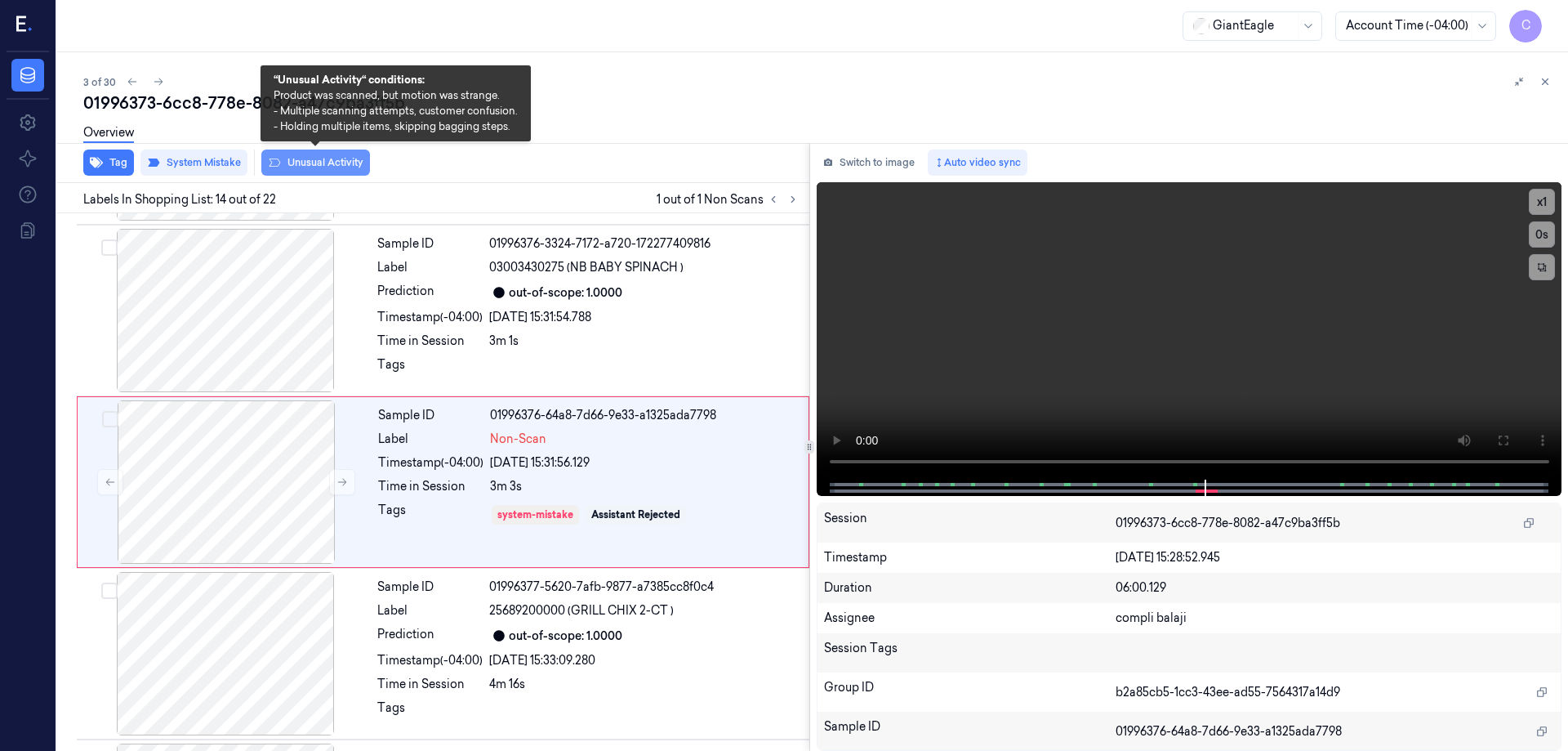
click at [340, 163] on button "Unusual Activity" at bounding box center [316, 162] width 108 height 26
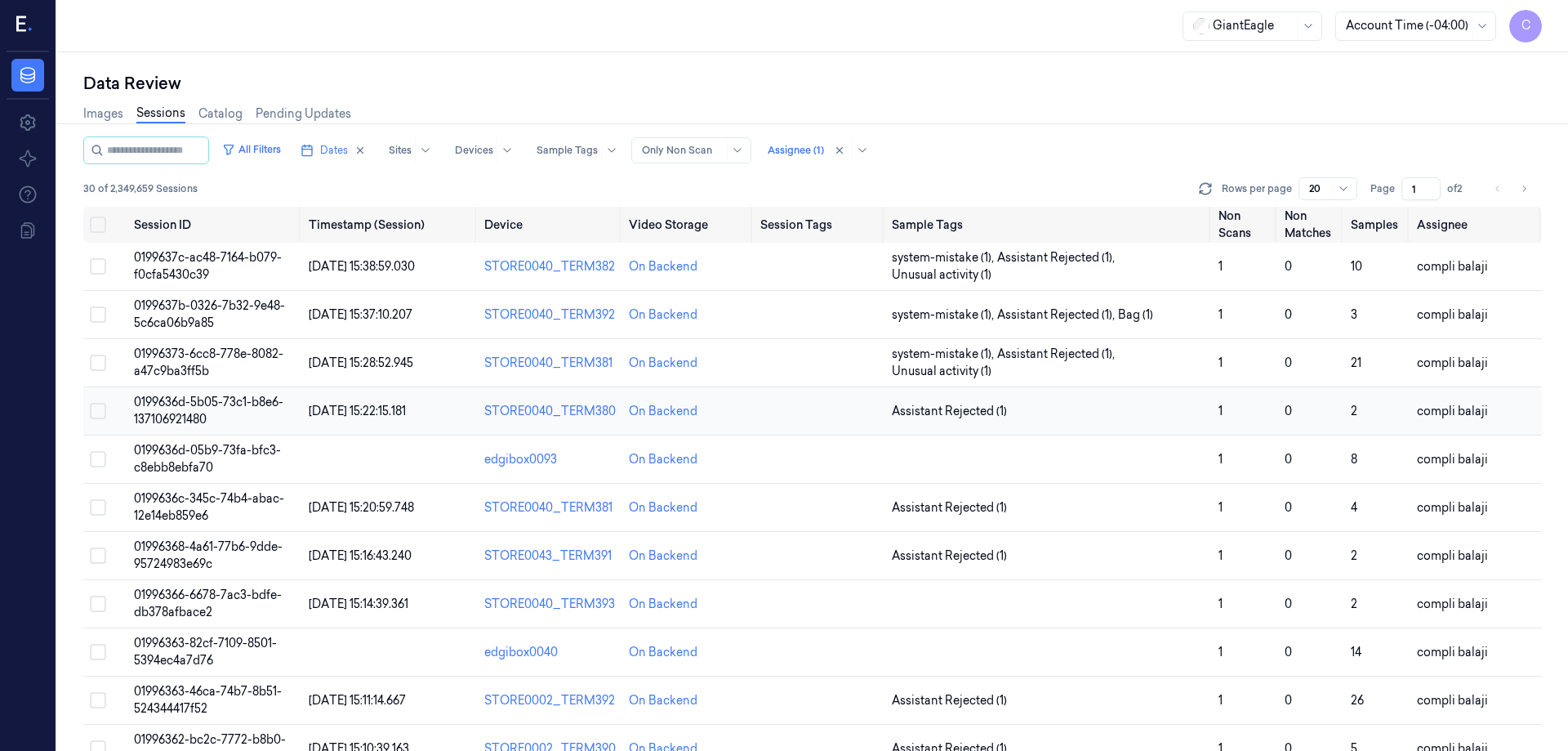
click at [244, 401] on span "0199636d-5b05-73c1-b8e6-137106921480" at bounding box center [208, 410] width 149 height 31
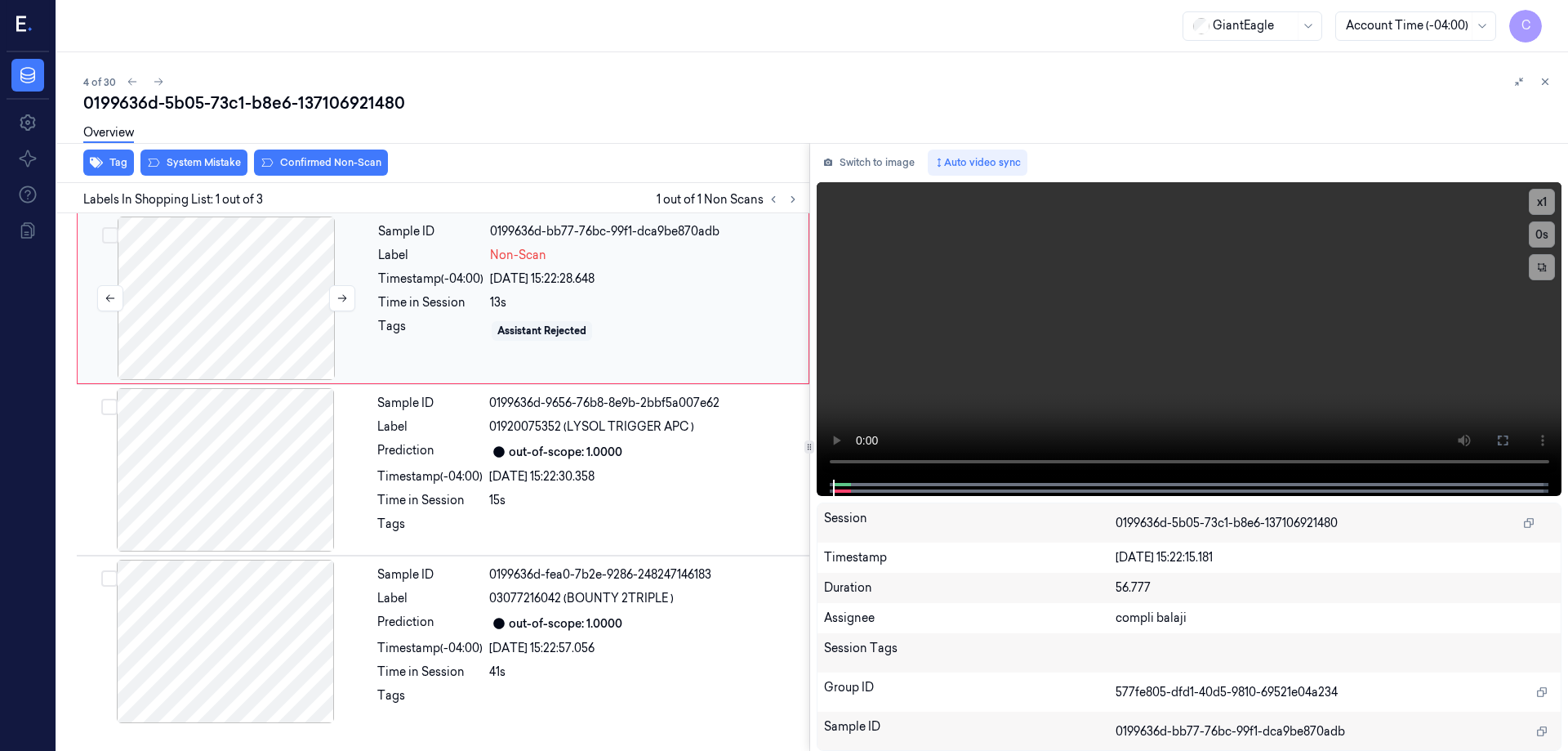
click at [206, 308] on div at bounding box center [226, 298] width 291 height 164
click at [1503, 438] on icon at bounding box center [1502, 441] width 13 height 13
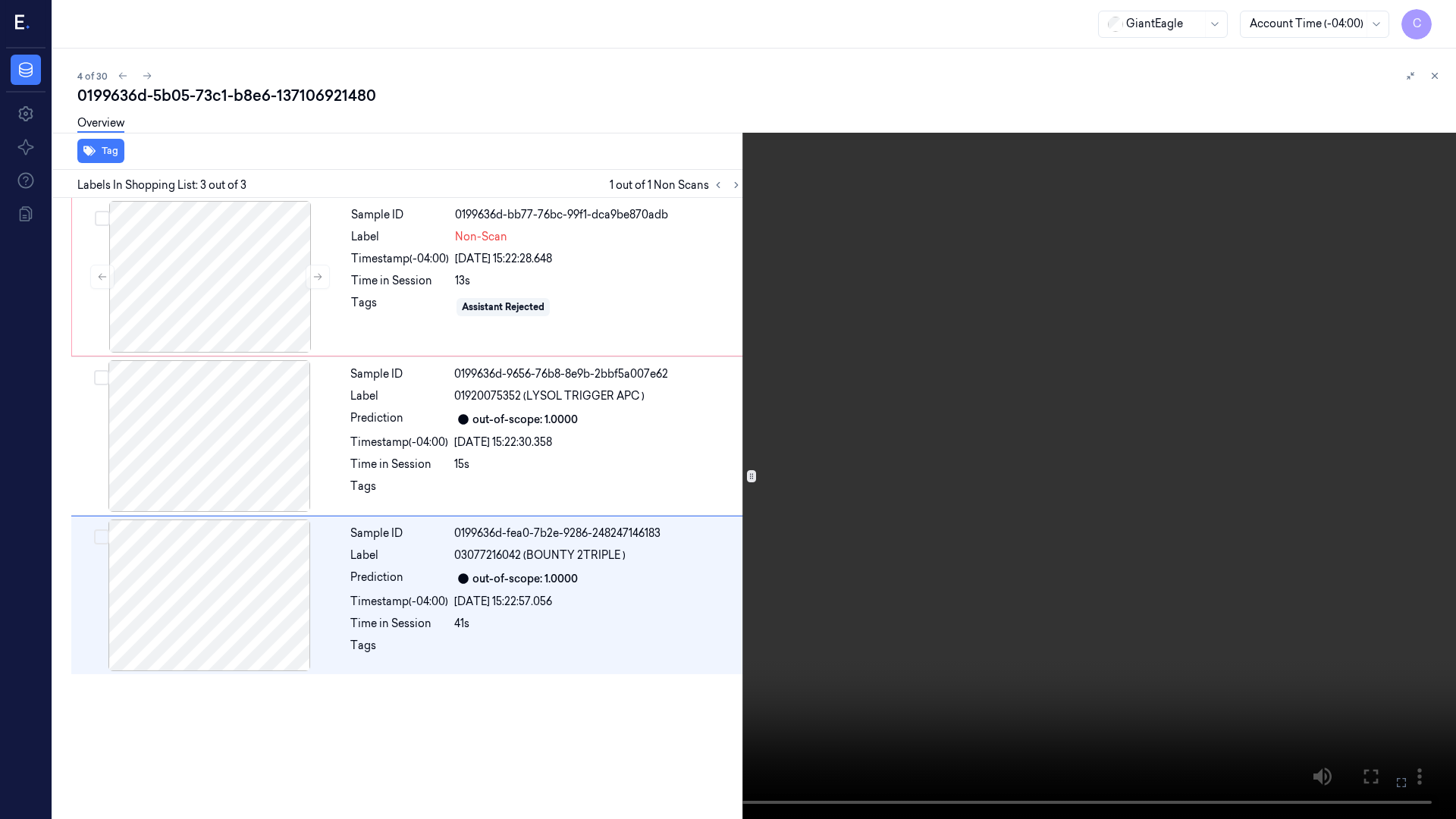
click at [0, 0] on icon at bounding box center [0, 0] width 0 height 0
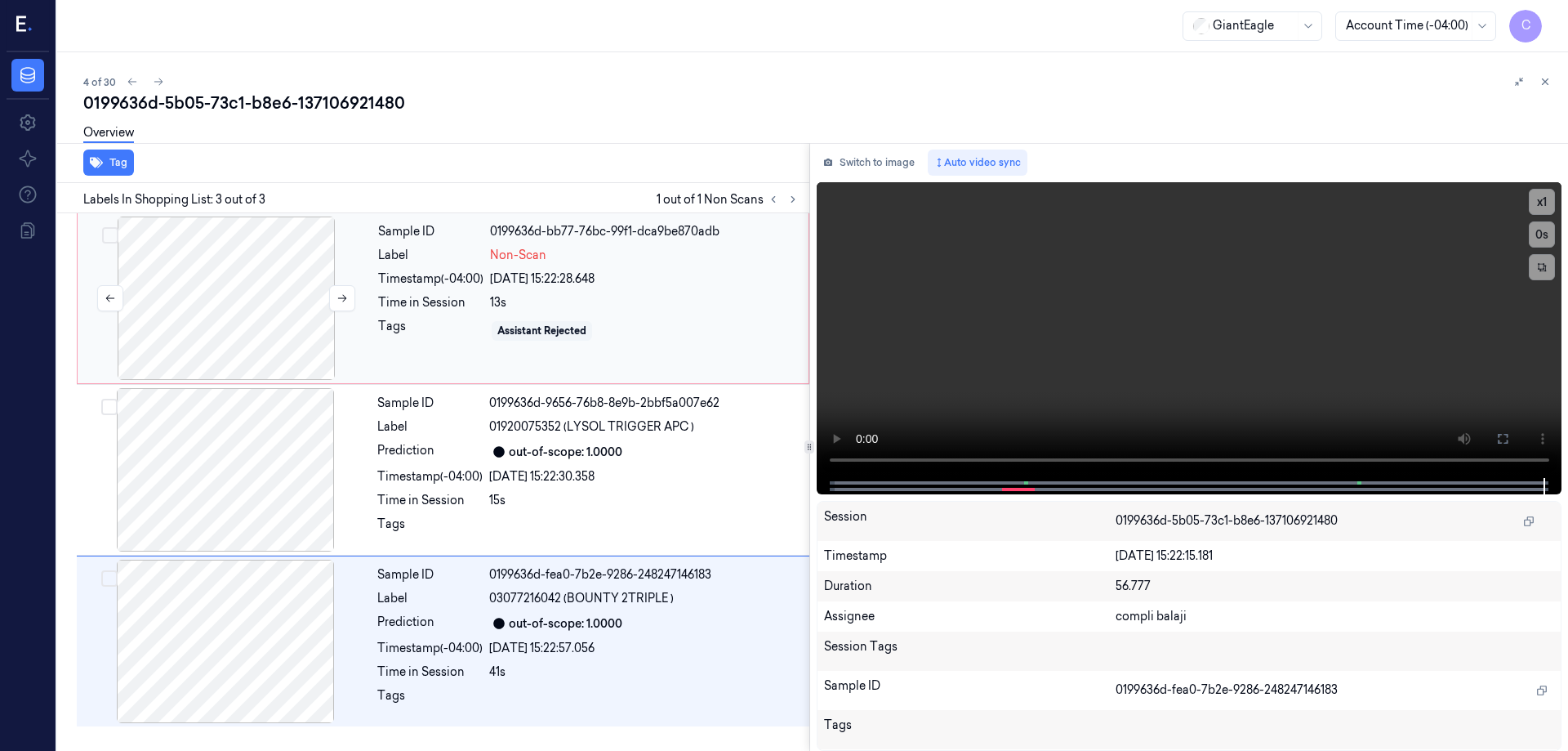
click at [245, 327] on div at bounding box center [226, 298] width 291 height 164
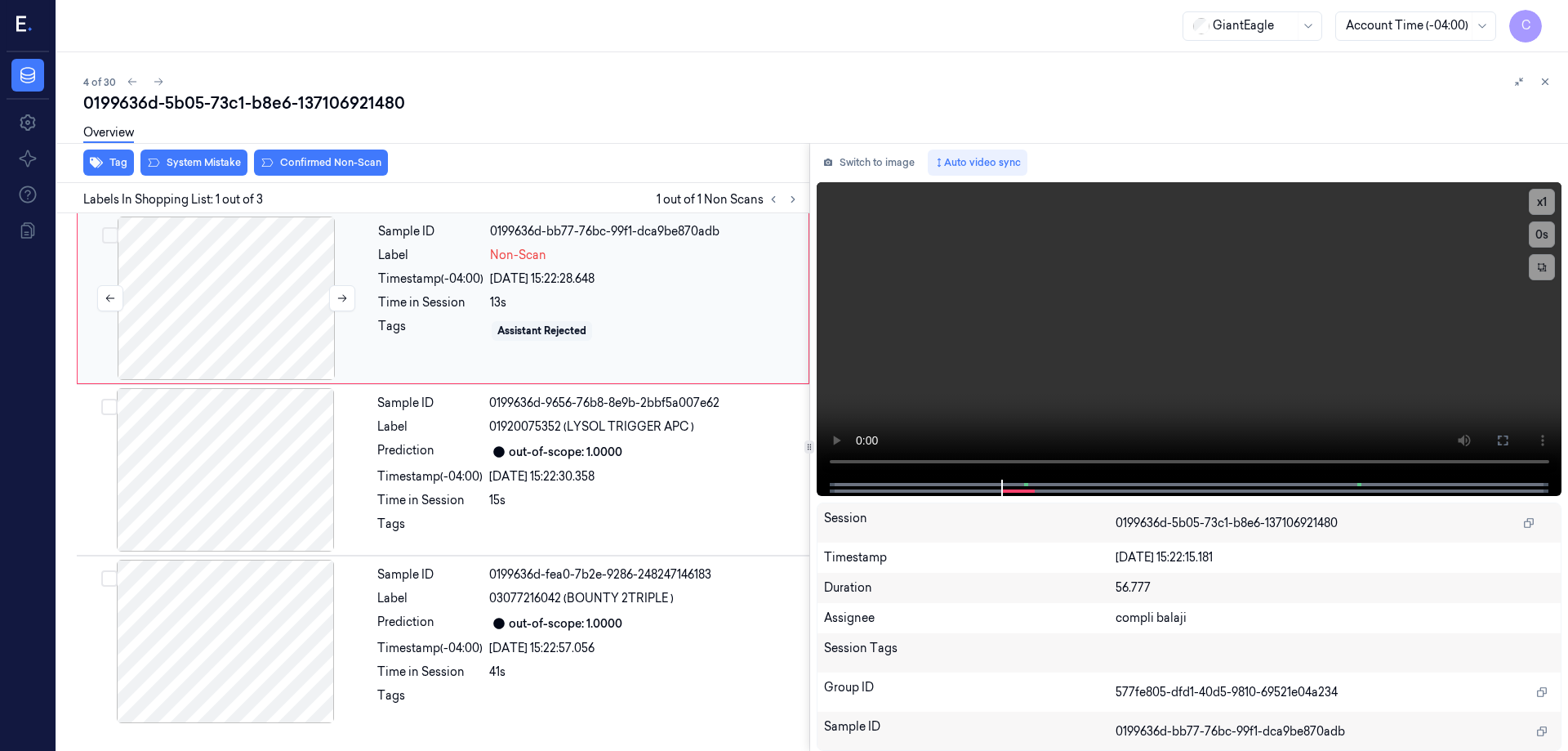
click at [246, 291] on div at bounding box center [226, 298] width 291 height 164
click at [1501, 445] on icon at bounding box center [1502, 440] width 10 height 10
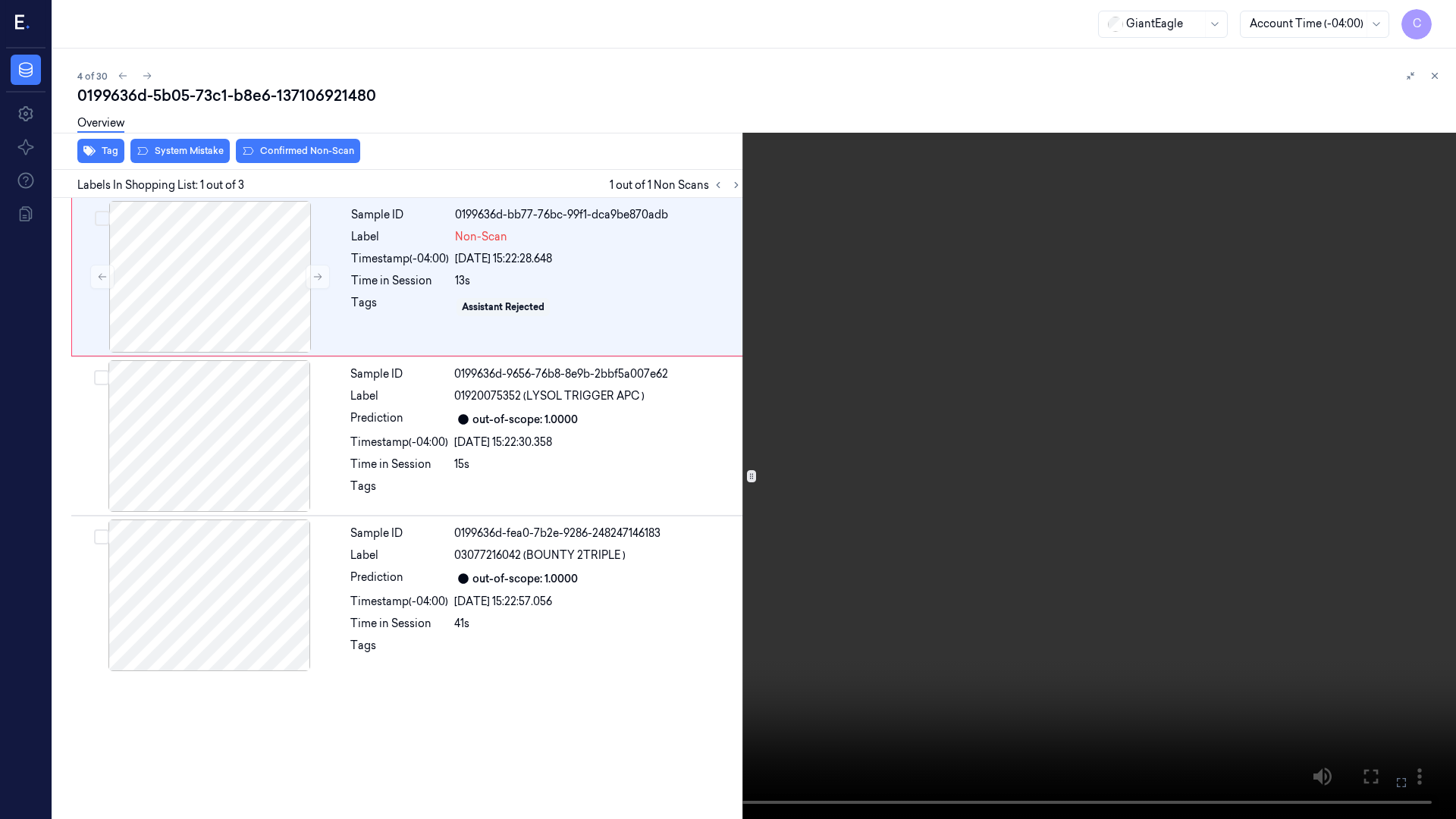
drag, startPoint x: 1398, startPoint y: 783, endPoint x: 1185, endPoint y: 671, distance: 240.7
click at [0, 0] on icon at bounding box center [0, 0] width 0 height 0
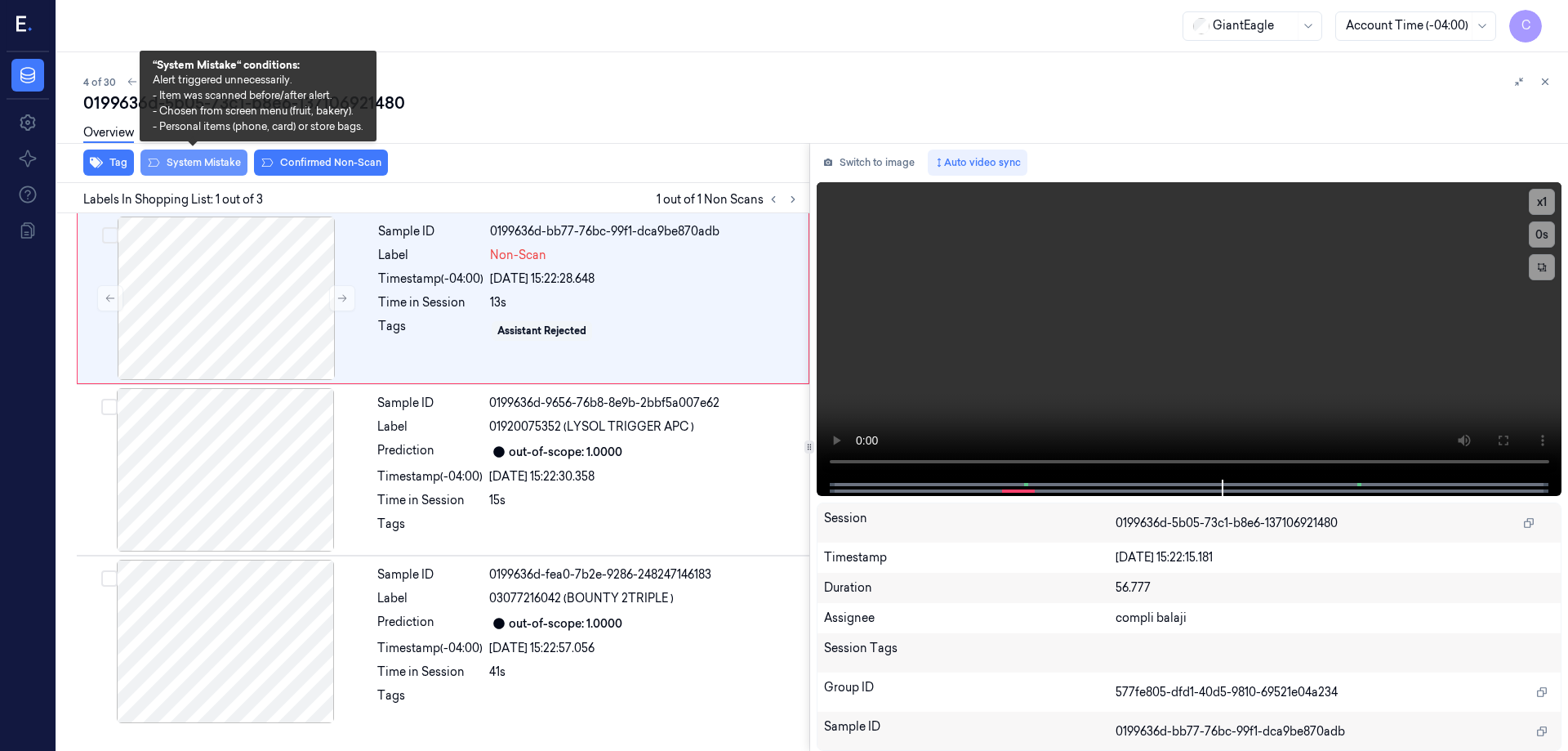
click at [199, 168] on button "System Mistake" at bounding box center [194, 162] width 107 height 26
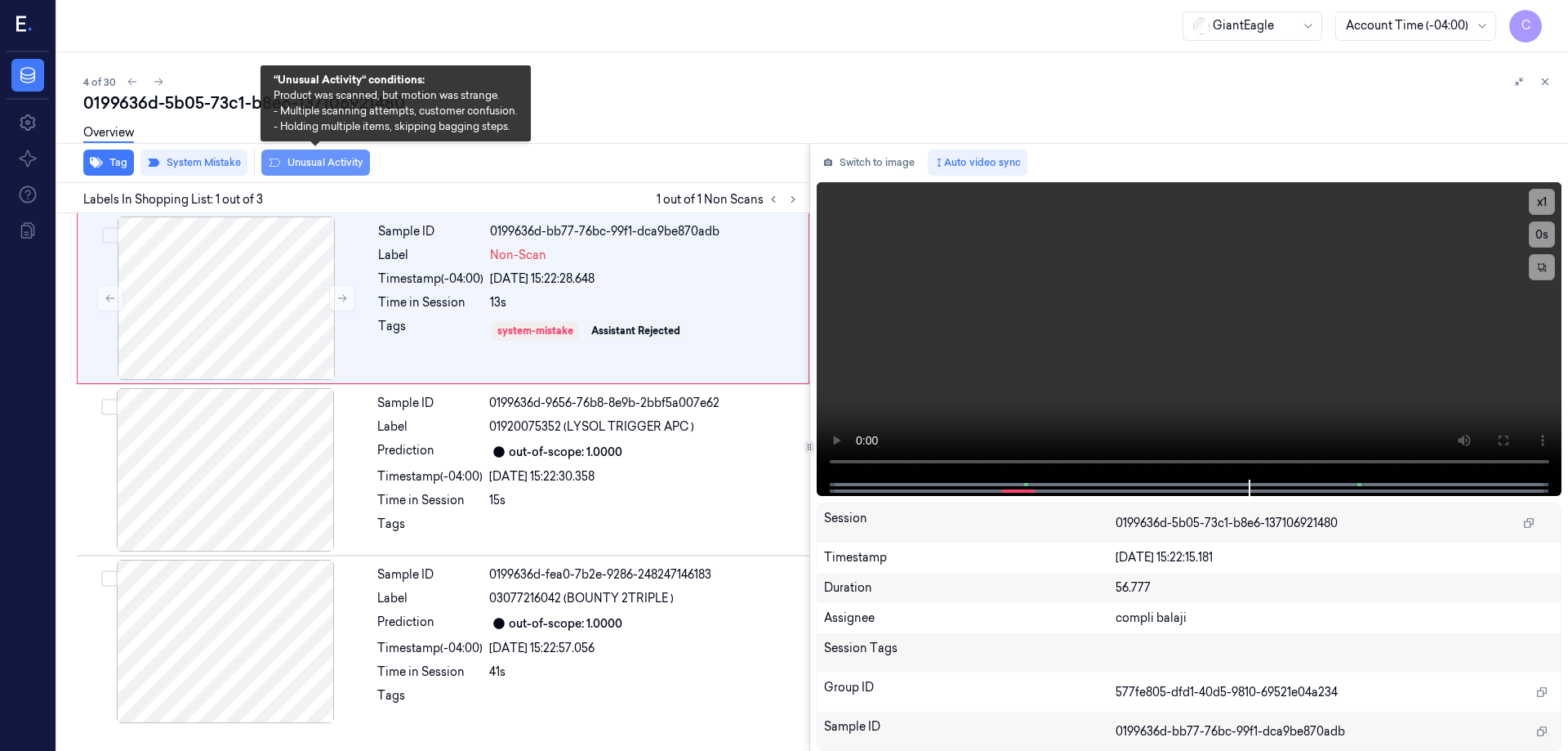
click at [314, 167] on button "Unusual Activity" at bounding box center [316, 162] width 108 height 26
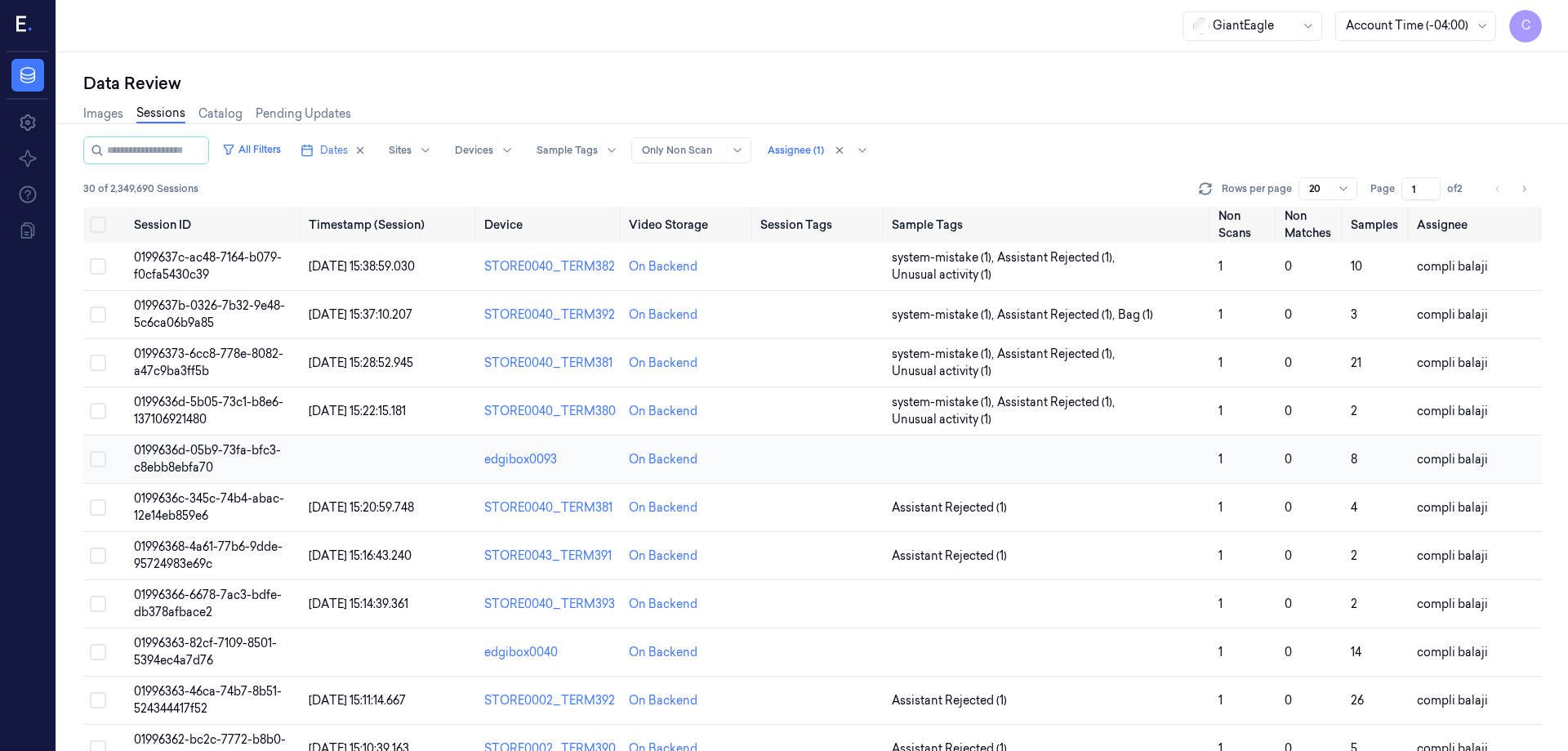
click at [222, 452] on span "0199636d-05b9-73fa-bfc3-c8ebb8ebfa70" at bounding box center [207, 458] width 147 height 31
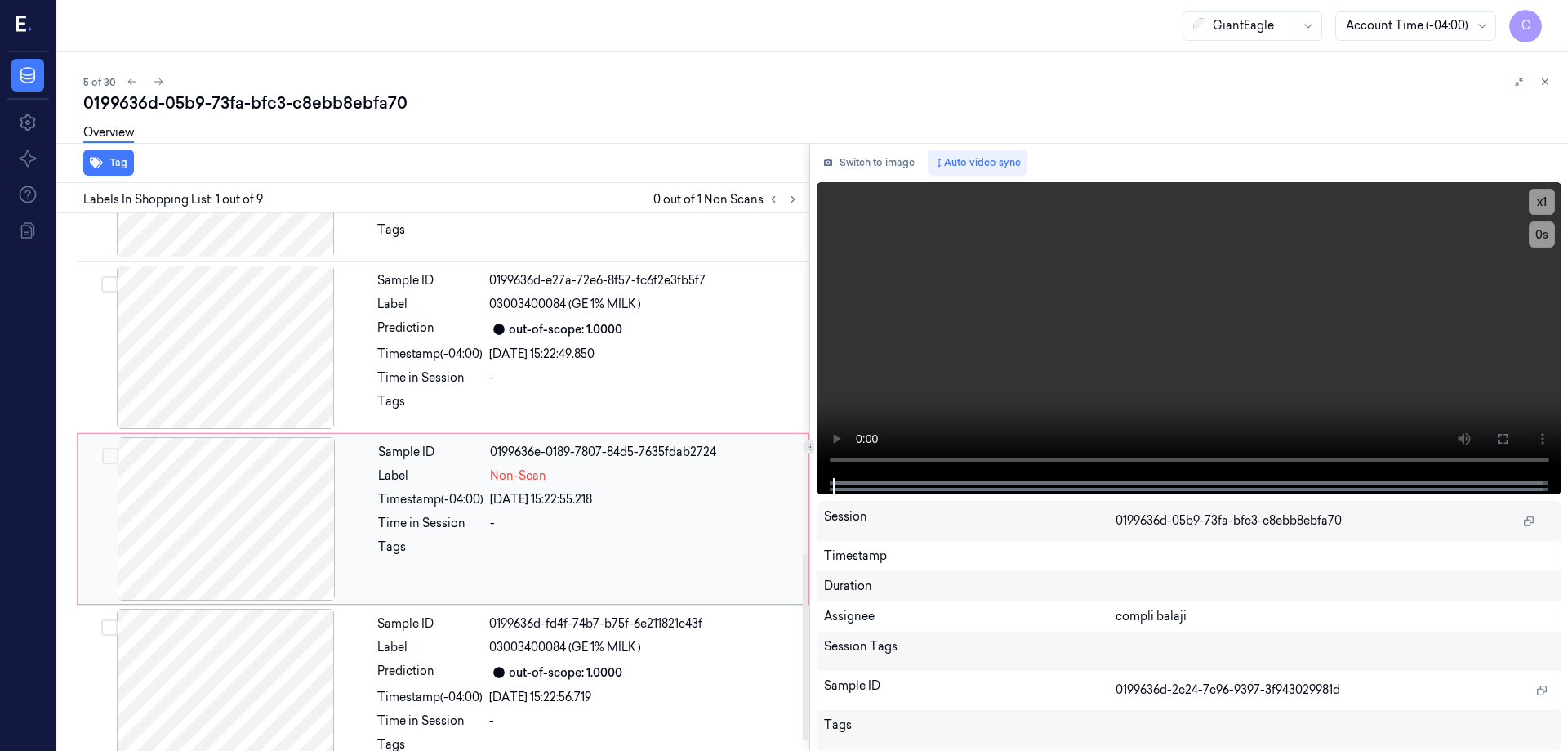
drag, startPoint x: 286, startPoint y: 543, endPoint x: 317, endPoint y: 533, distance: 32.6
click at [287, 543] on div at bounding box center [226, 519] width 291 height 164
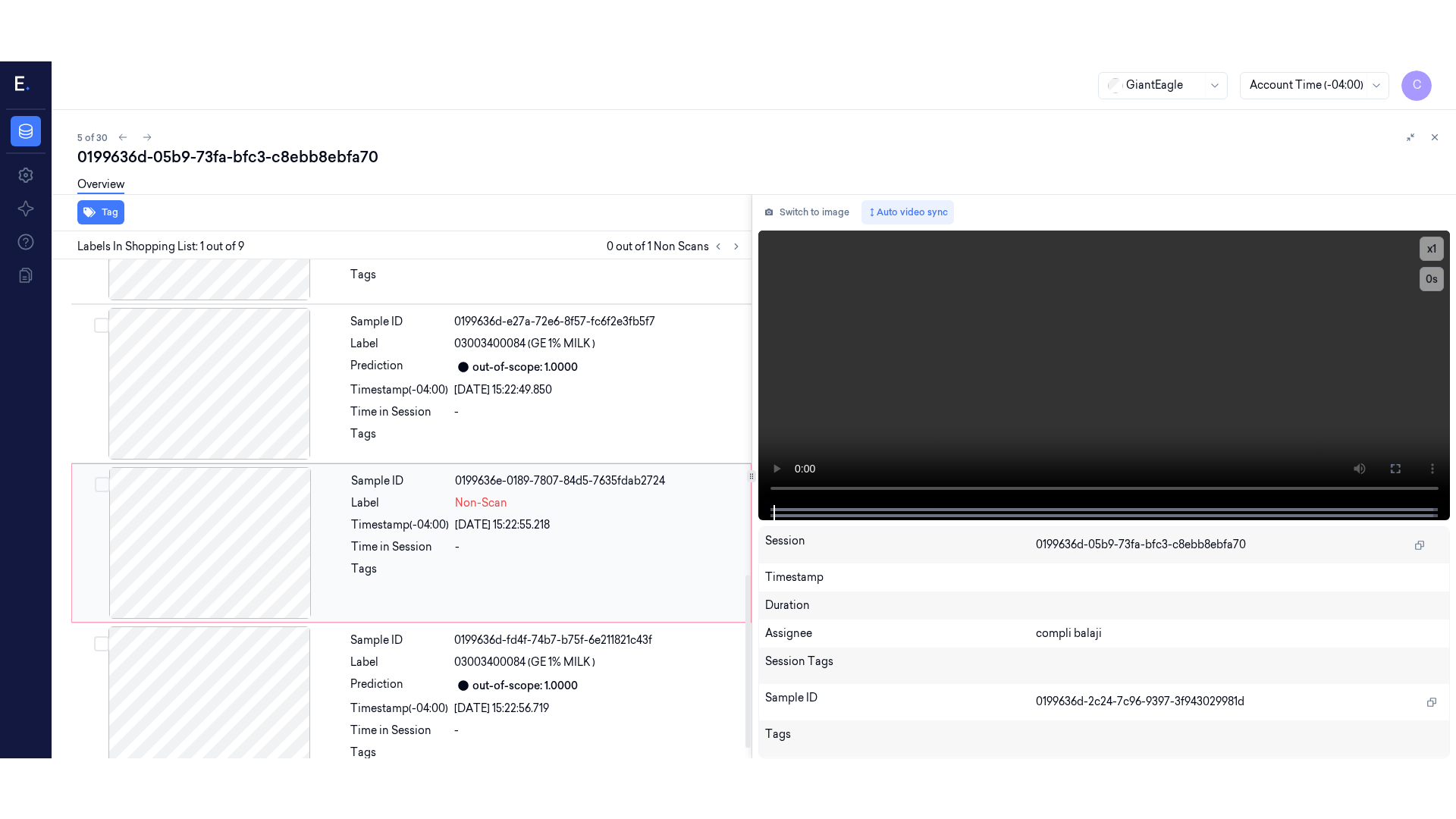
scroll to position [939, 0]
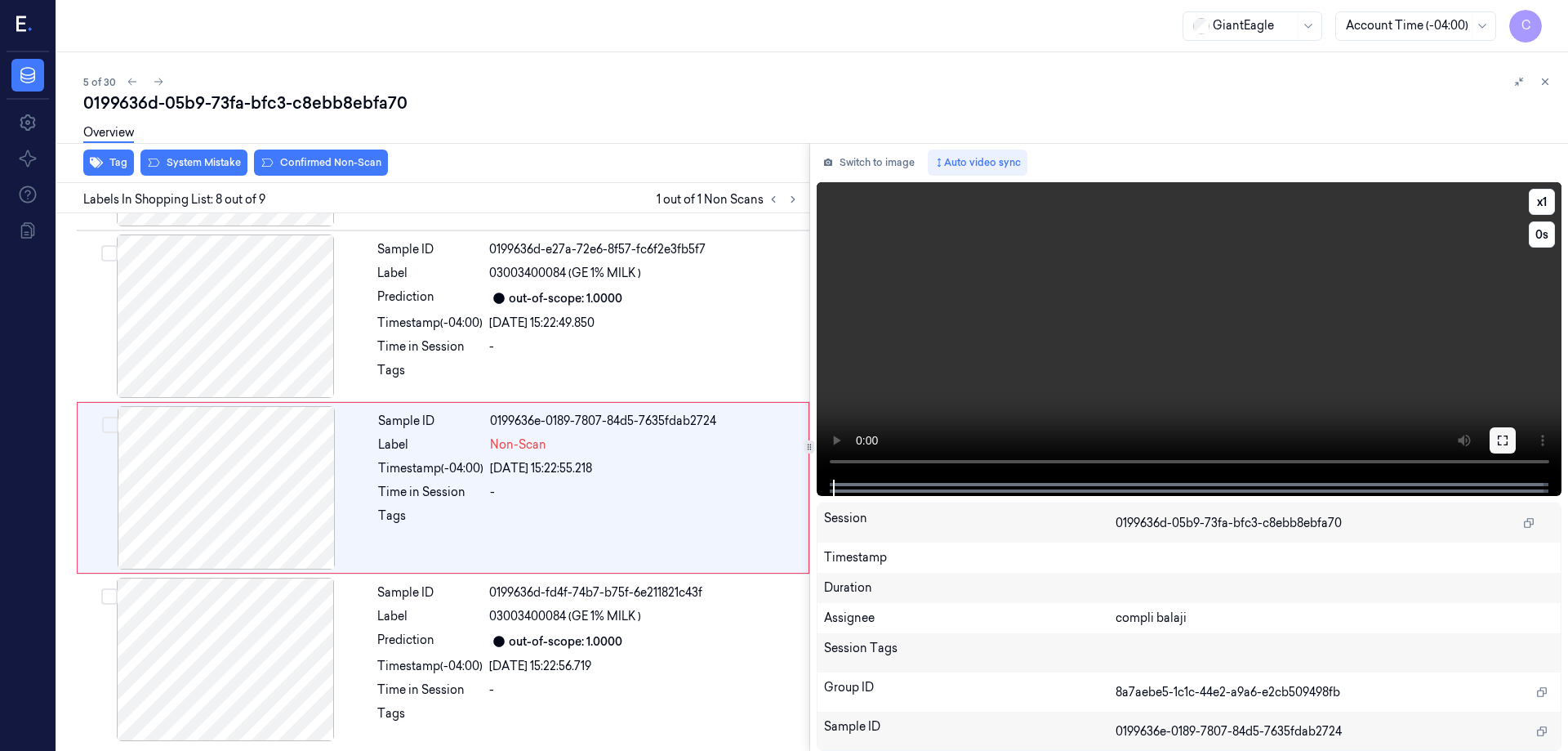
click at [1502, 433] on button at bounding box center [1501, 440] width 26 height 26
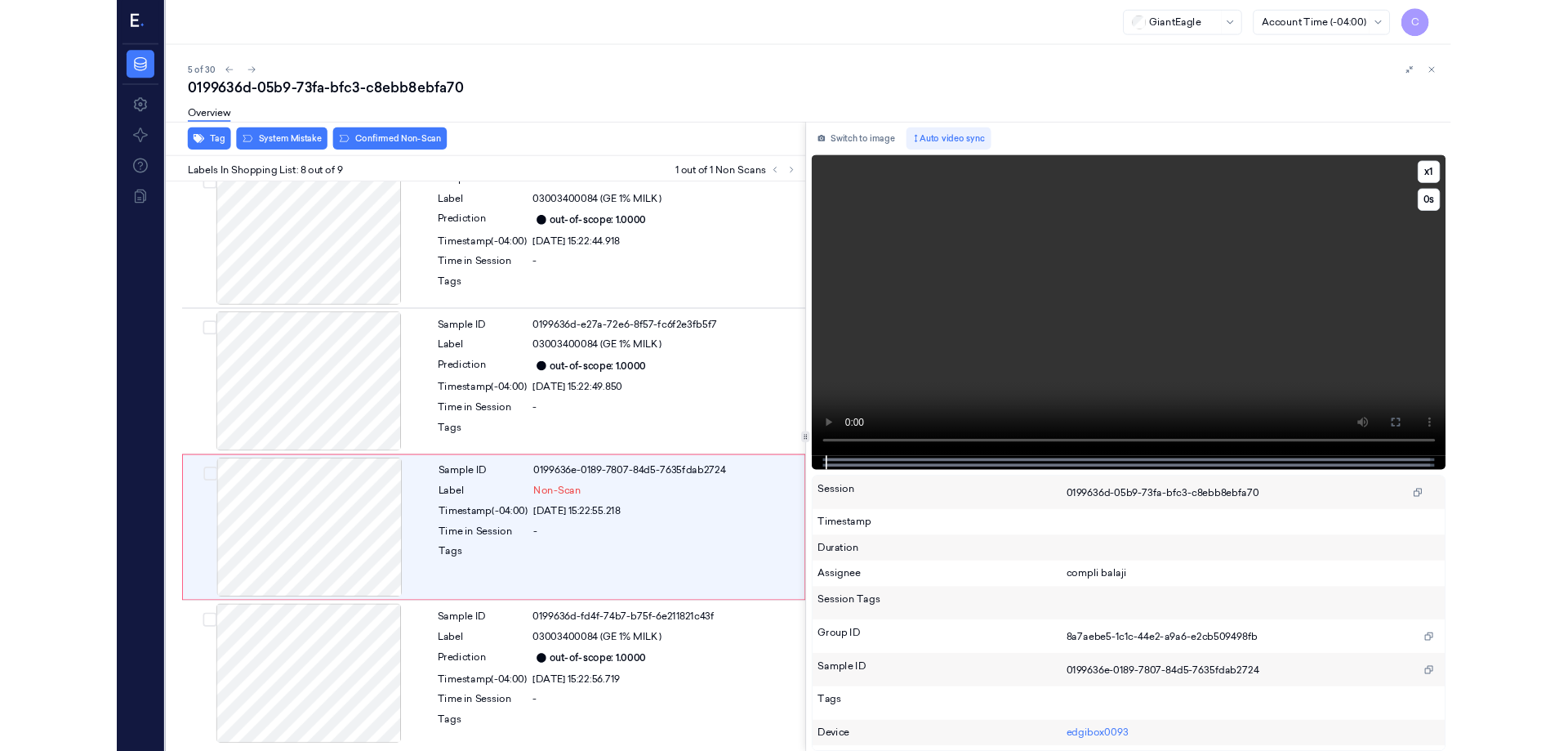
scroll to position [879, 0]
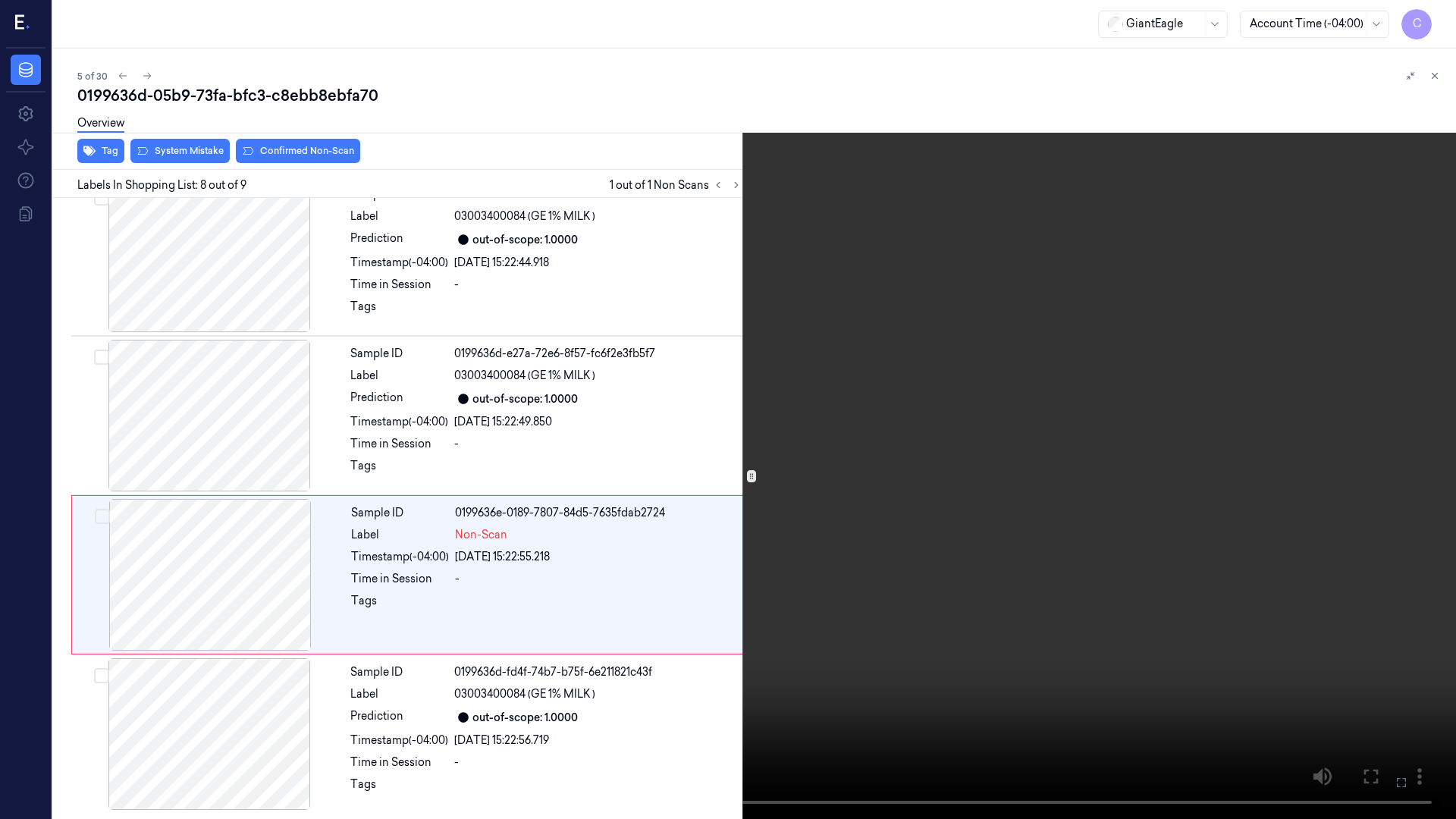
click at [0, 0] on icon at bounding box center [0, 0] width 0 height 0
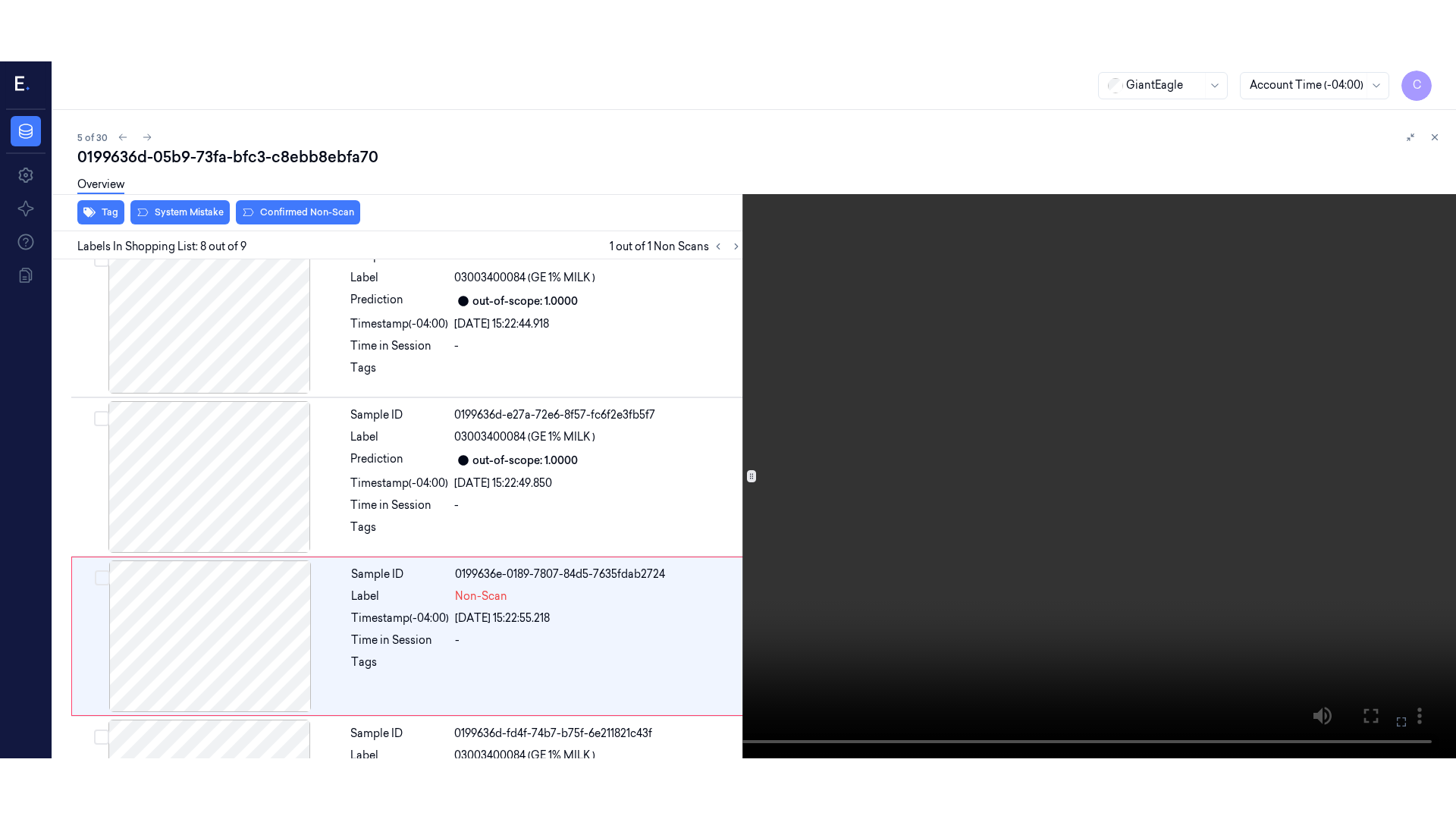
scroll to position [939, 0]
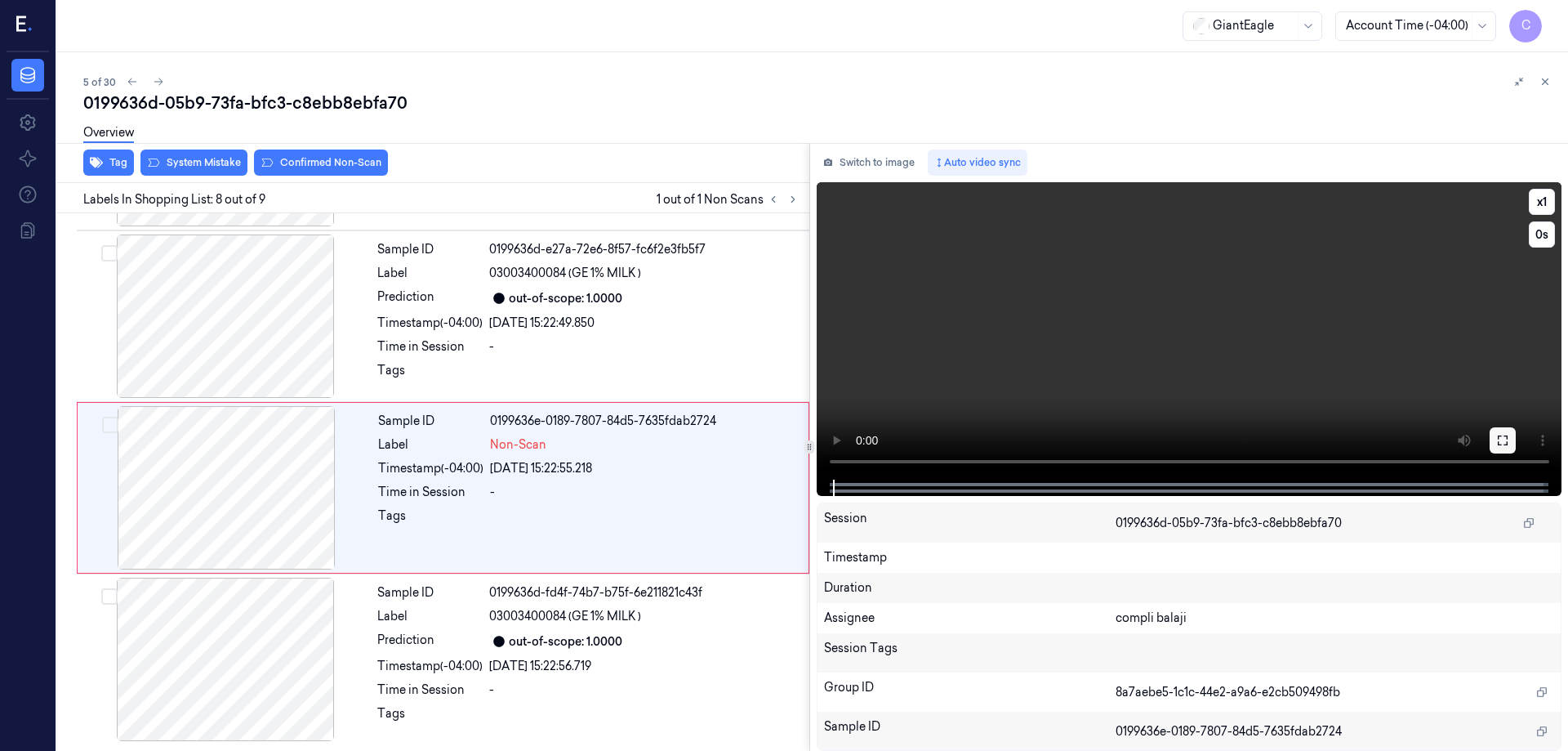
click at [1499, 435] on icon at bounding box center [1502, 441] width 13 height 13
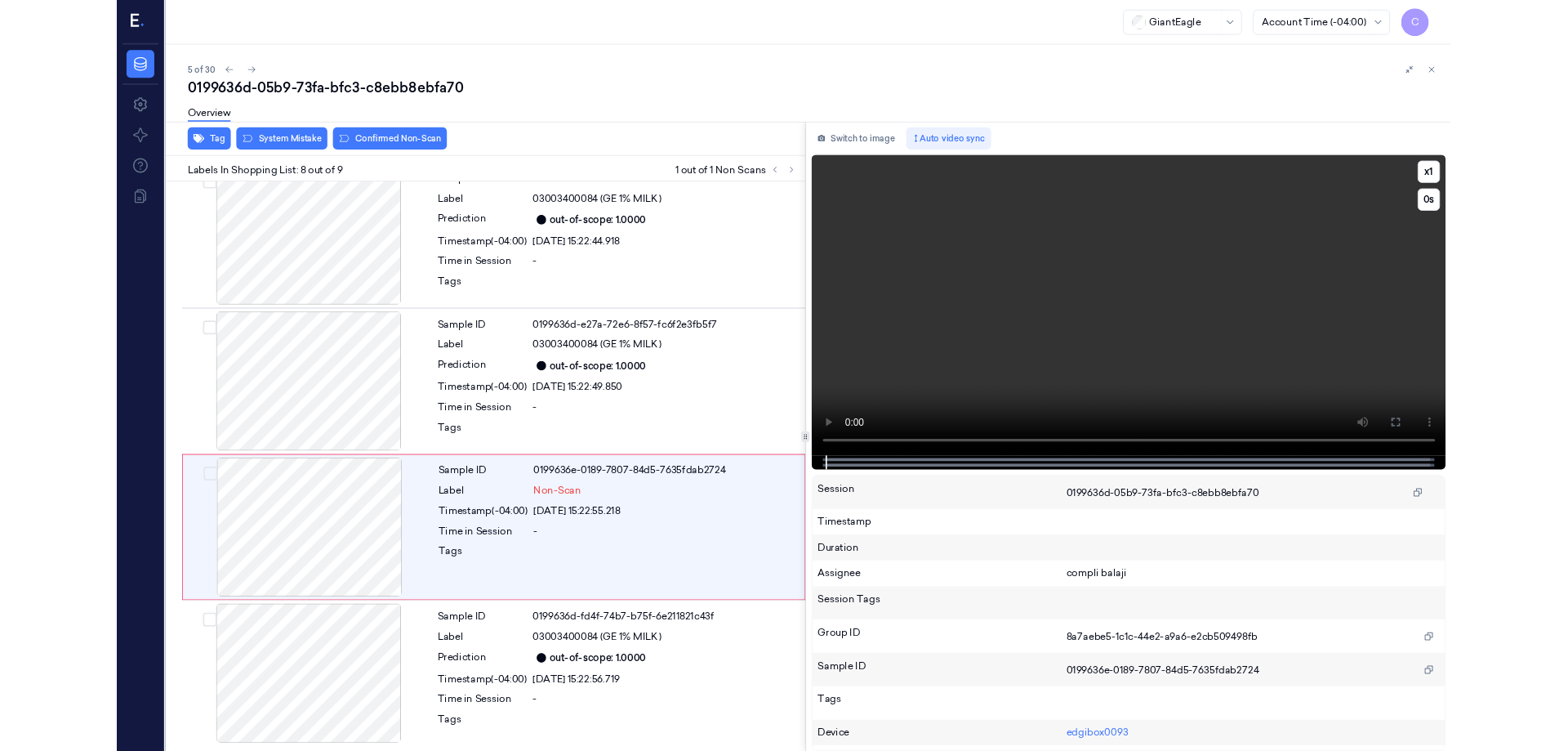
scroll to position [879, 0]
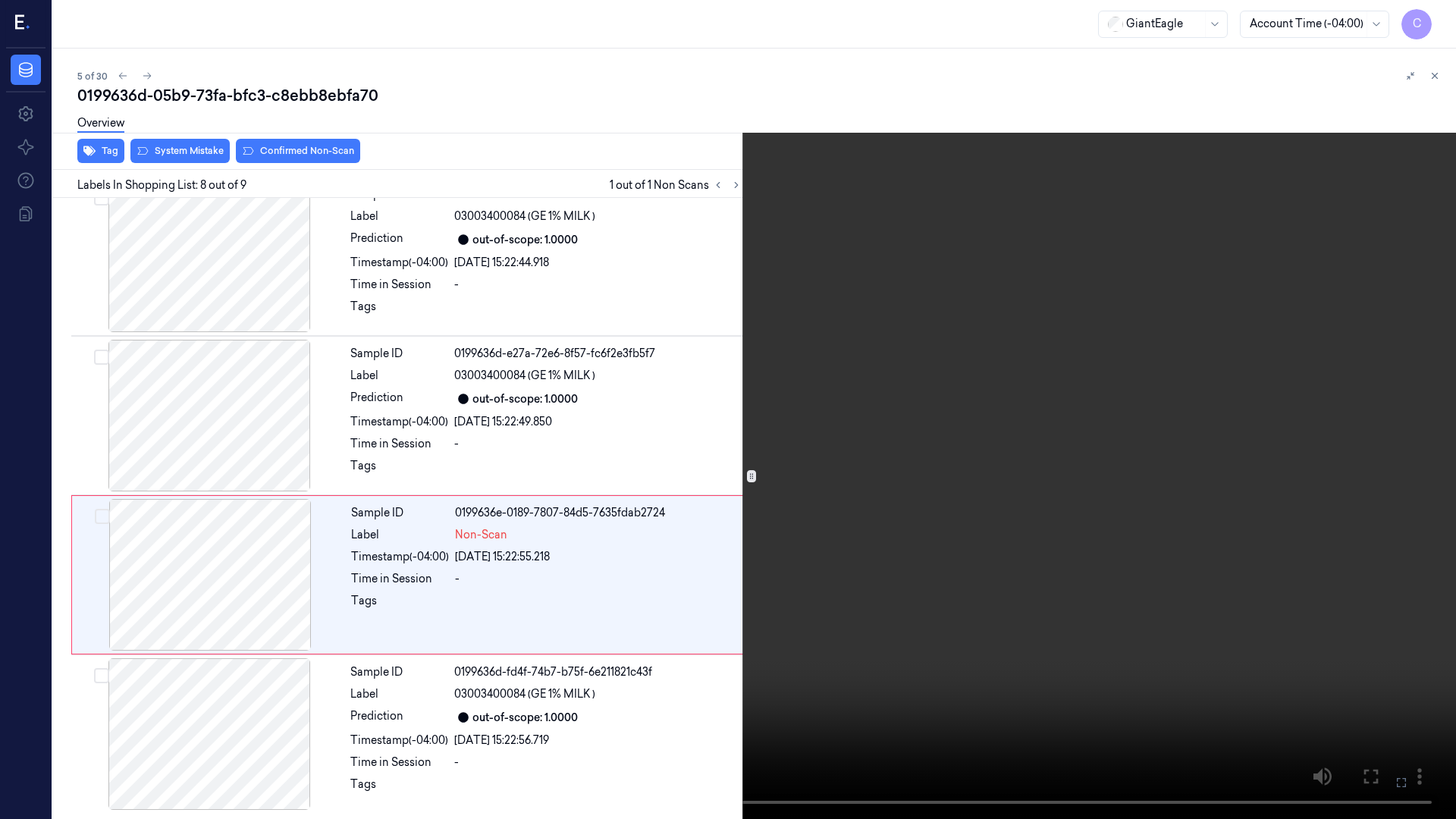
click at [1335, 696] on video at bounding box center [728, 409] width 1456 height 819
click at [0, 0] on icon at bounding box center [0, 0] width 0 height 0
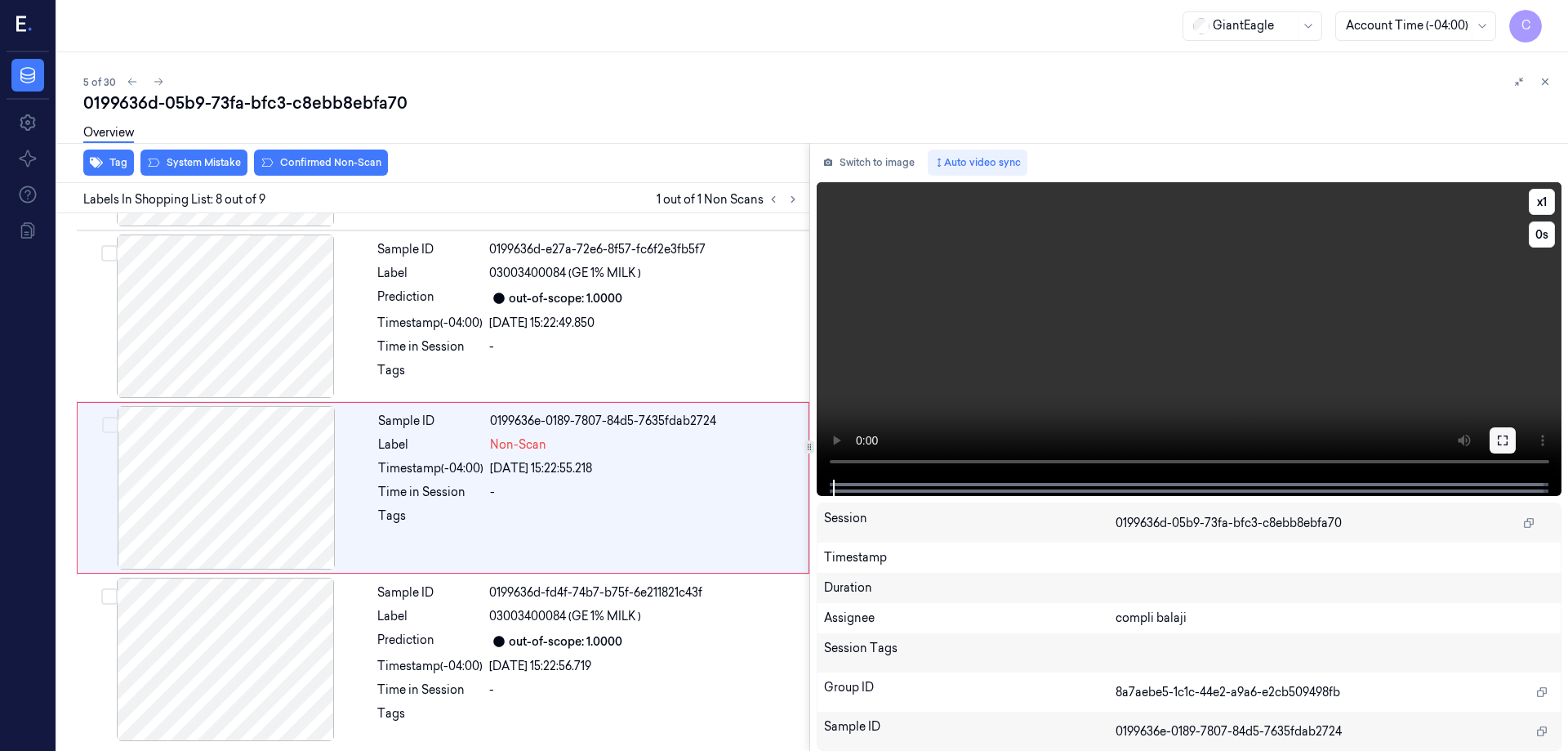
drag, startPoint x: 1500, startPoint y: 442, endPoint x: 1478, endPoint y: 558, distance: 118.1
click at [1499, 442] on icon at bounding box center [1502, 441] width 13 height 13
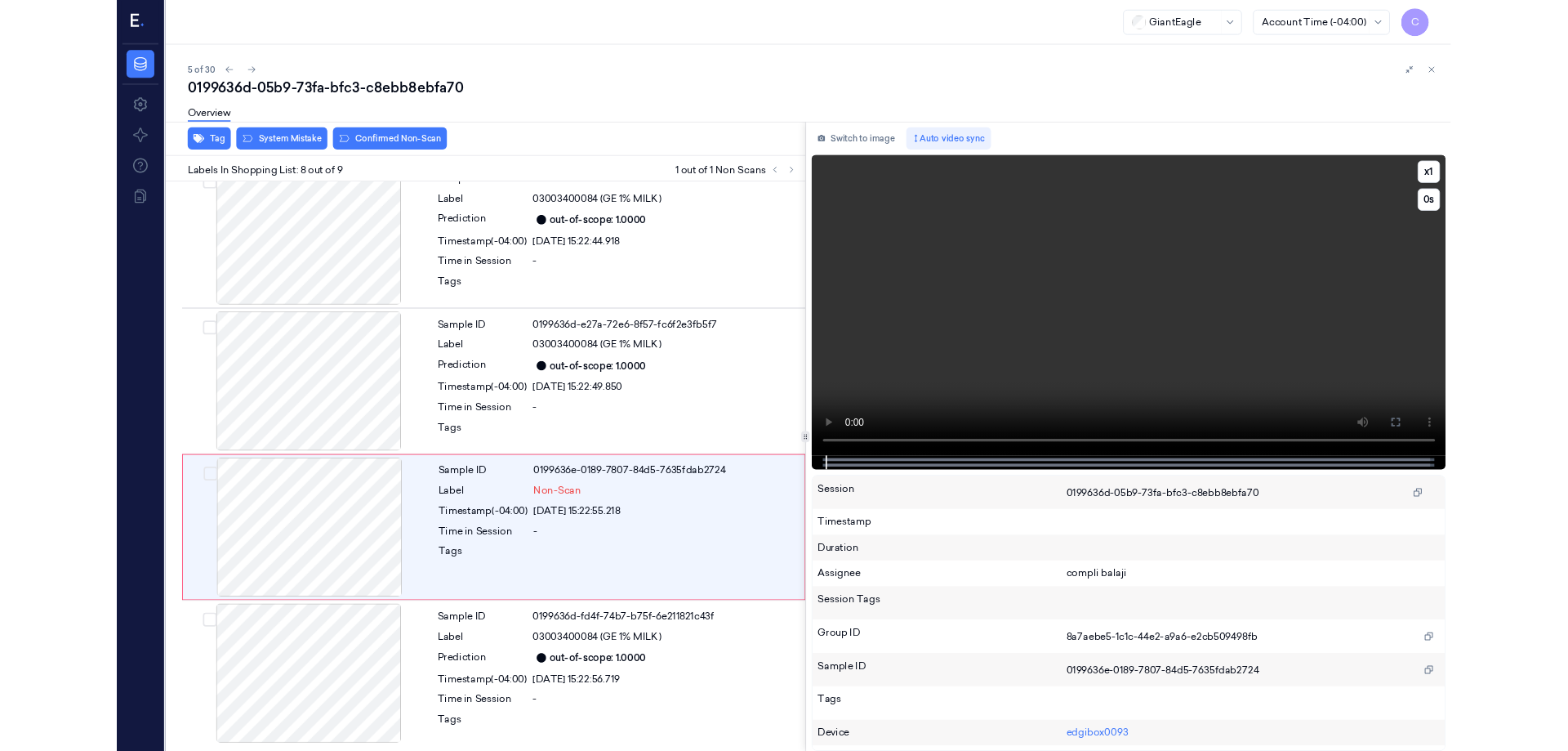
scroll to position [879, 0]
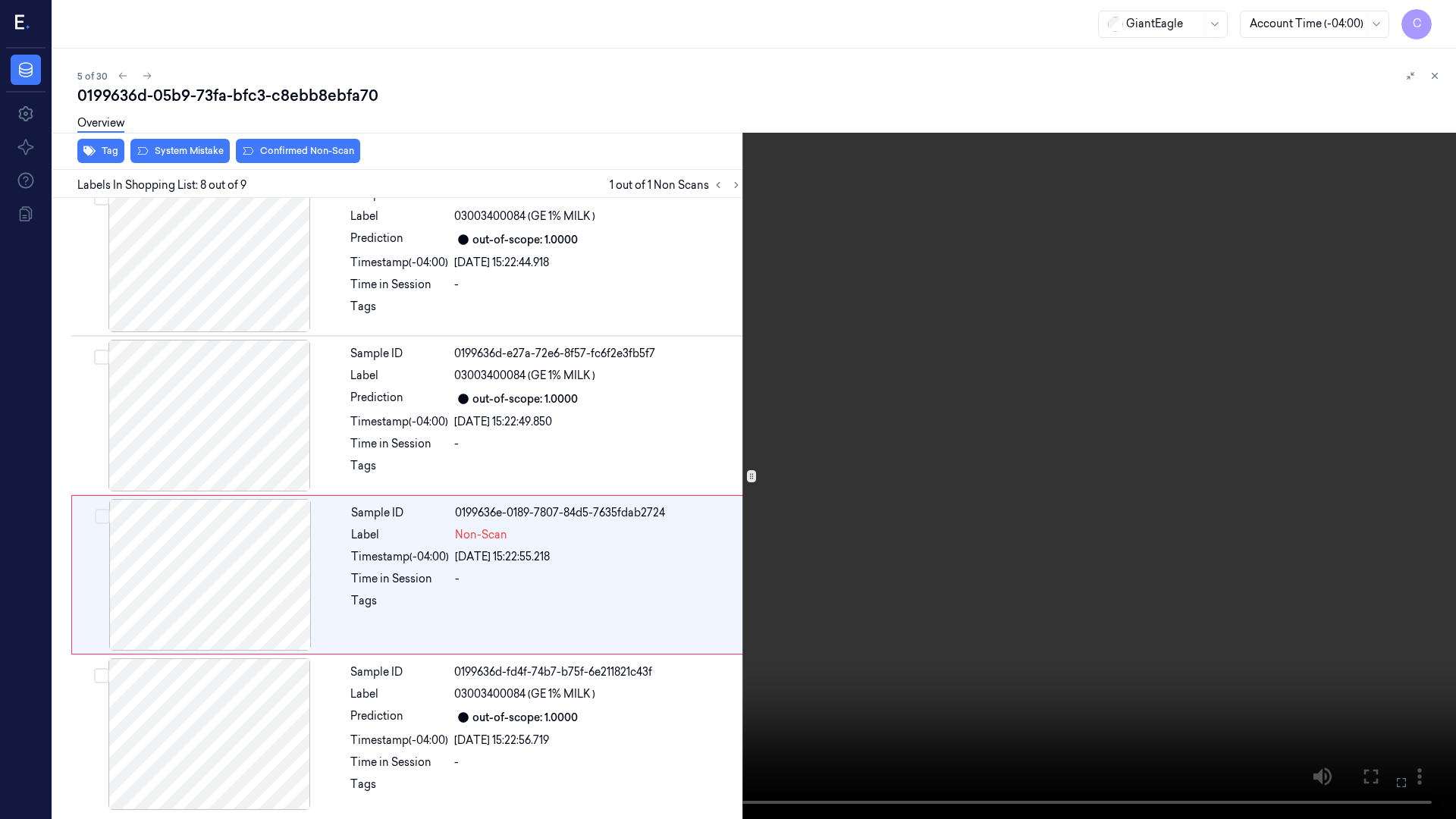
click at [0, 0] on icon at bounding box center [0, 0] width 0 height 0
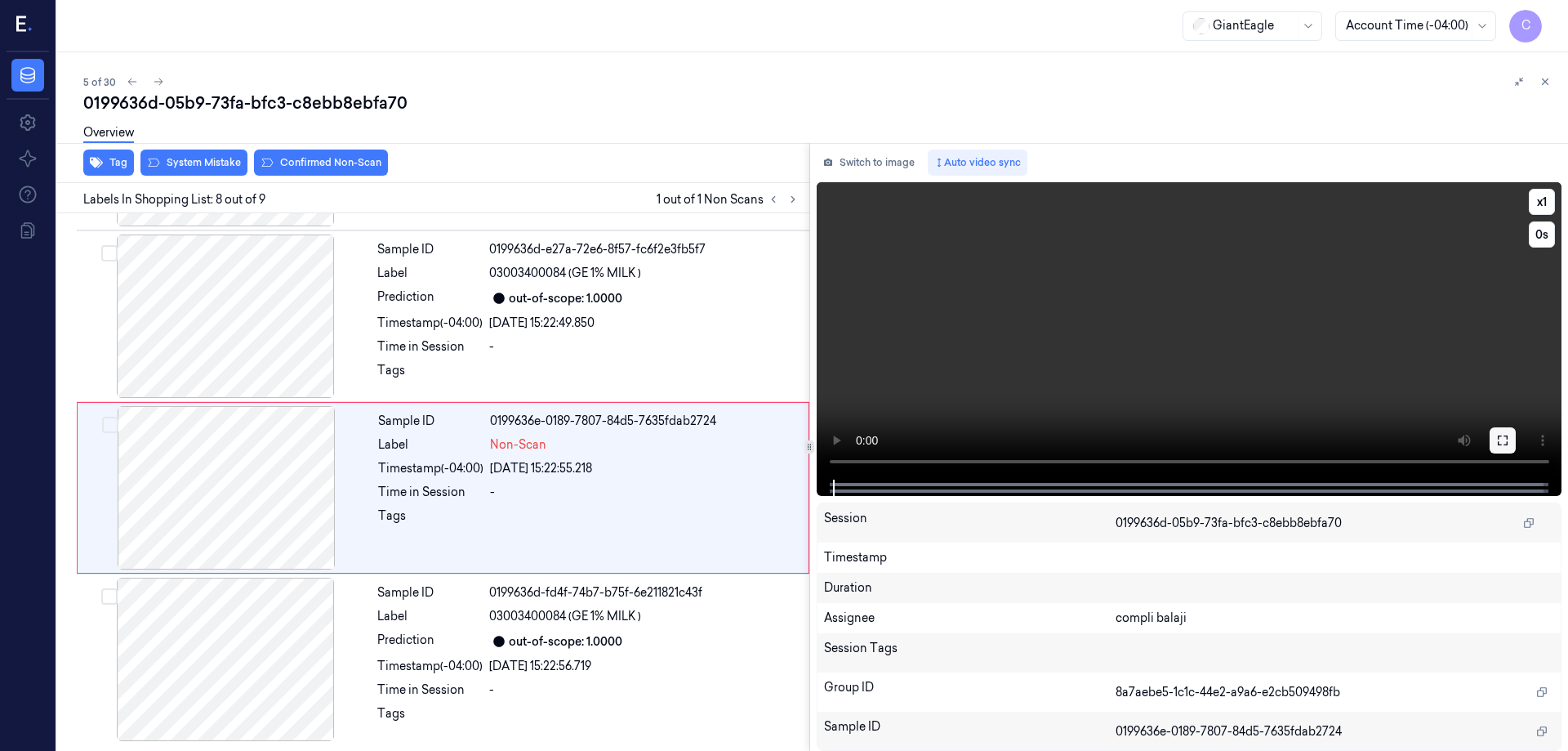
click at [1504, 440] on icon at bounding box center [1502, 441] width 13 height 13
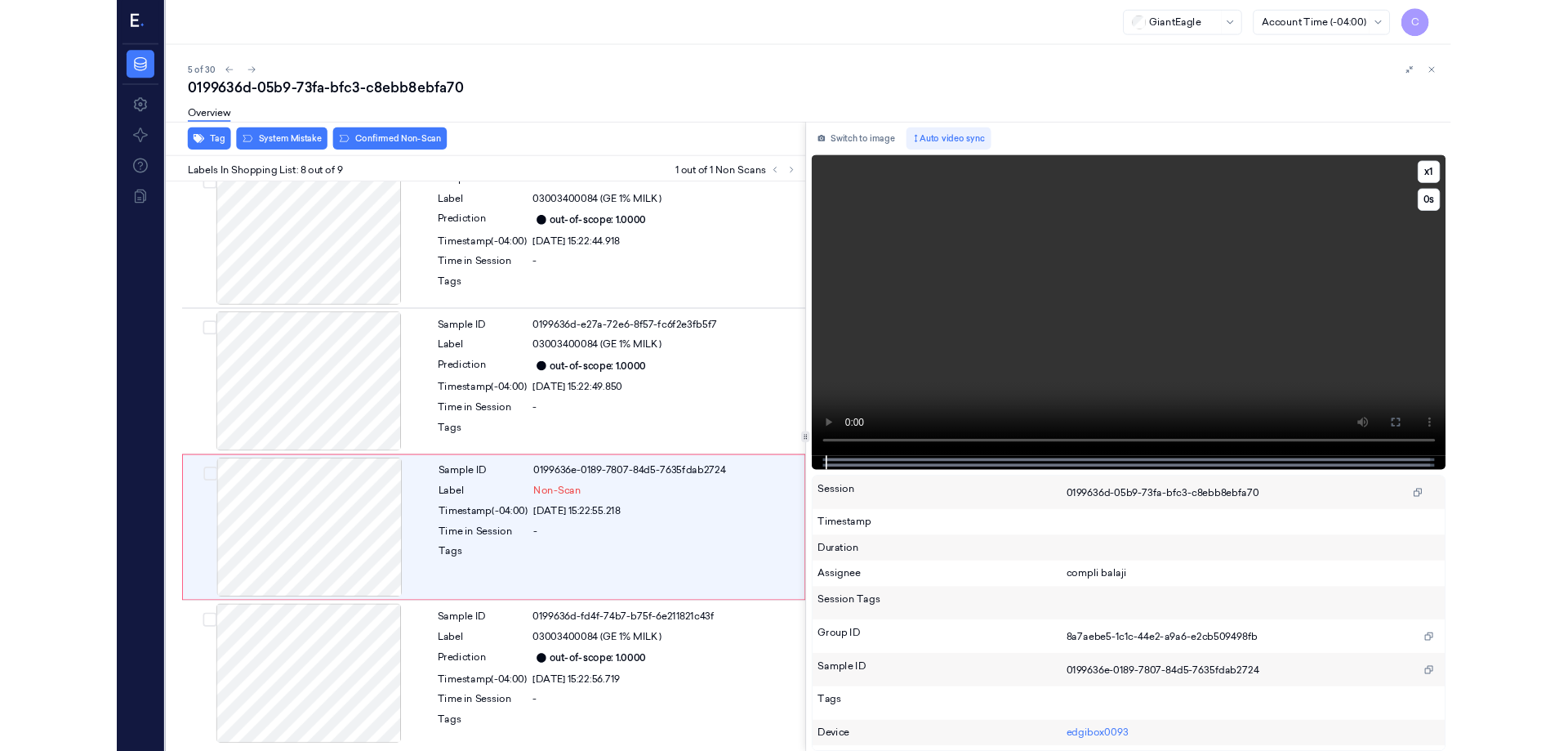
scroll to position [879, 0]
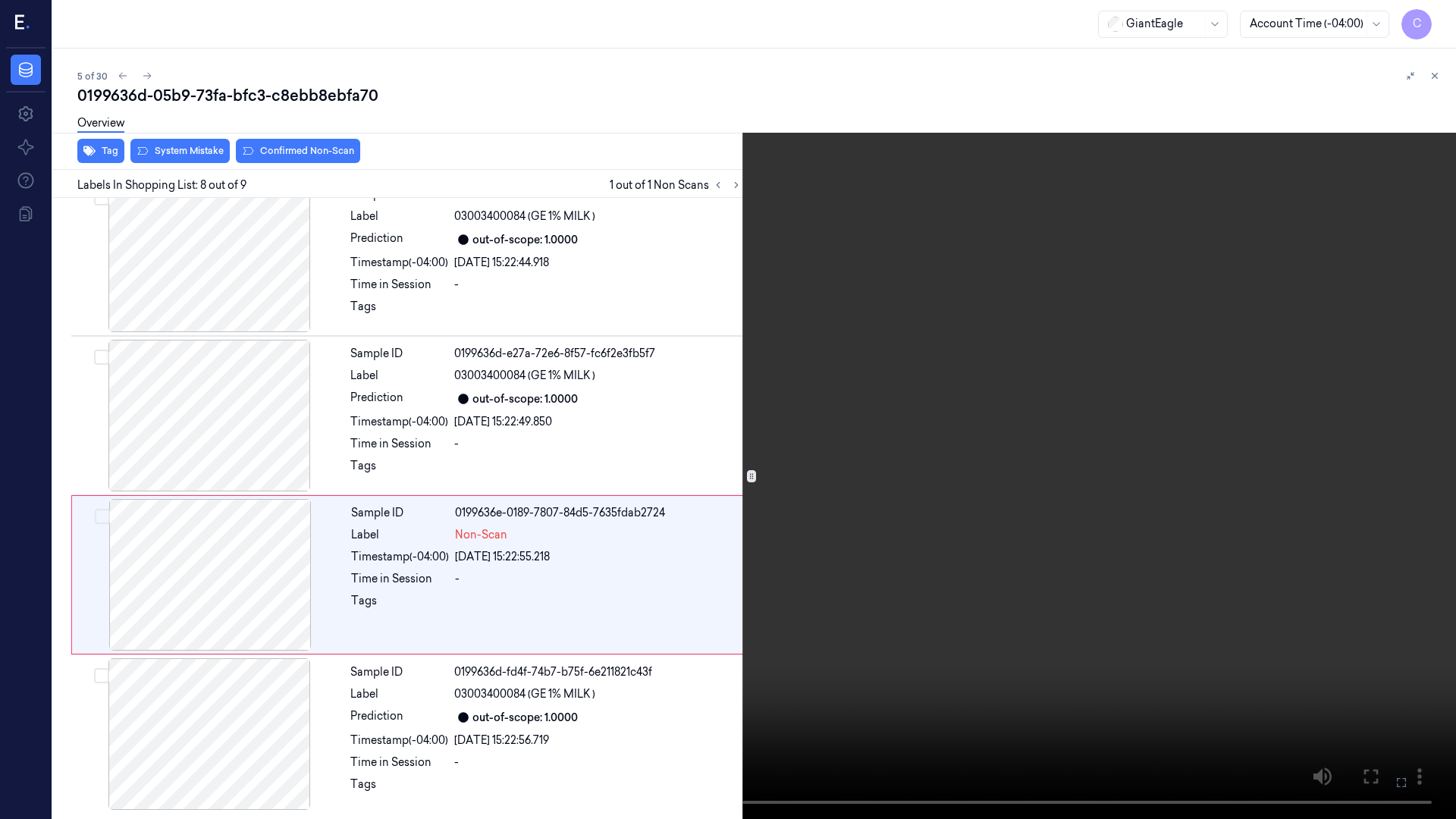
drag, startPoint x: 1396, startPoint y: 779, endPoint x: 1396, endPoint y: 687, distance: 92.0
click at [0, 0] on icon at bounding box center [0, 0] width 0 height 0
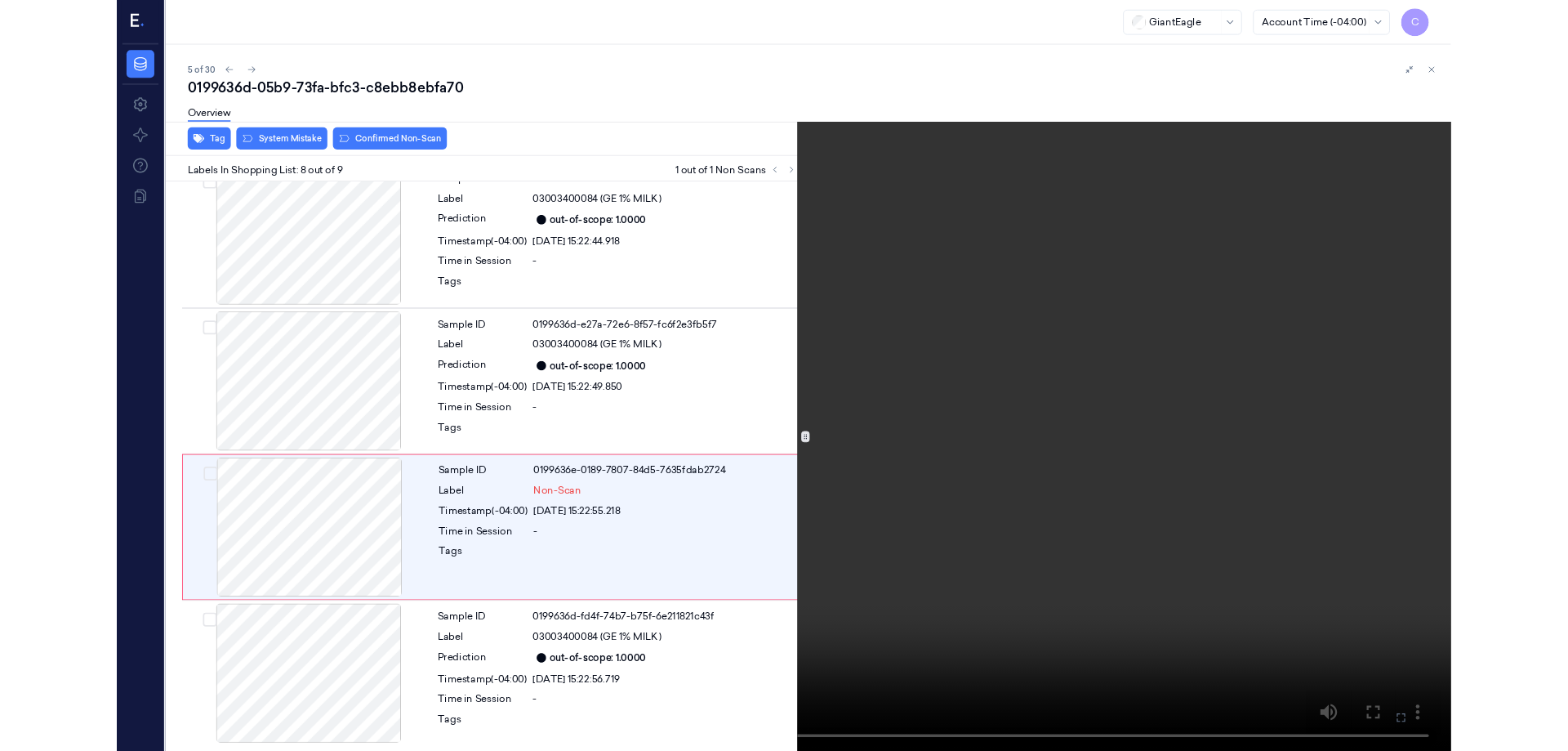
scroll to position [1012, 0]
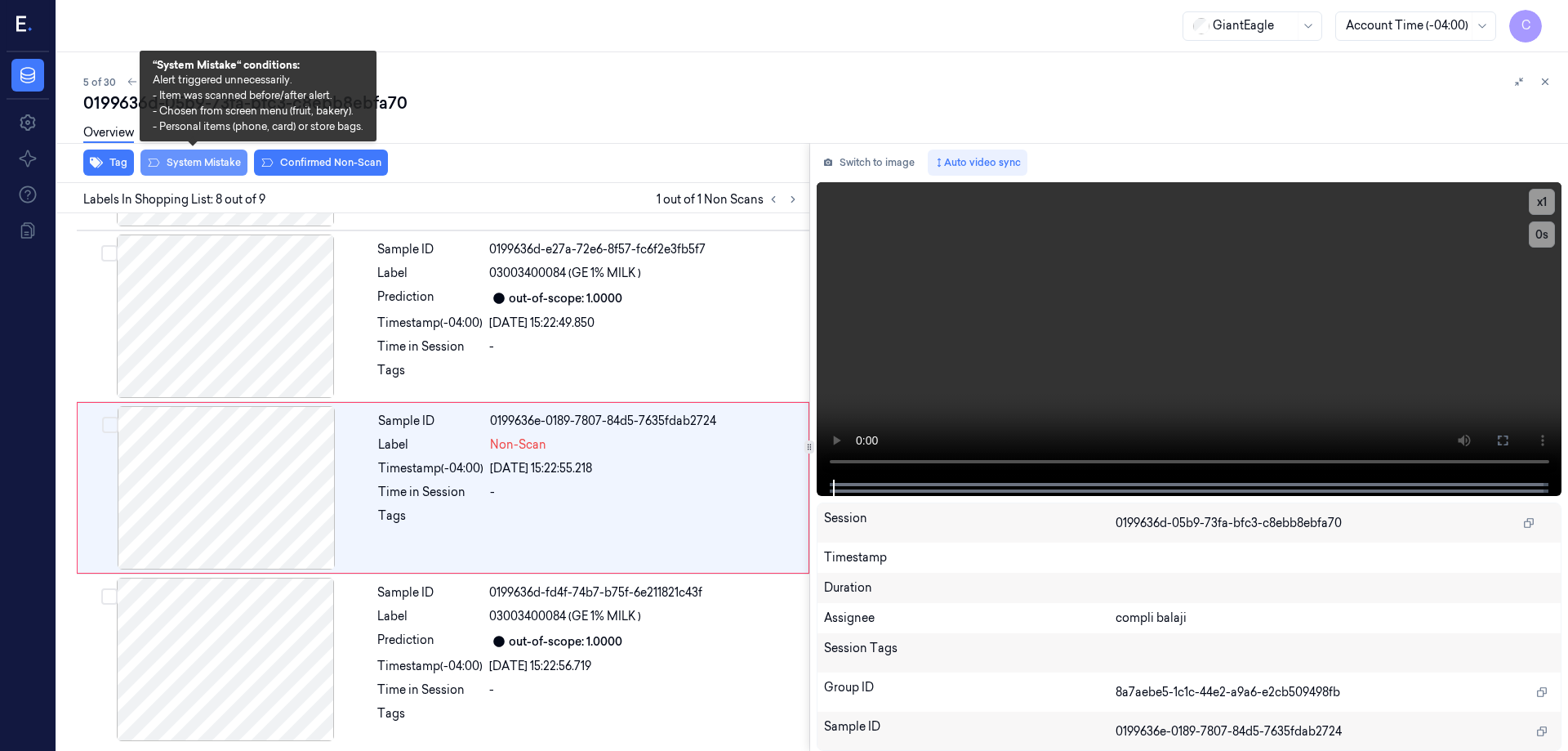
drag, startPoint x: 205, startPoint y: 161, endPoint x: 254, endPoint y: 164, distance: 49.1
click at [206, 161] on button "System Mistake" at bounding box center [194, 162] width 107 height 26
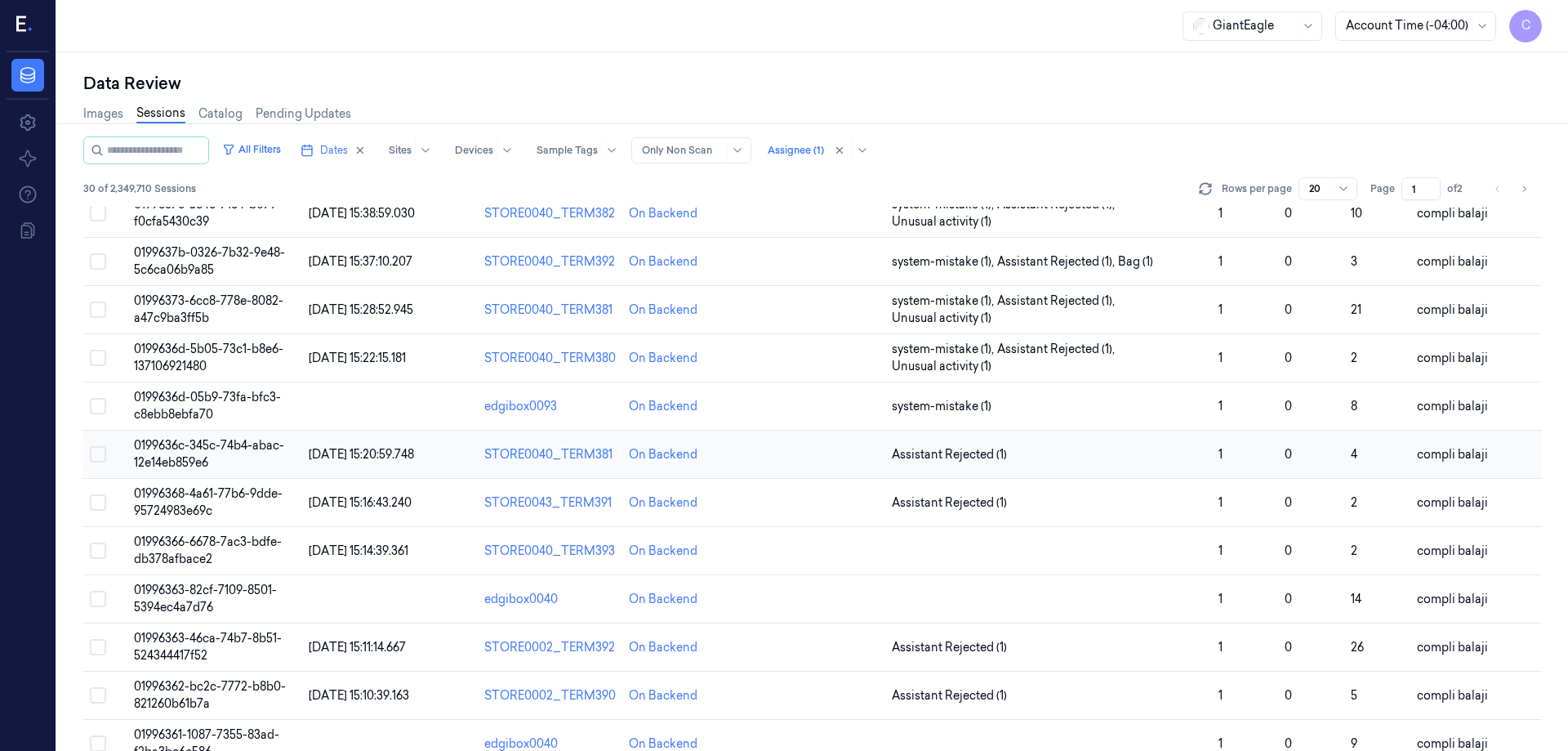
scroll to position [82, 0]
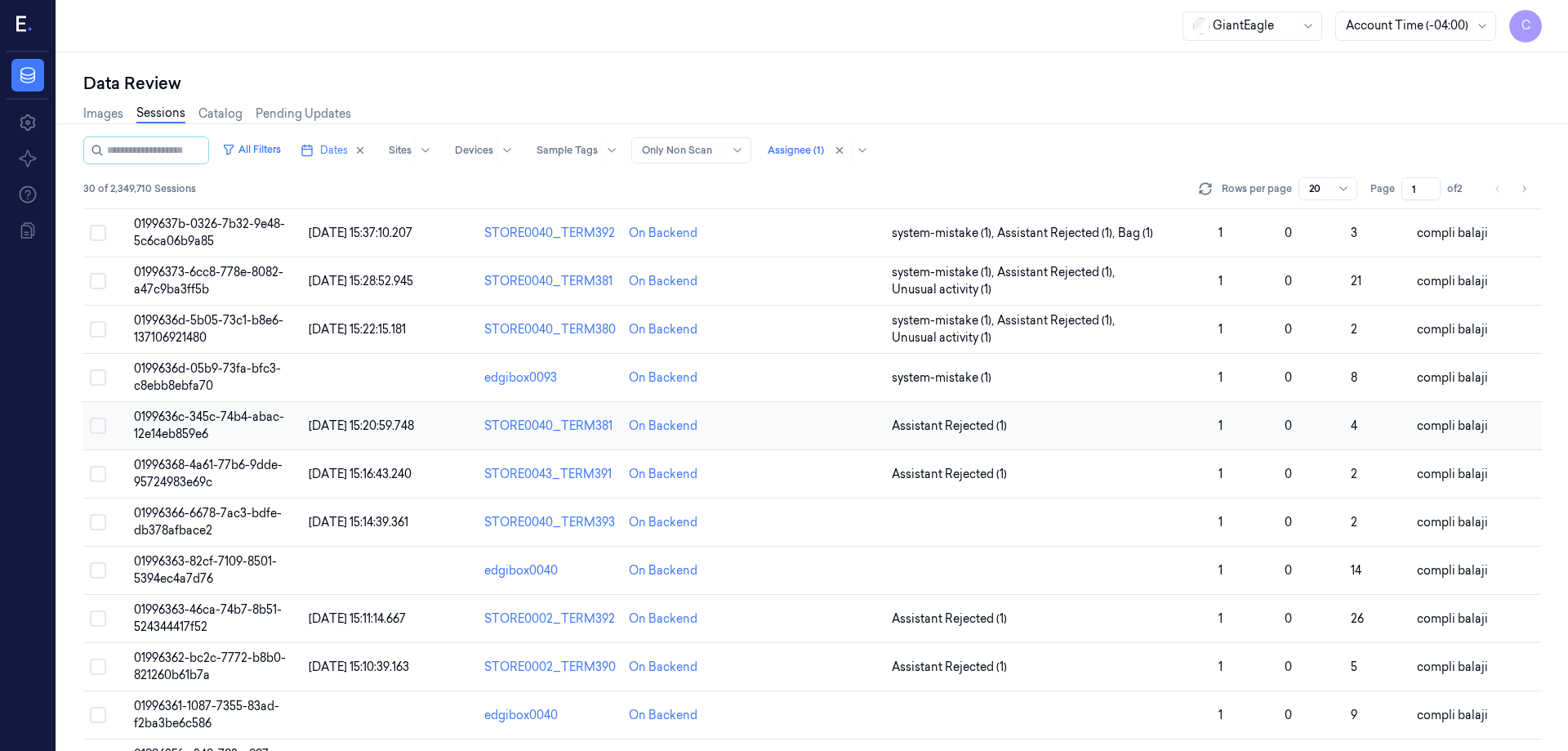
click at [256, 415] on span "0199636c-345c-74b4-abac-12e14eb859e6" at bounding box center [209, 425] width 150 height 31
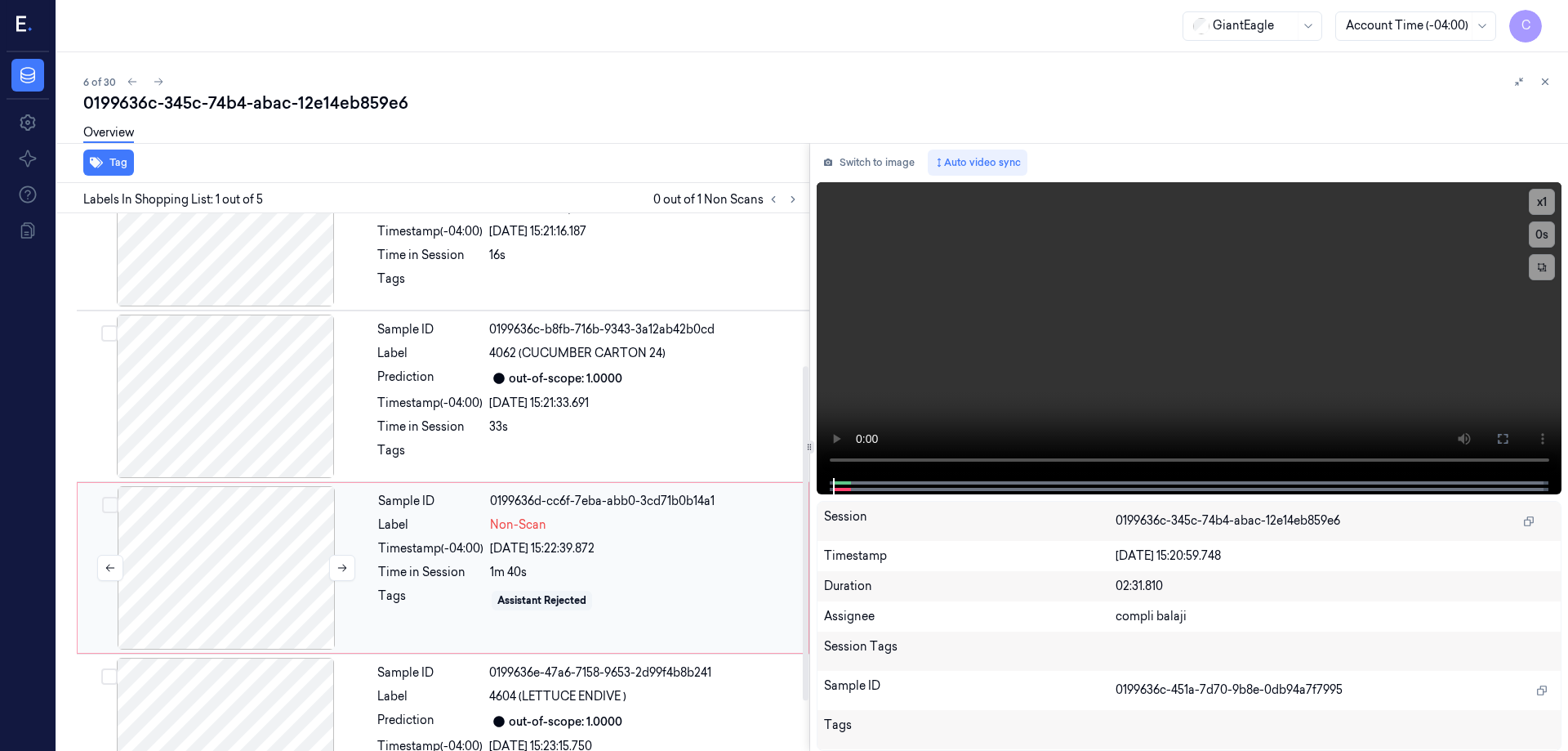
click at [256, 565] on div at bounding box center [226, 568] width 291 height 164
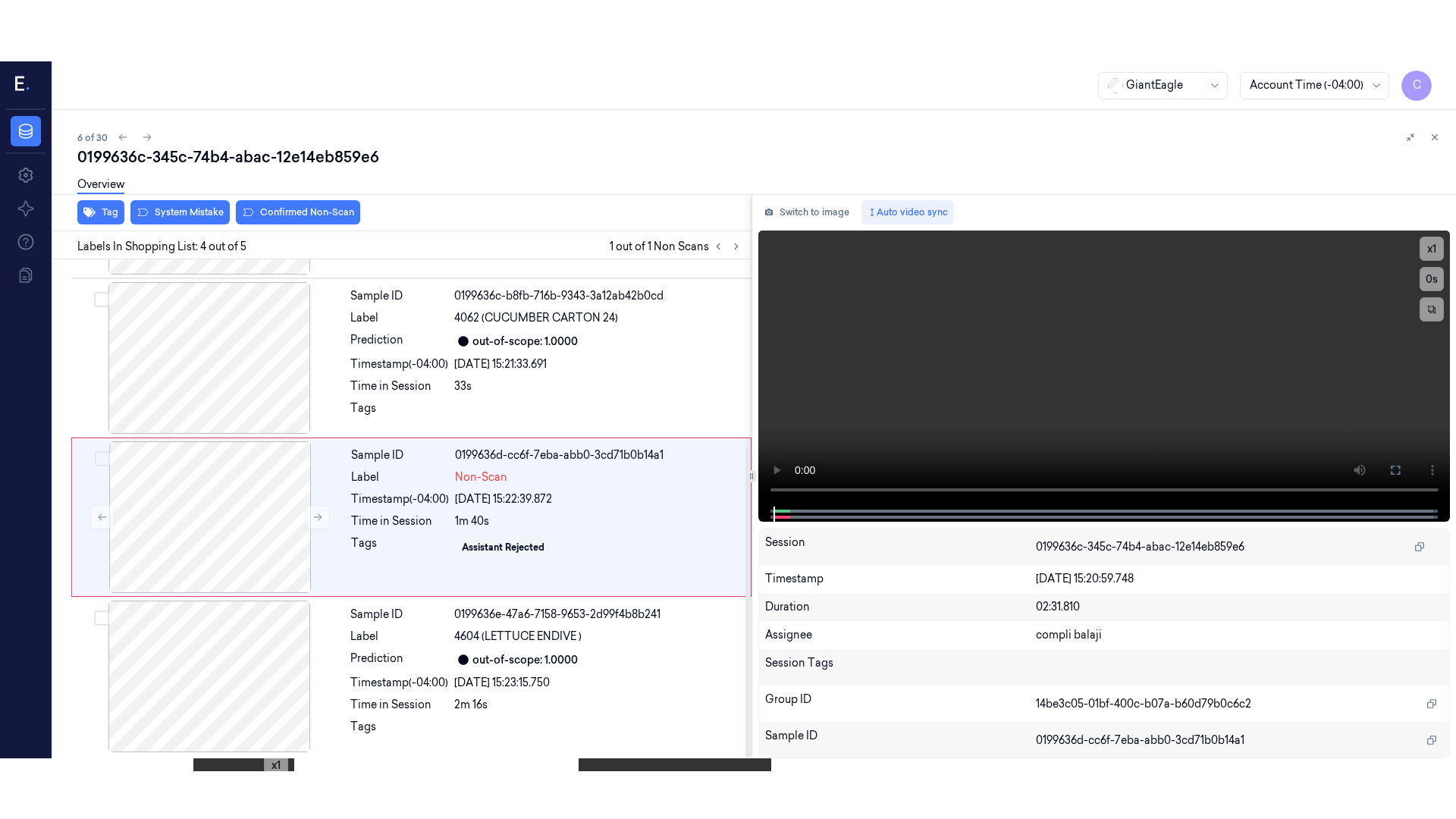
scroll to position [302, 0]
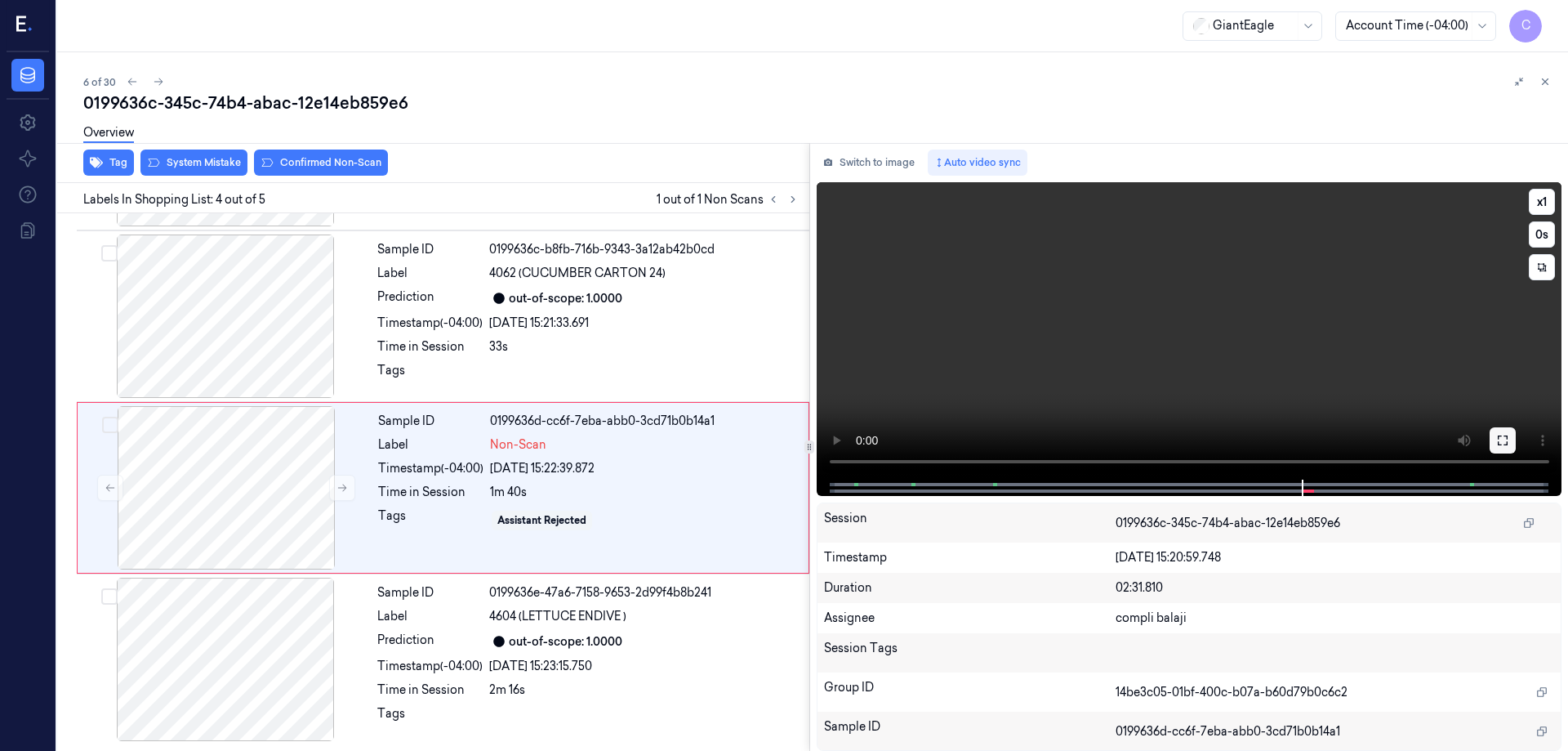
click at [1503, 437] on icon at bounding box center [1502, 441] width 13 height 13
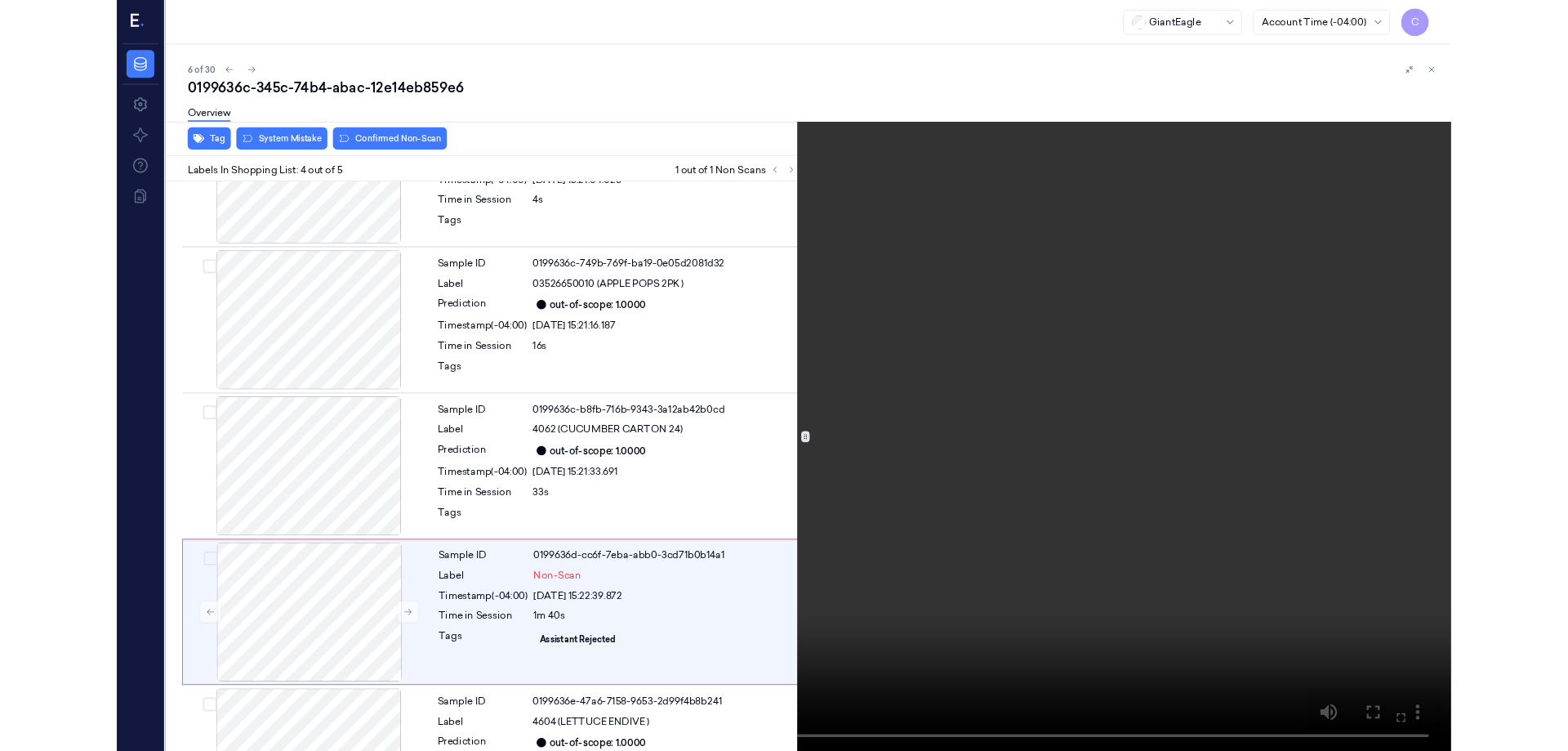
scroll to position [193, 0]
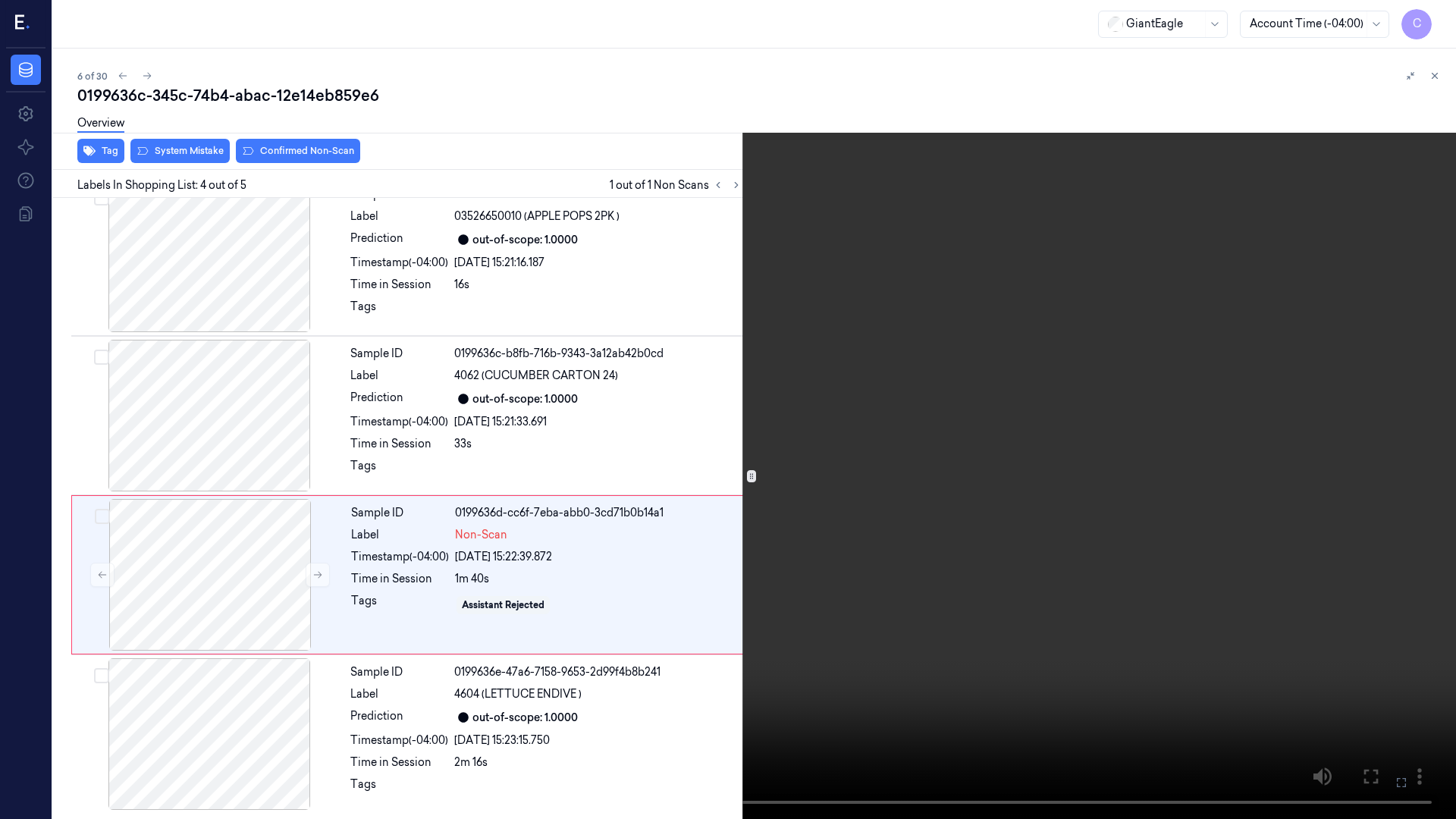
click at [0, 0] on icon at bounding box center [0, 0] width 0 height 0
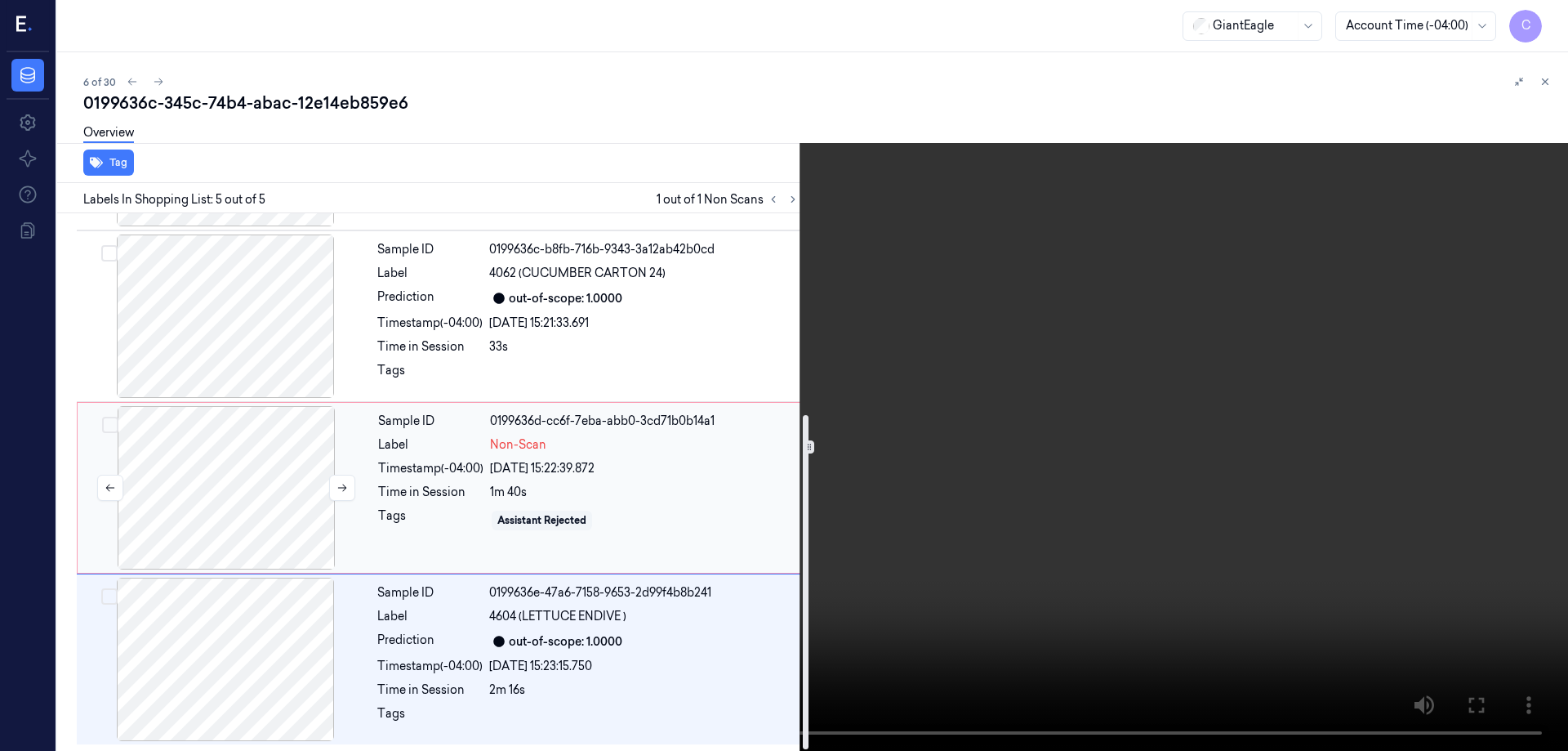
scroll to position [80, 0]
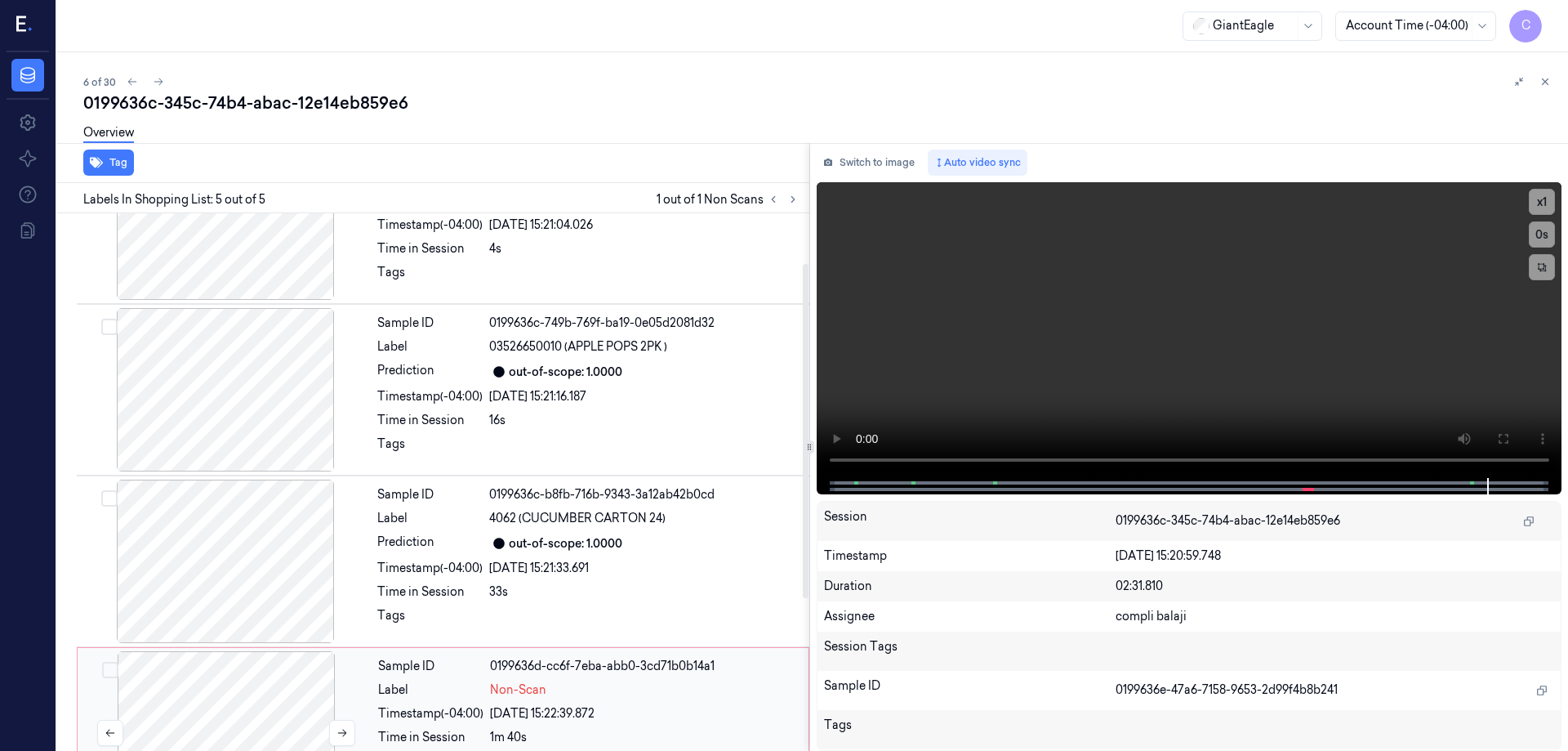
click at [268, 675] on div at bounding box center [226, 733] width 291 height 164
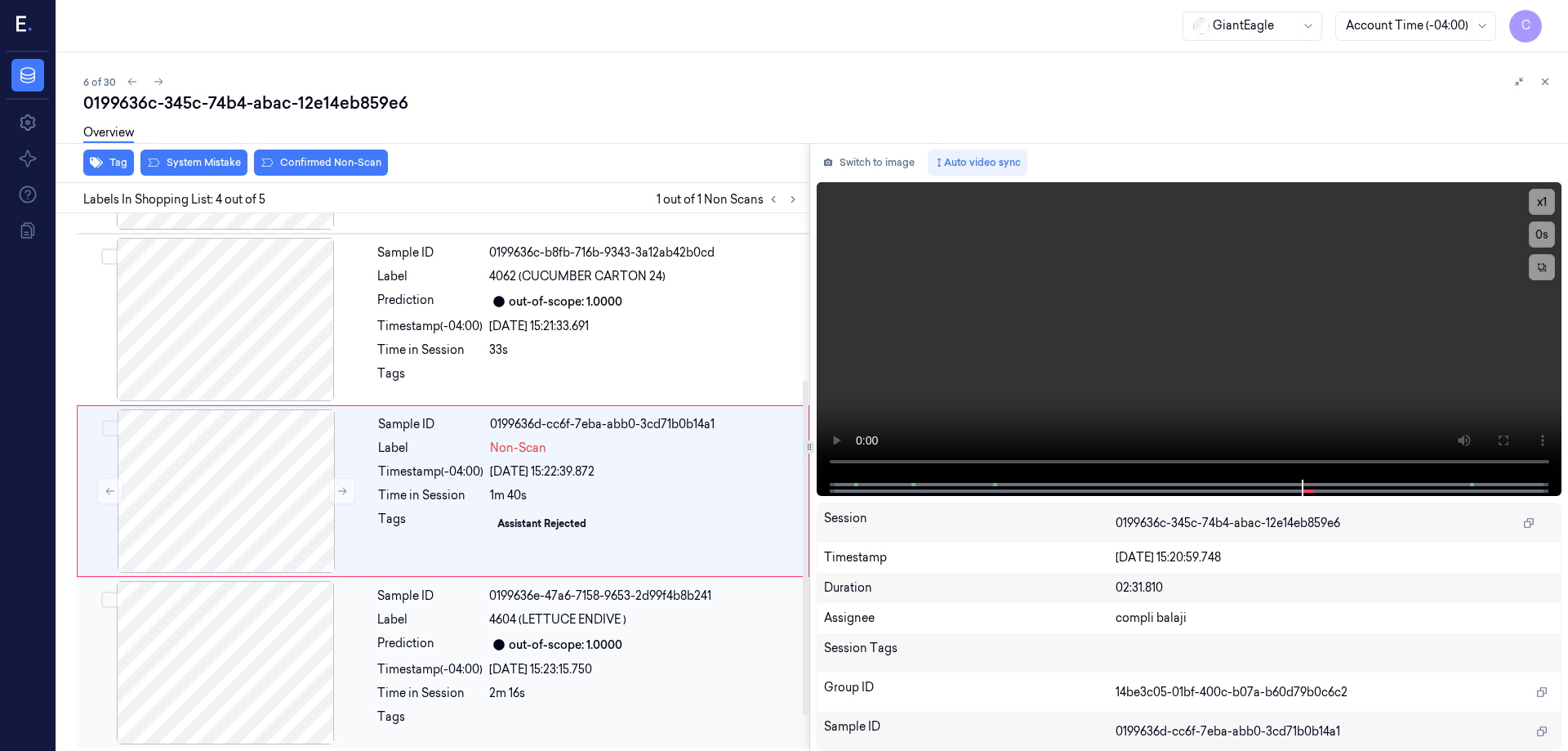
scroll to position [326, 0]
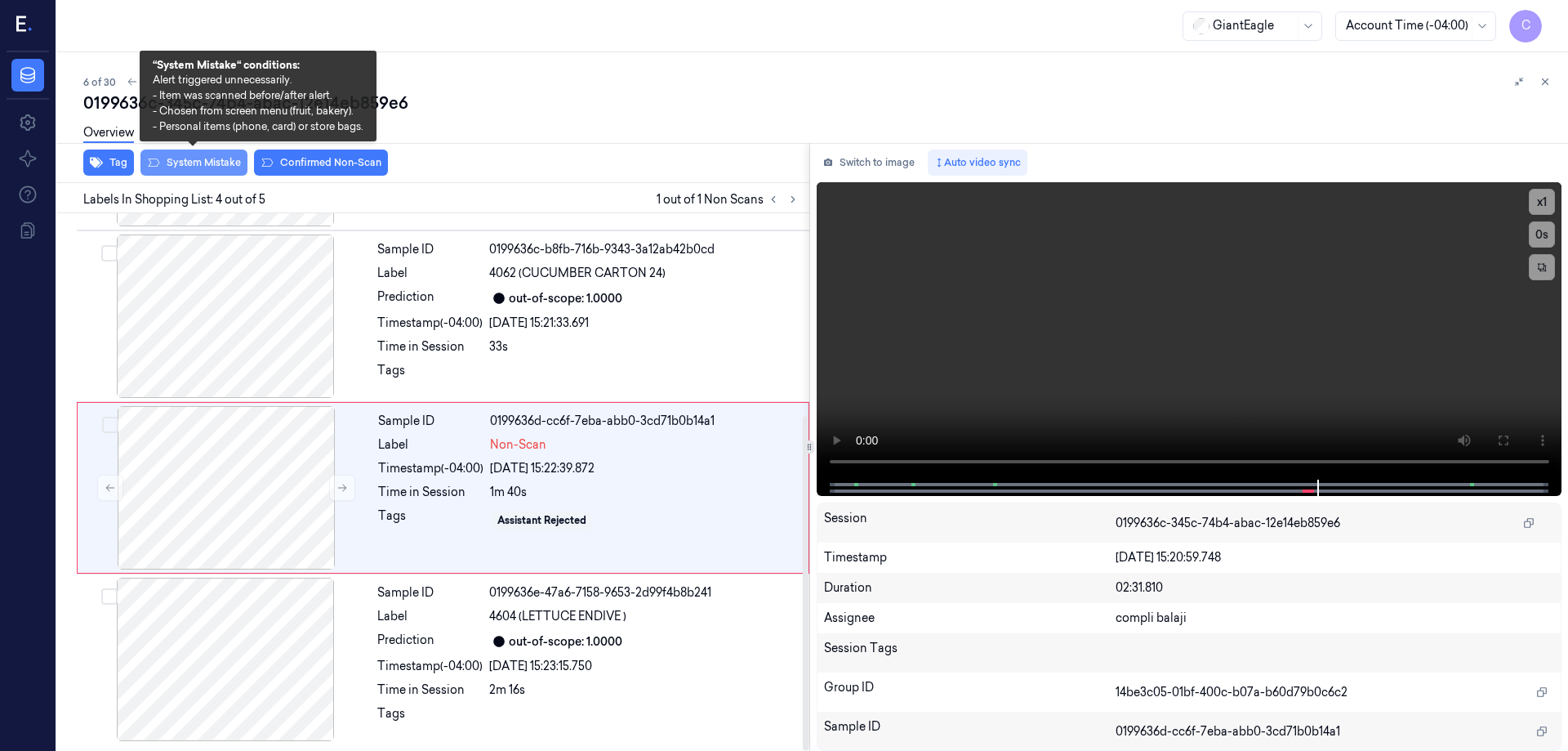
click at [218, 161] on button "System Mistake" at bounding box center [194, 162] width 107 height 26
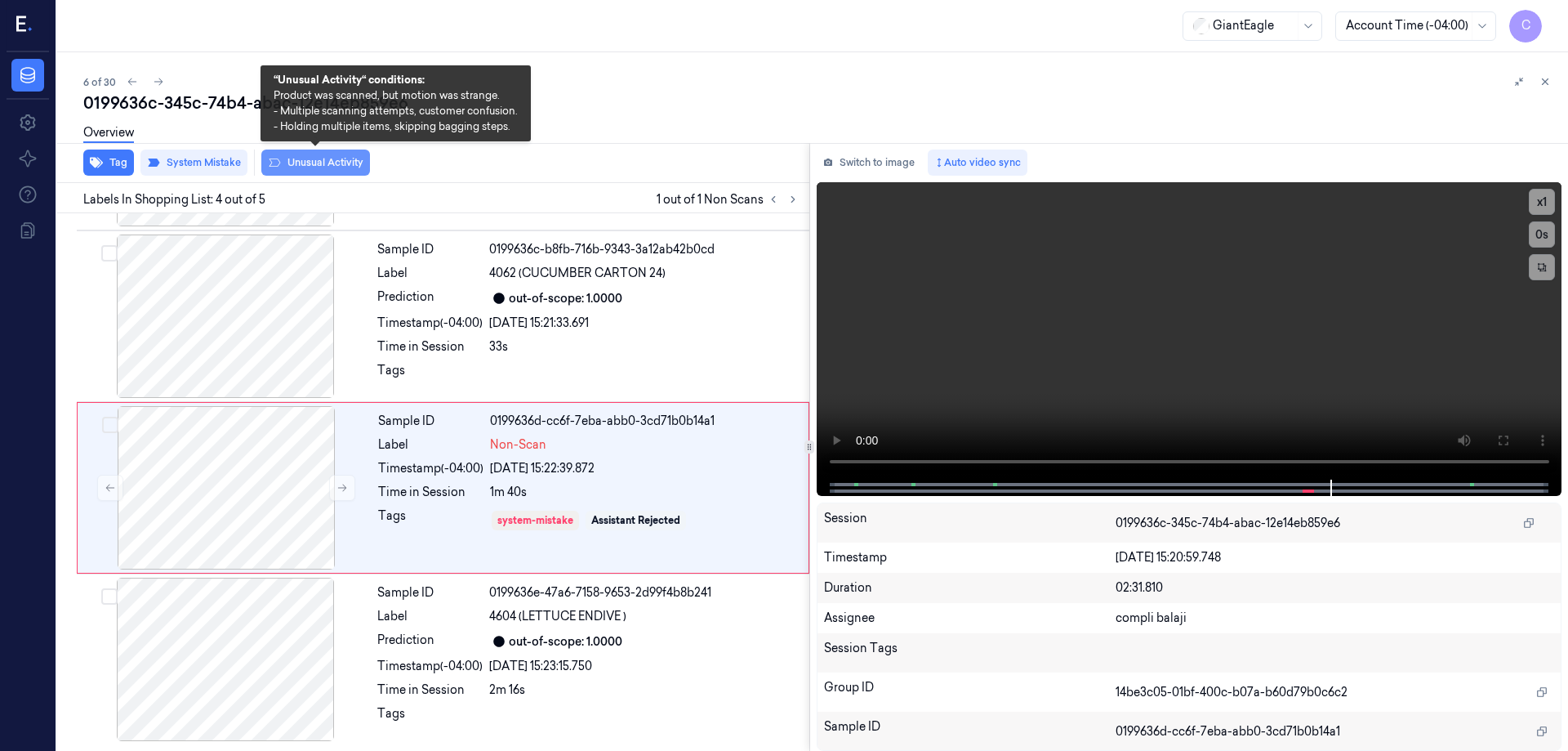
click at [340, 165] on button "Unusual Activity" at bounding box center [316, 162] width 108 height 26
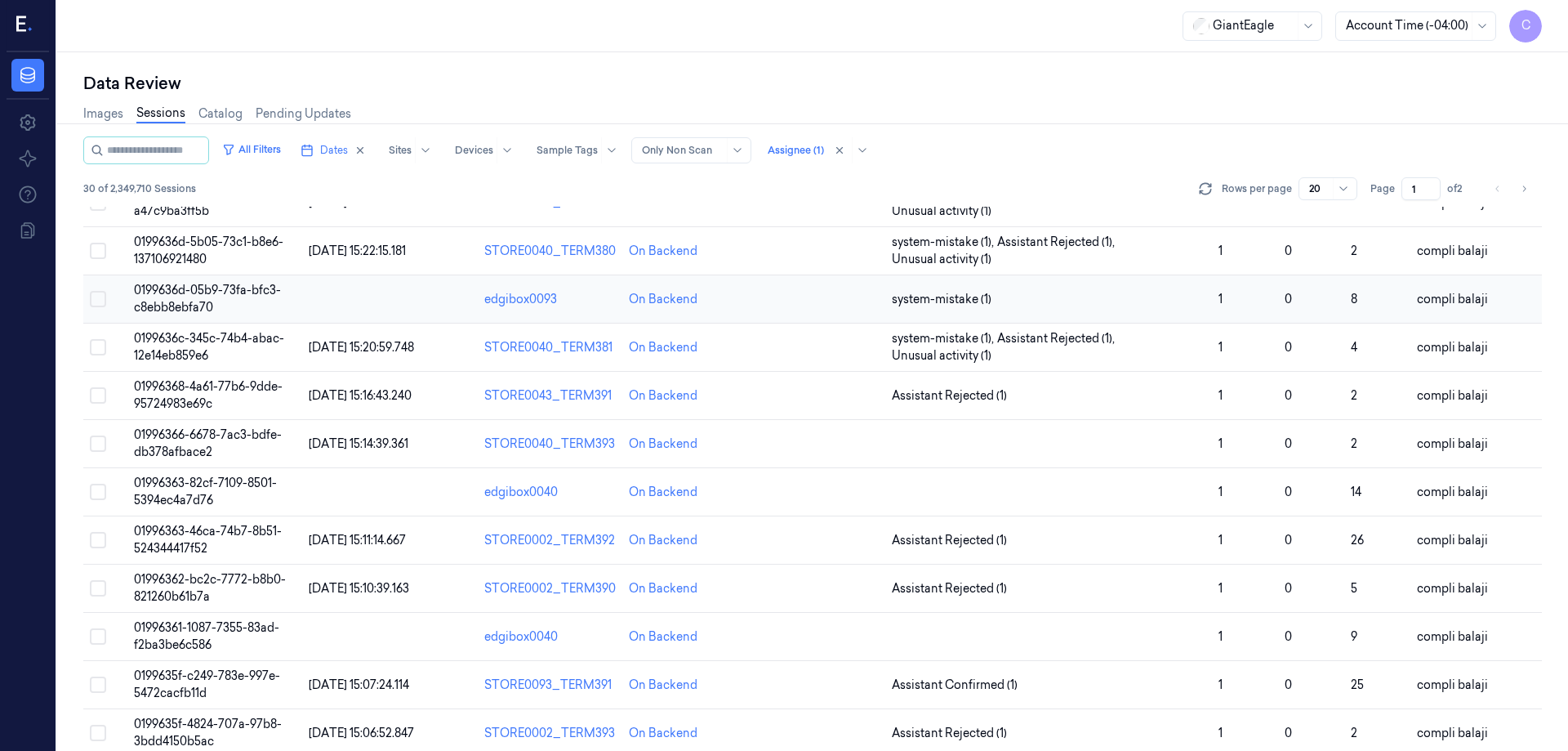
scroll to position [164, 0]
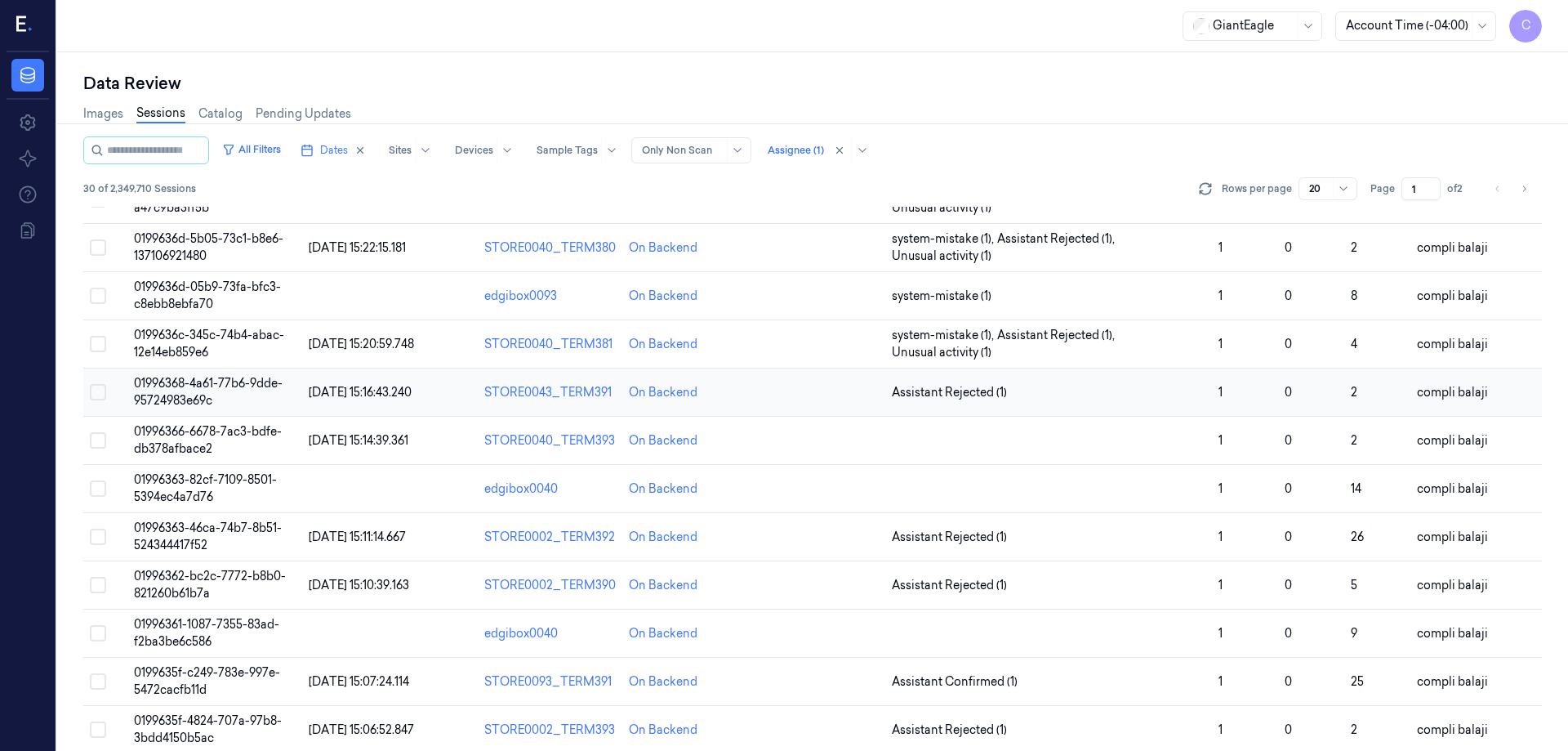
click at [233, 384] on span "01996368-4a61-77b6-9dde-95724983e69c" at bounding box center [208, 391] width 148 height 31
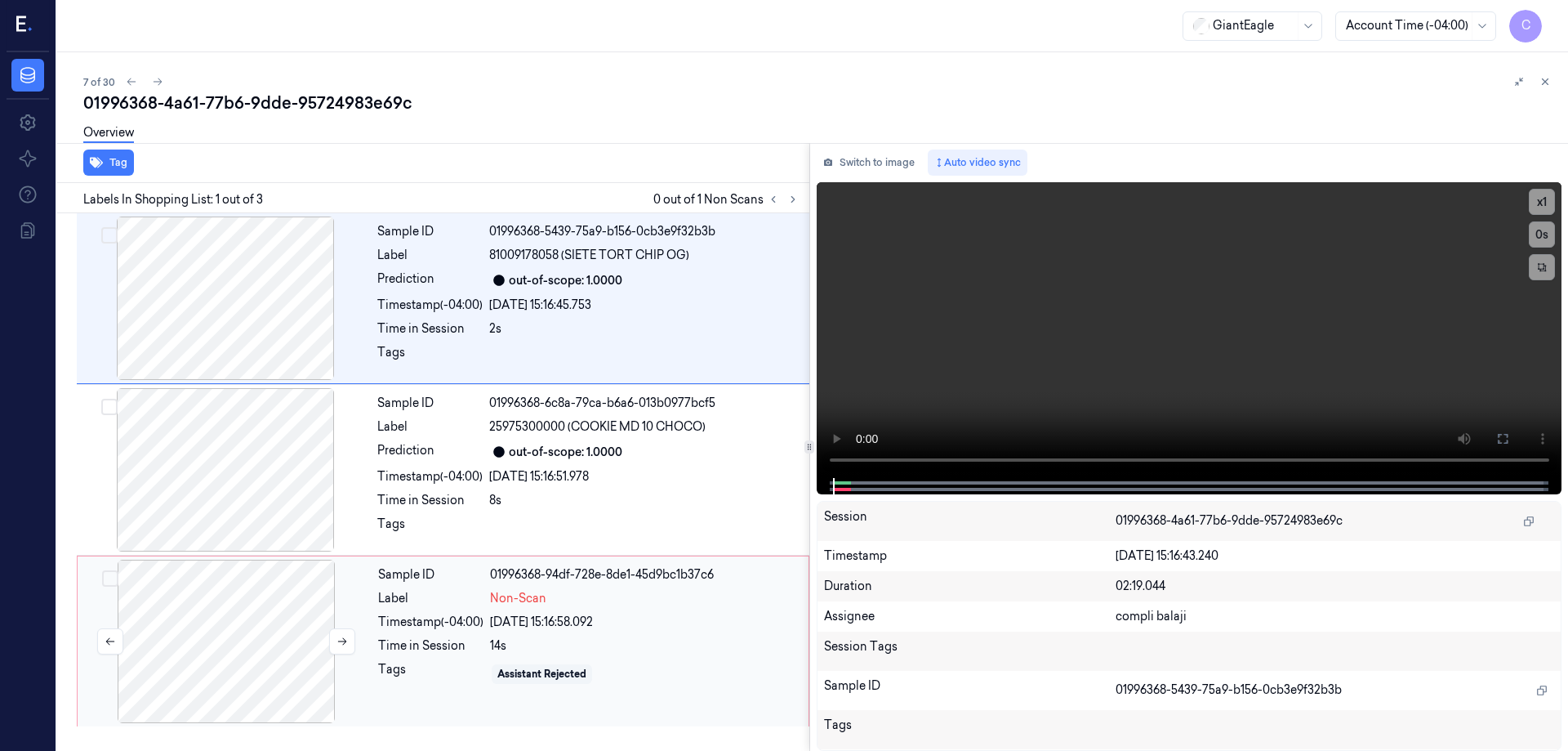
click at [289, 632] on div at bounding box center [226, 642] width 291 height 164
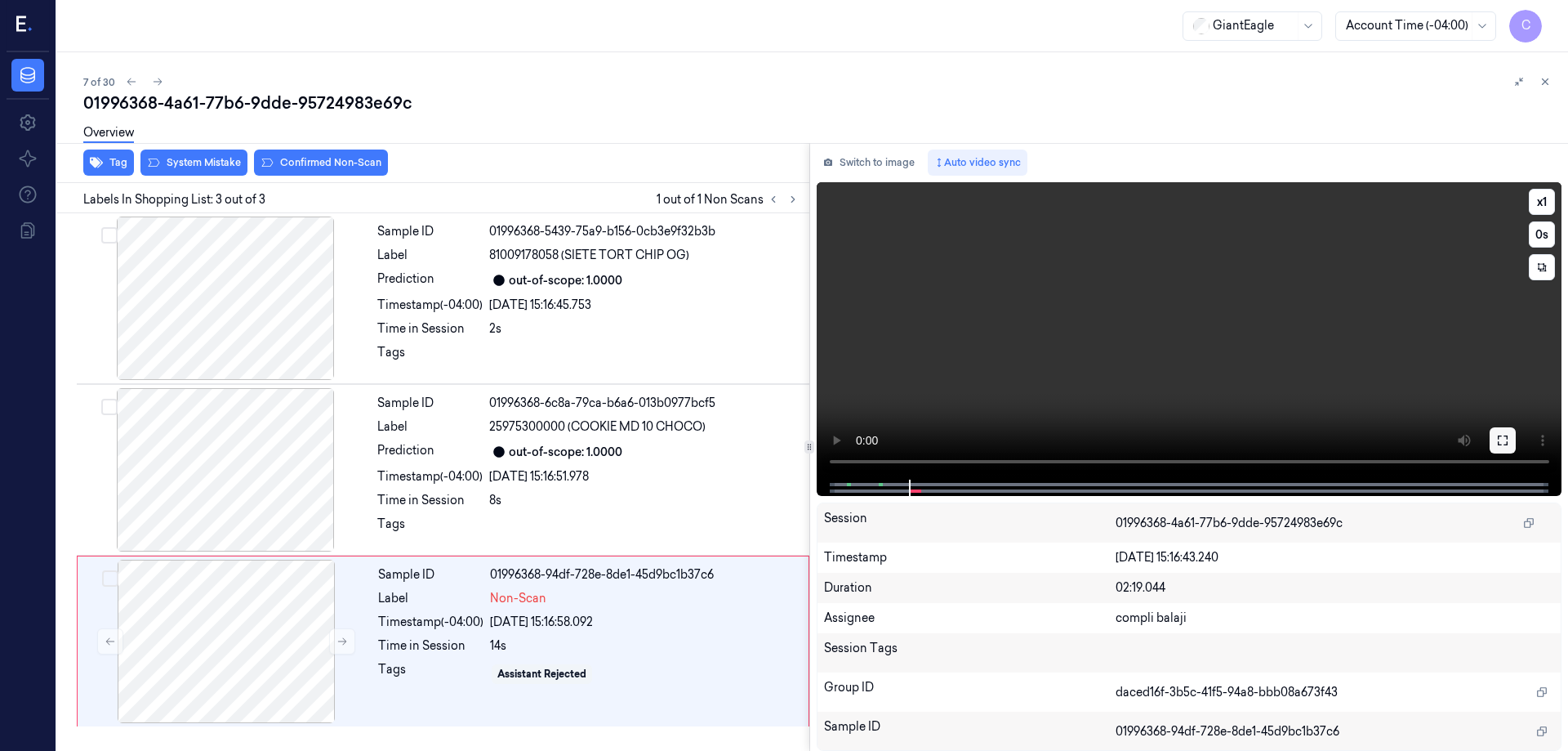
click at [1507, 440] on icon at bounding box center [1502, 441] width 13 height 13
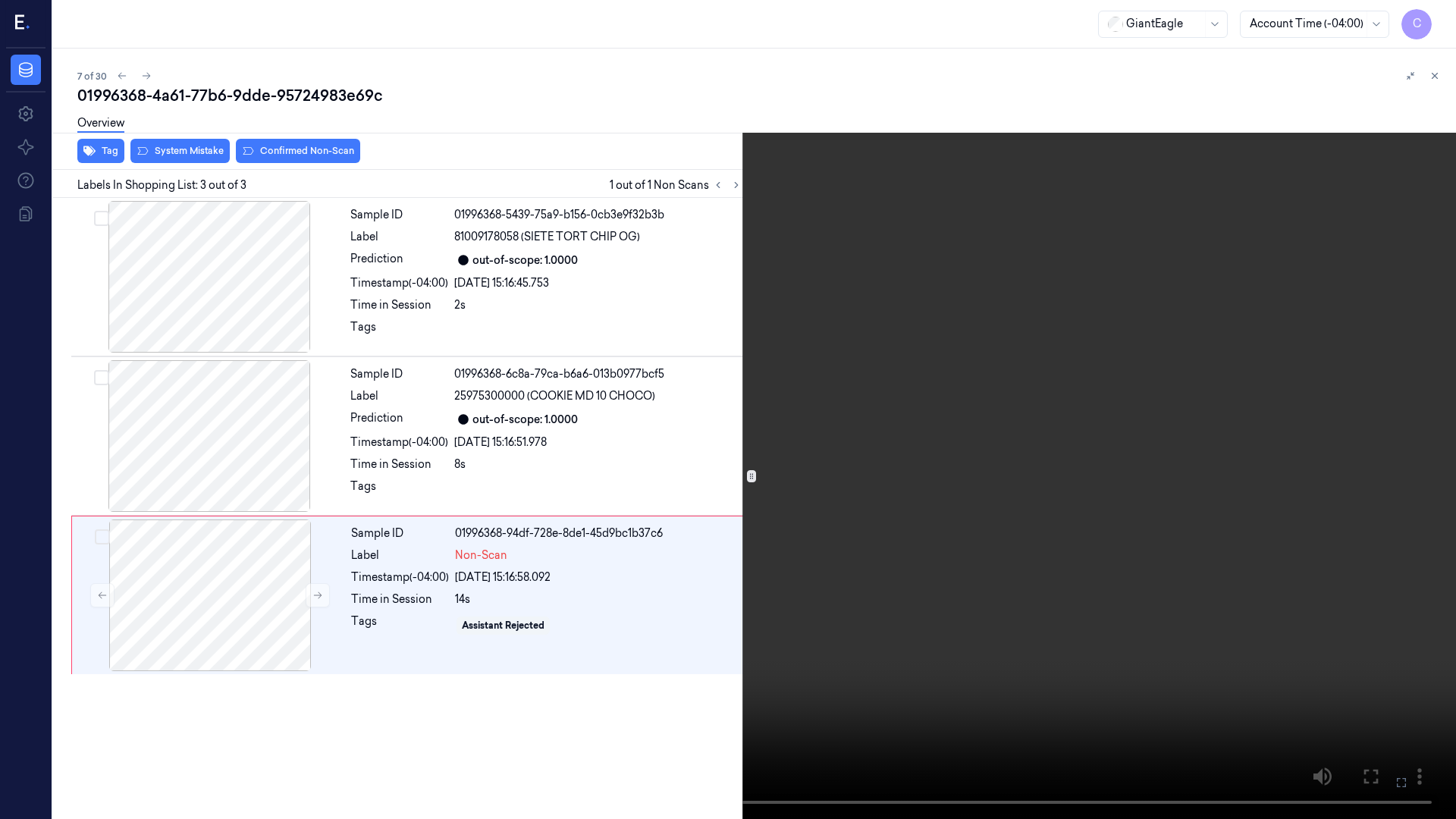
click at [0, 0] on icon at bounding box center [0, 0] width 0 height 0
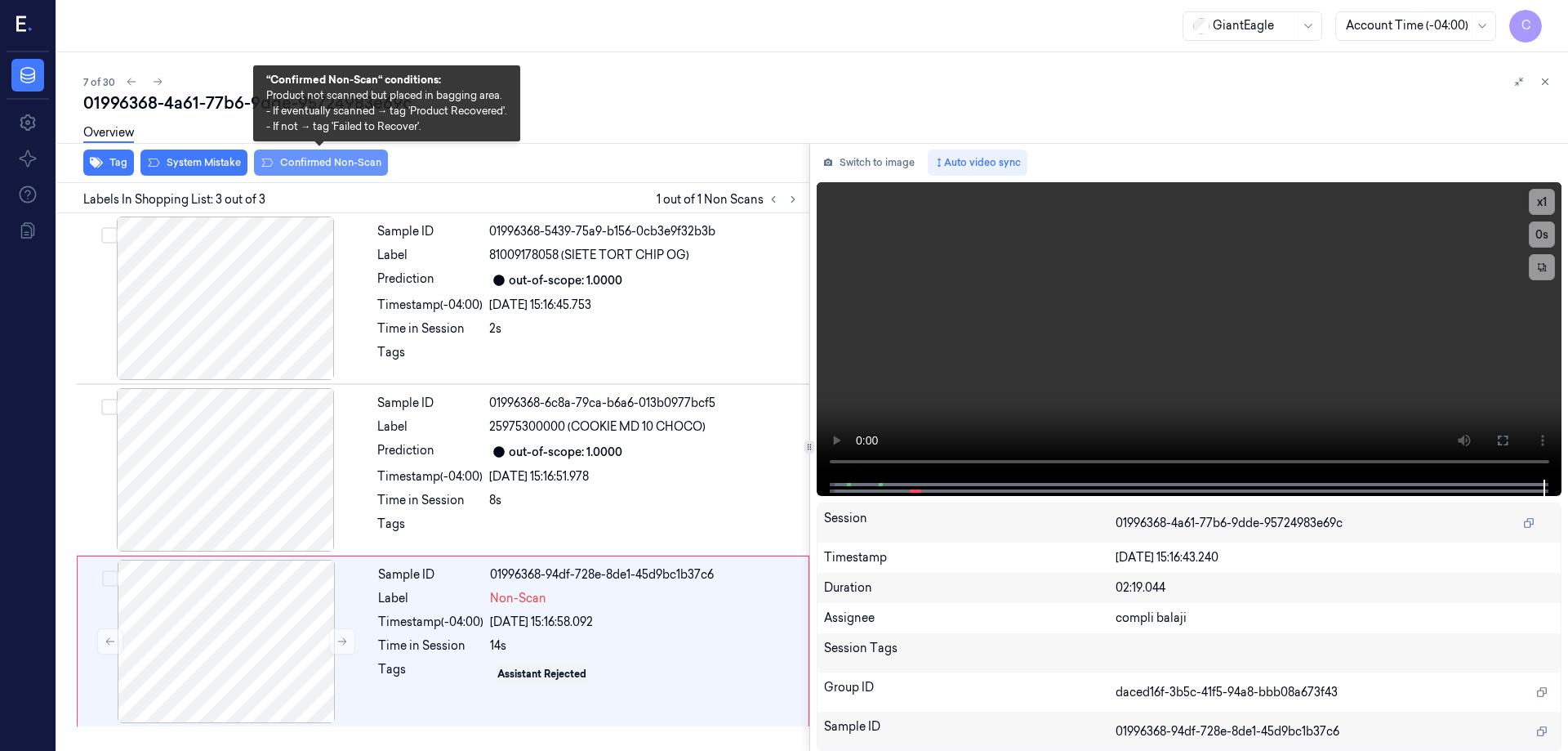
click at [343, 165] on button "Confirmed Non-Scan" at bounding box center [321, 162] width 134 height 26
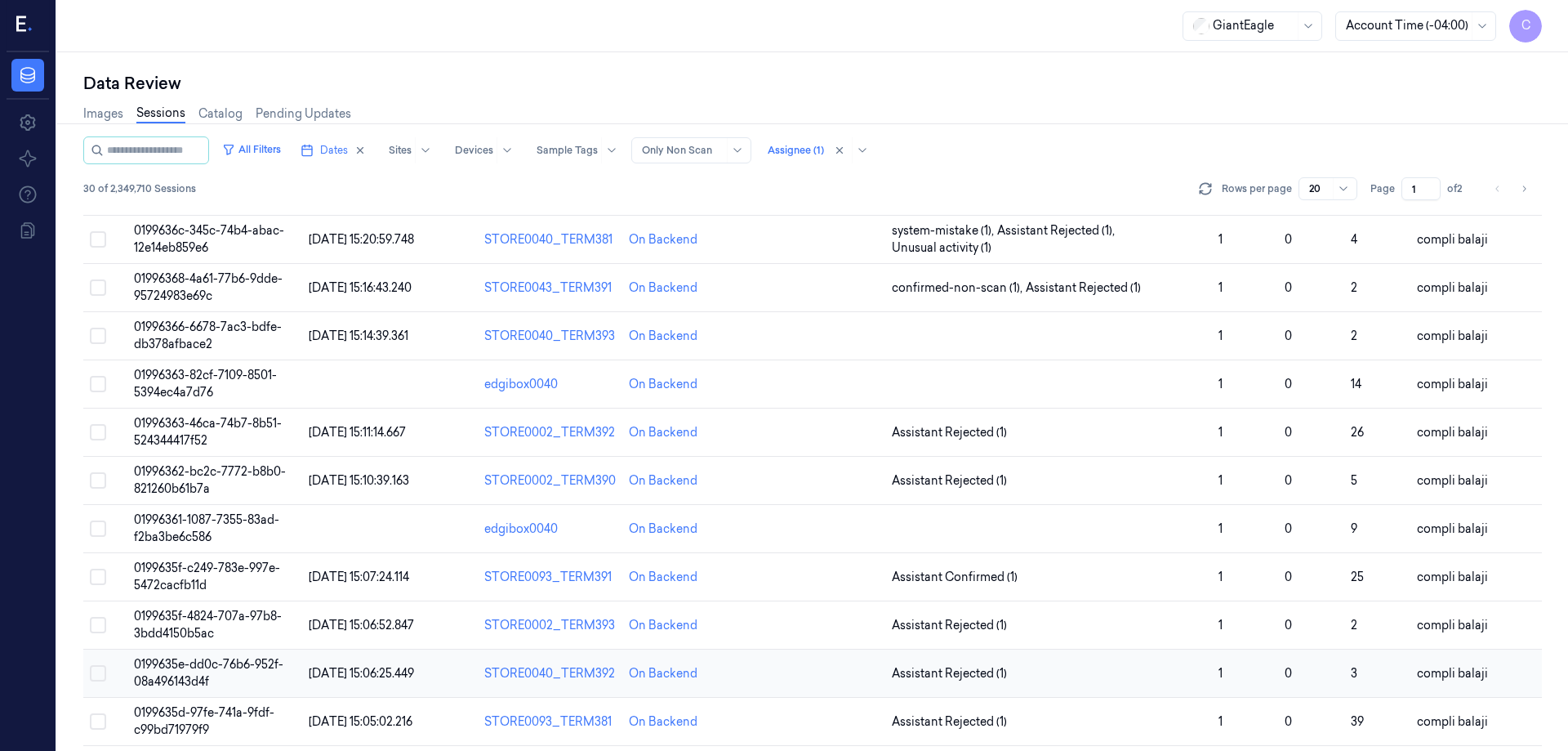
scroll to position [223, 0]
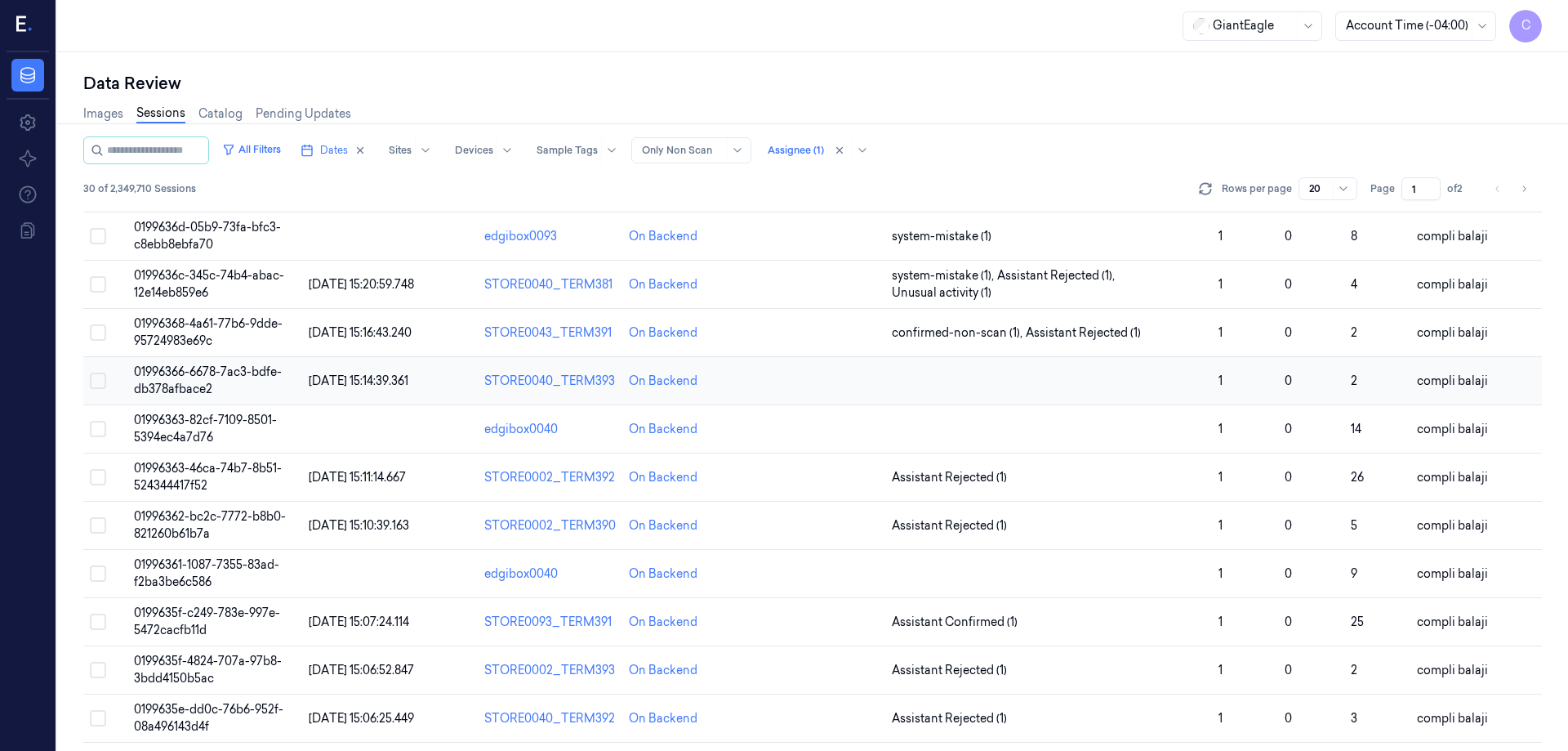
click at [193, 372] on span "01996366-6678-7ac3-bdfe-db378afbace2" at bounding box center [207, 380] width 147 height 31
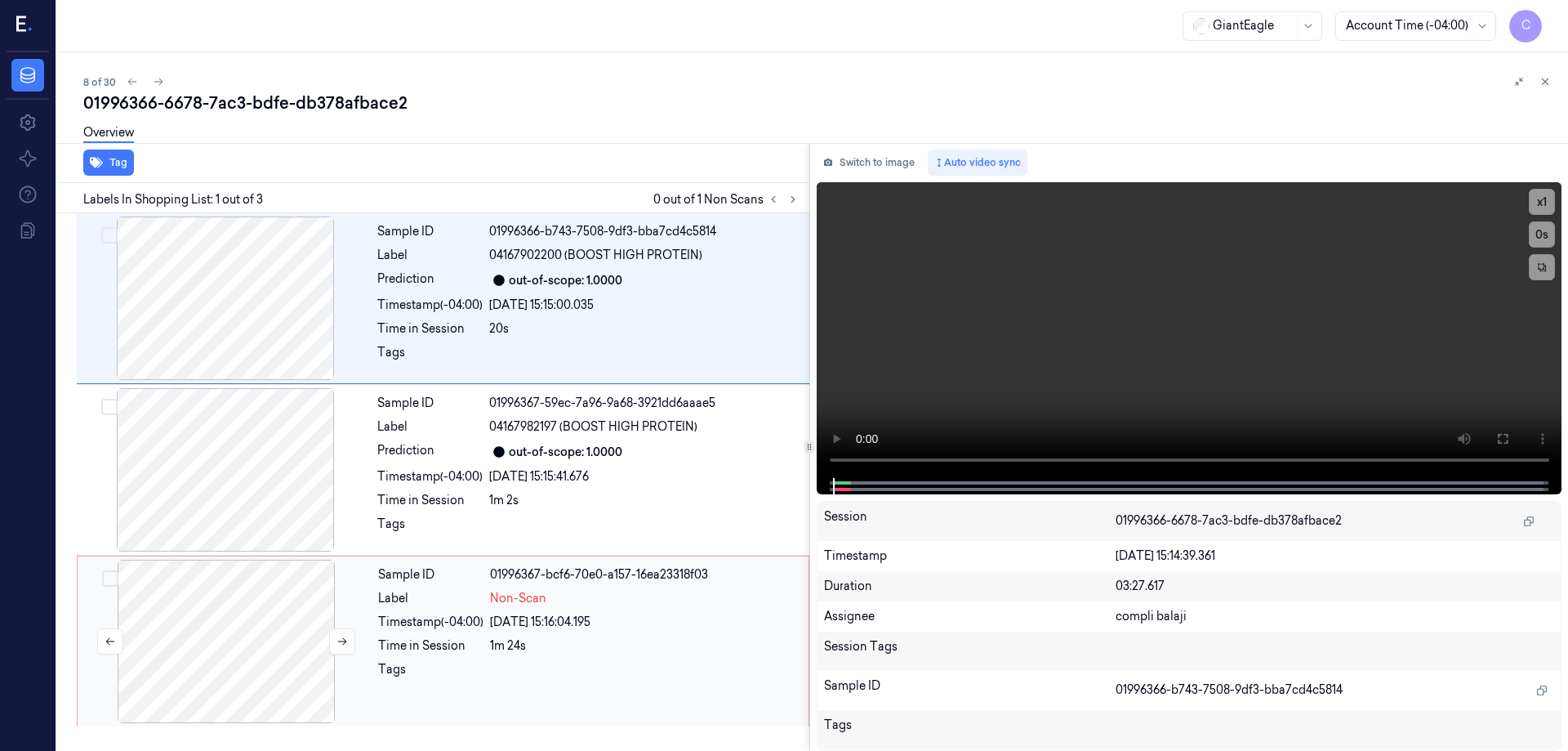
click at [254, 624] on div at bounding box center [226, 642] width 291 height 164
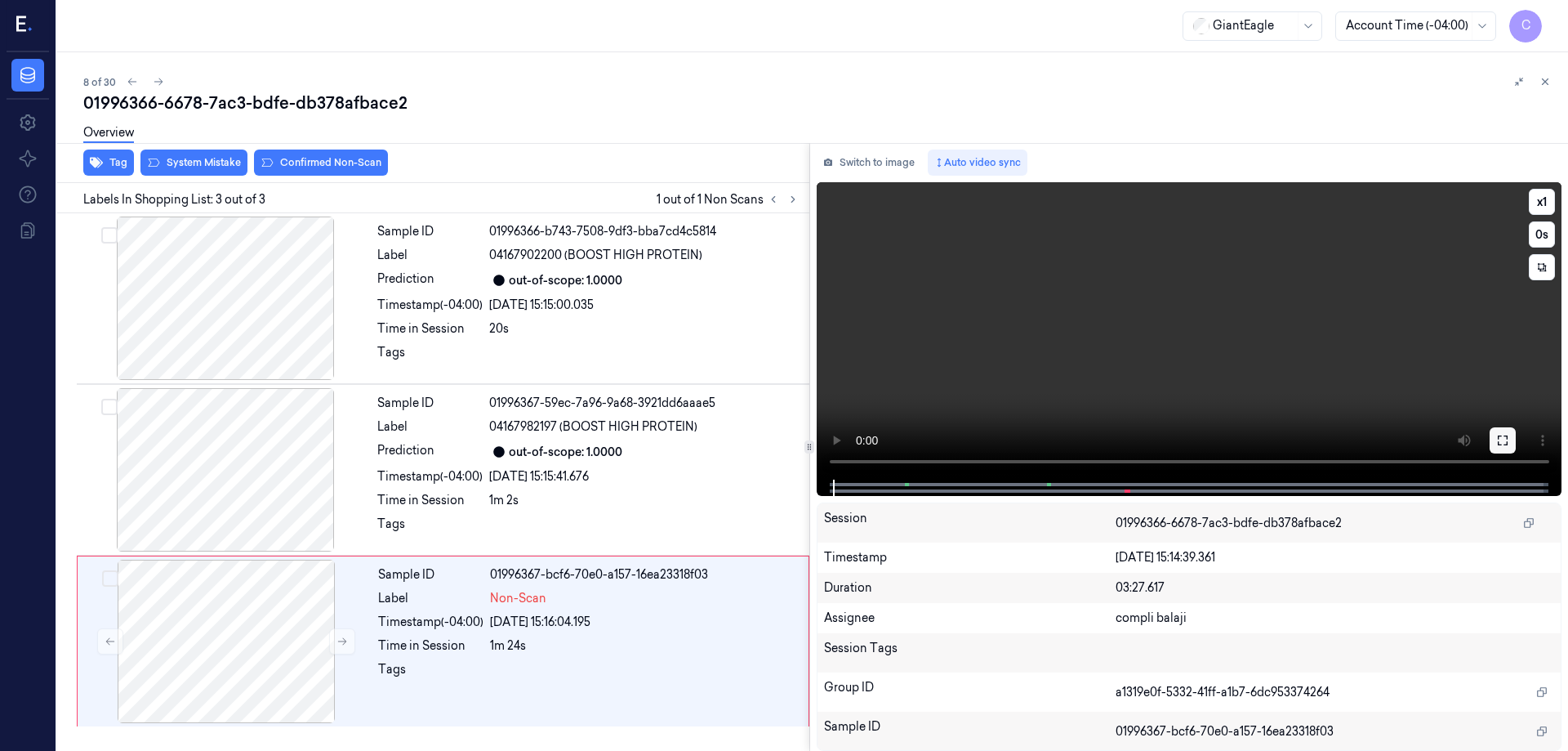
click at [1502, 445] on icon at bounding box center [1502, 441] width 13 height 13
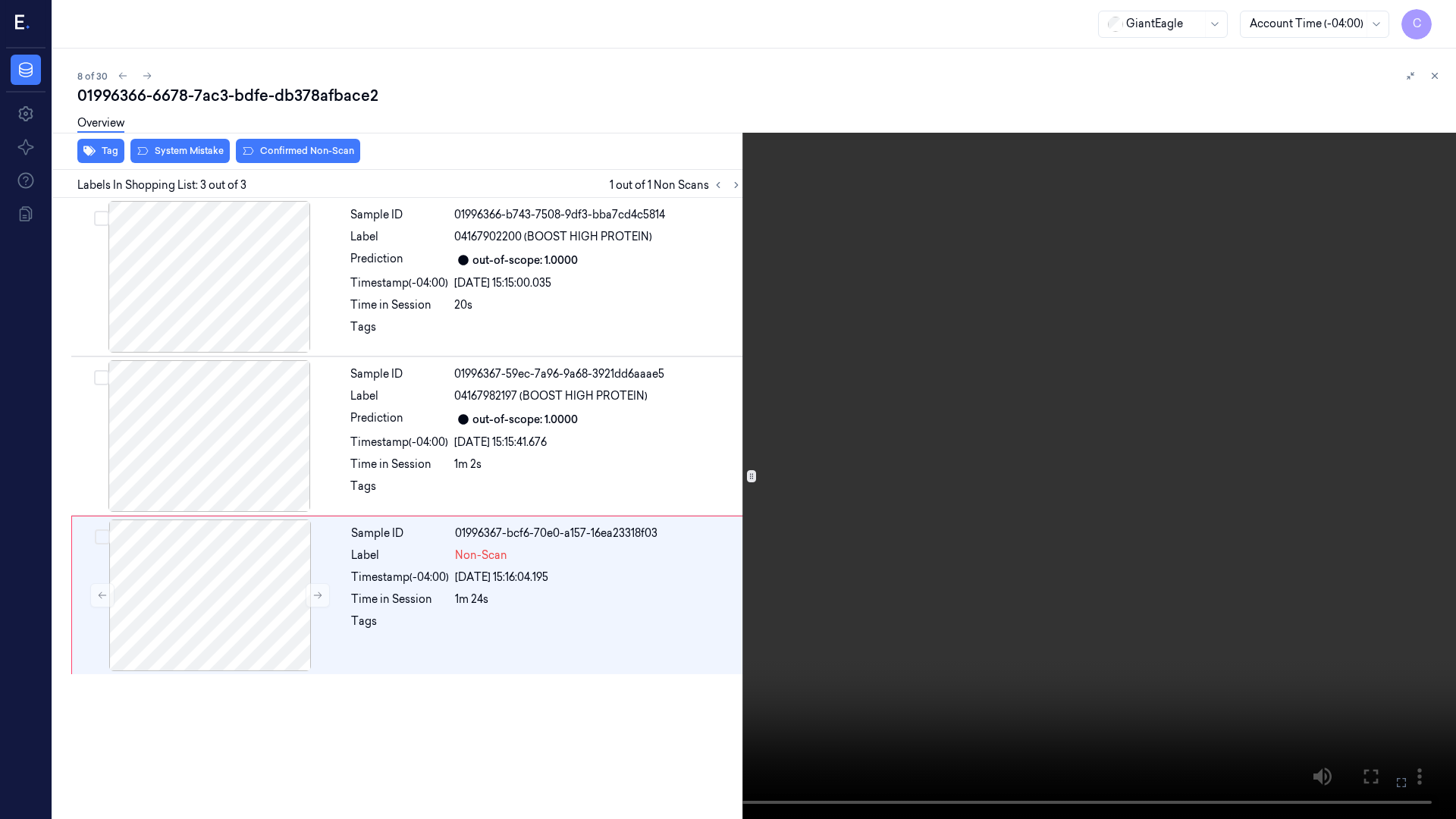
click at [0, 0] on icon at bounding box center [0, 0] width 0 height 0
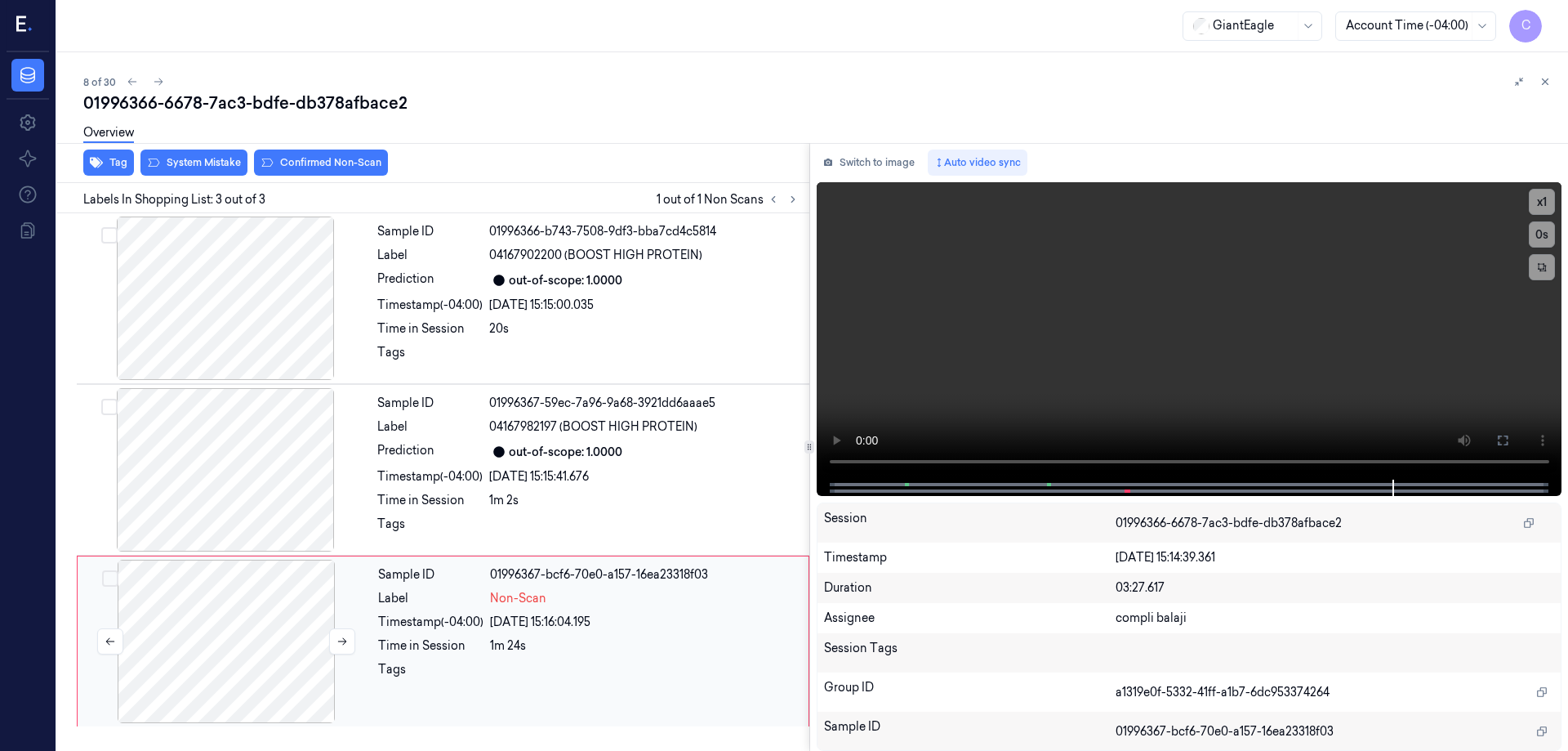
click at [252, 613] on div at bounding box center [226, 642] width 291 height 164
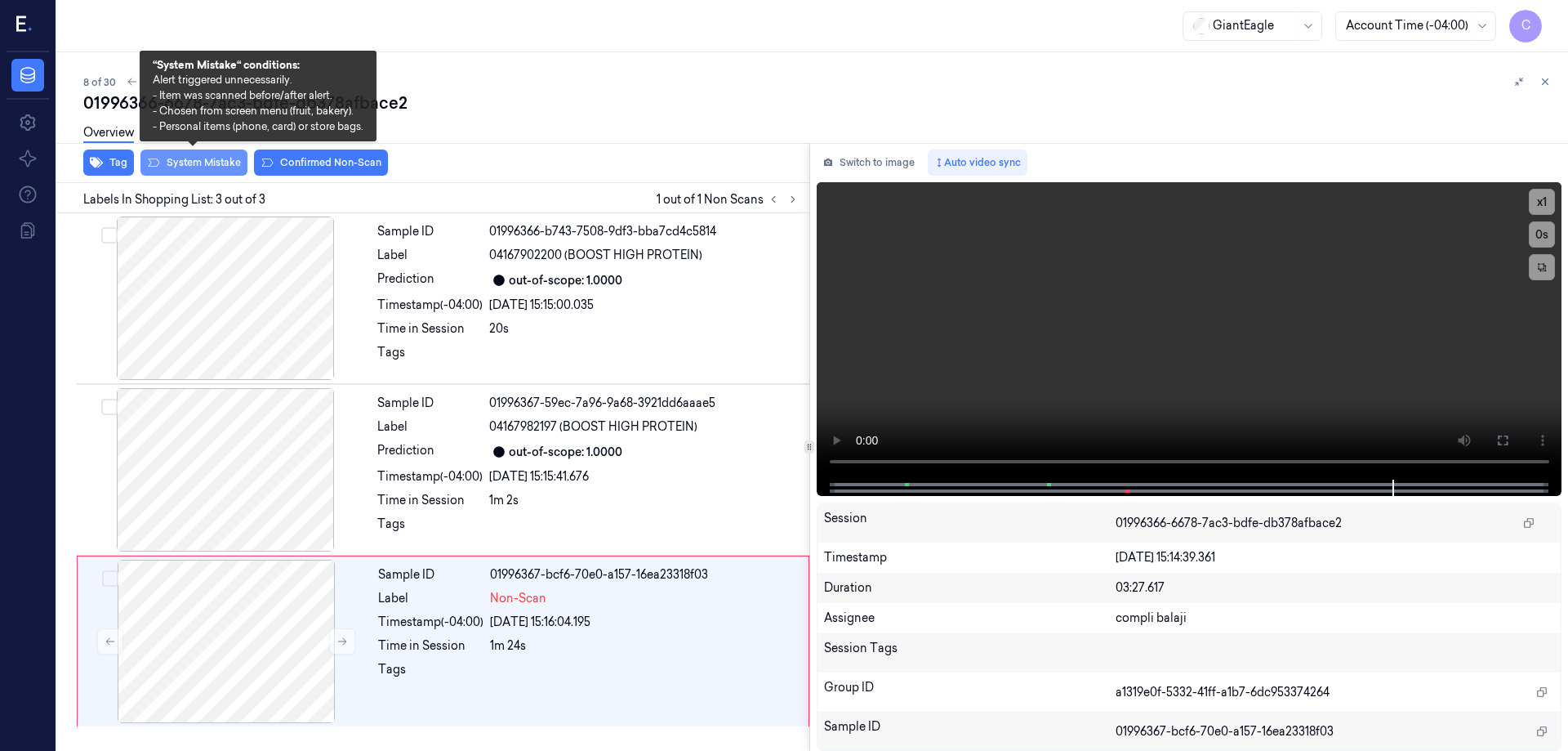
click at [203, 165] on button "System Mistake" at bounding box center [194, 162] width 107 height 26
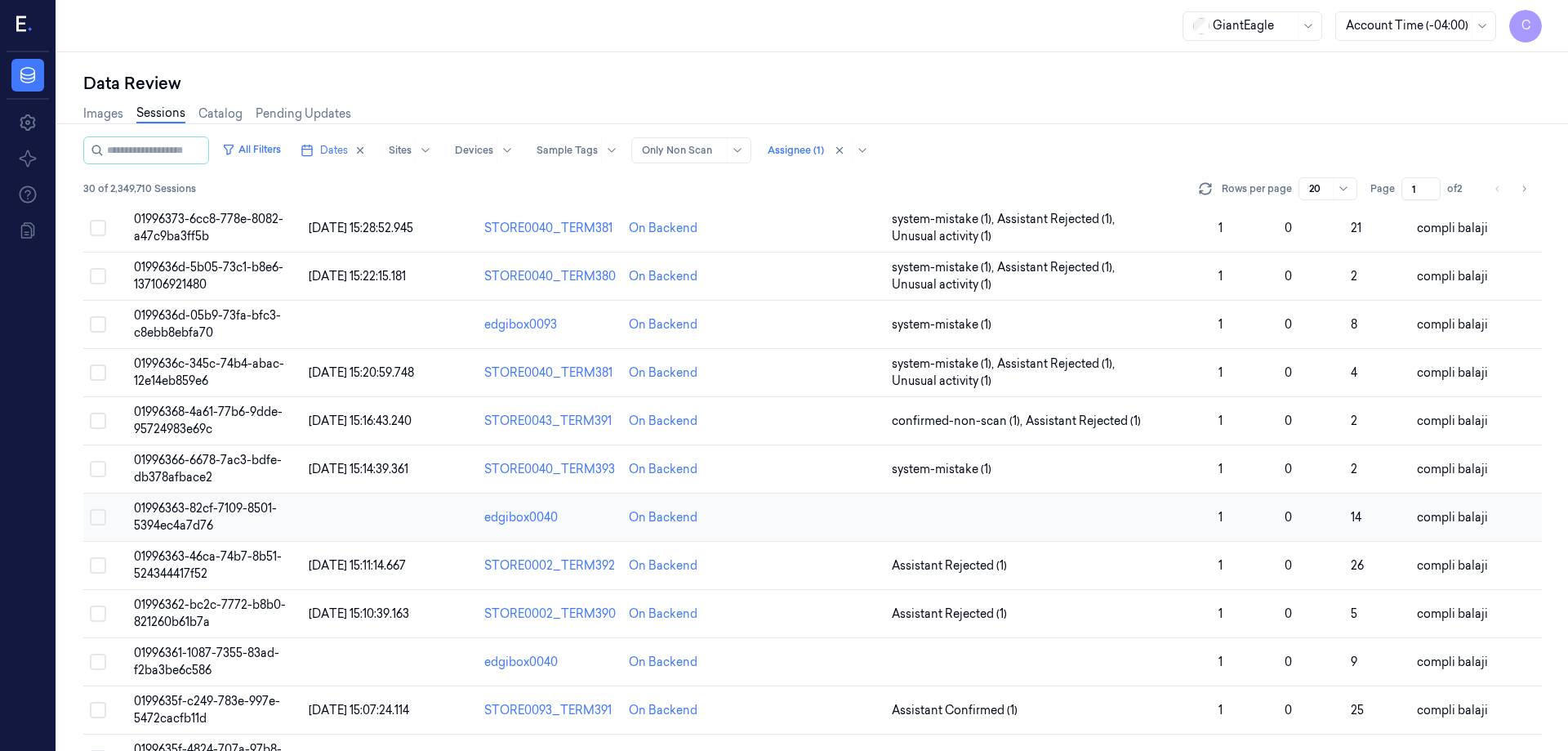
scroll to position [164, 0]
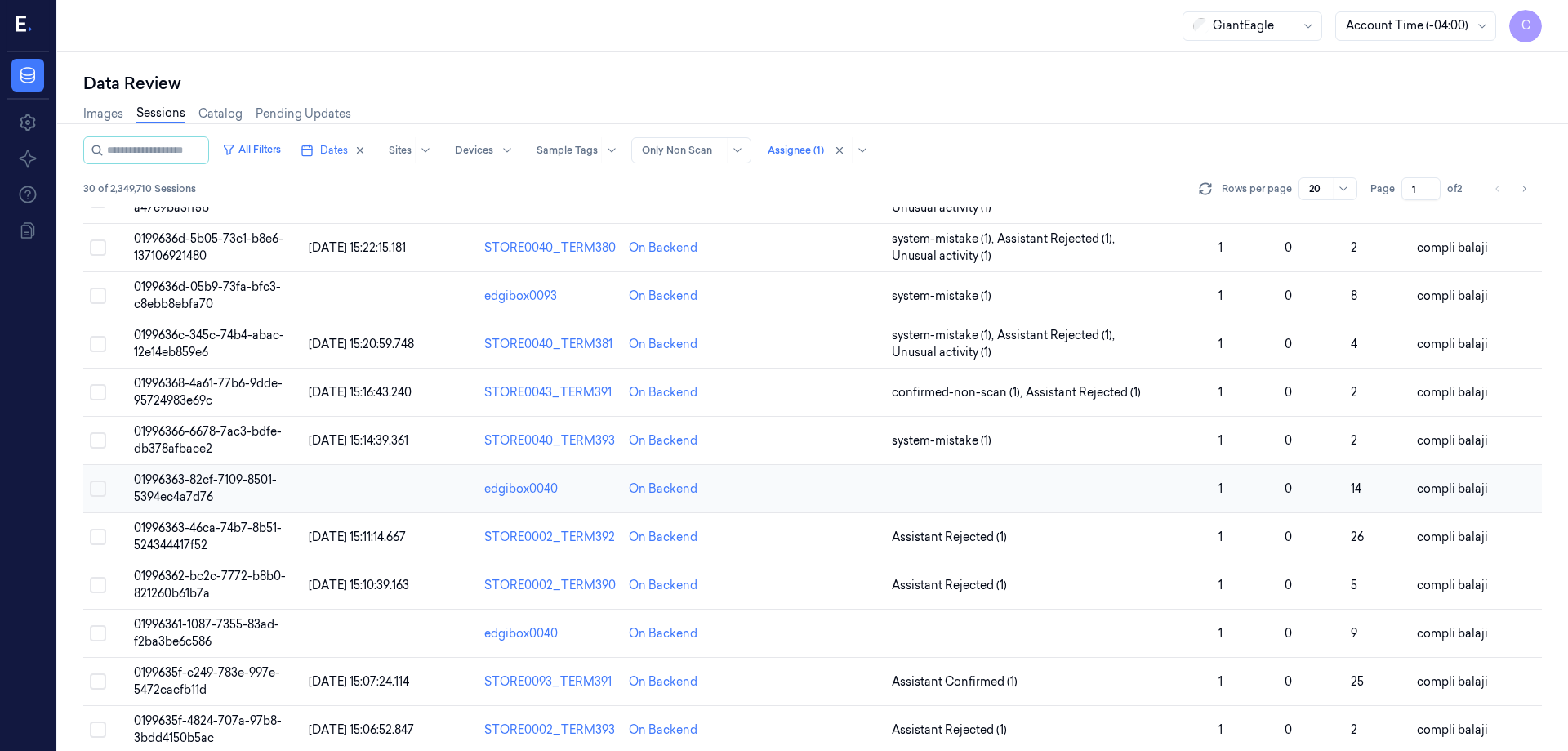
click at [226, 482] on span "01996363-82cf-7109-8501-5394ec4a7d76" at bounding box center [206, 487] width 143 height 31
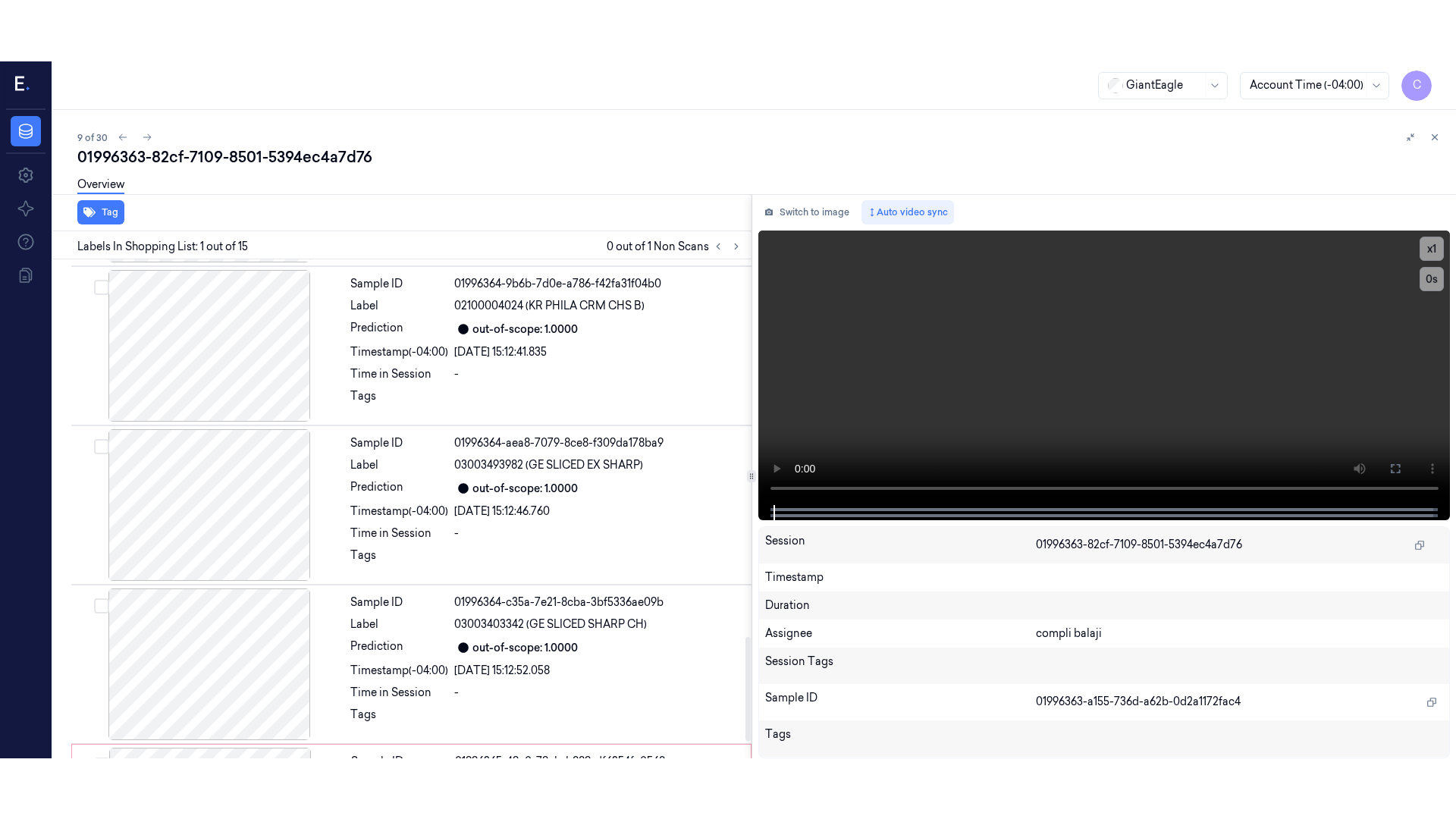
scroll to position [1894, 0]
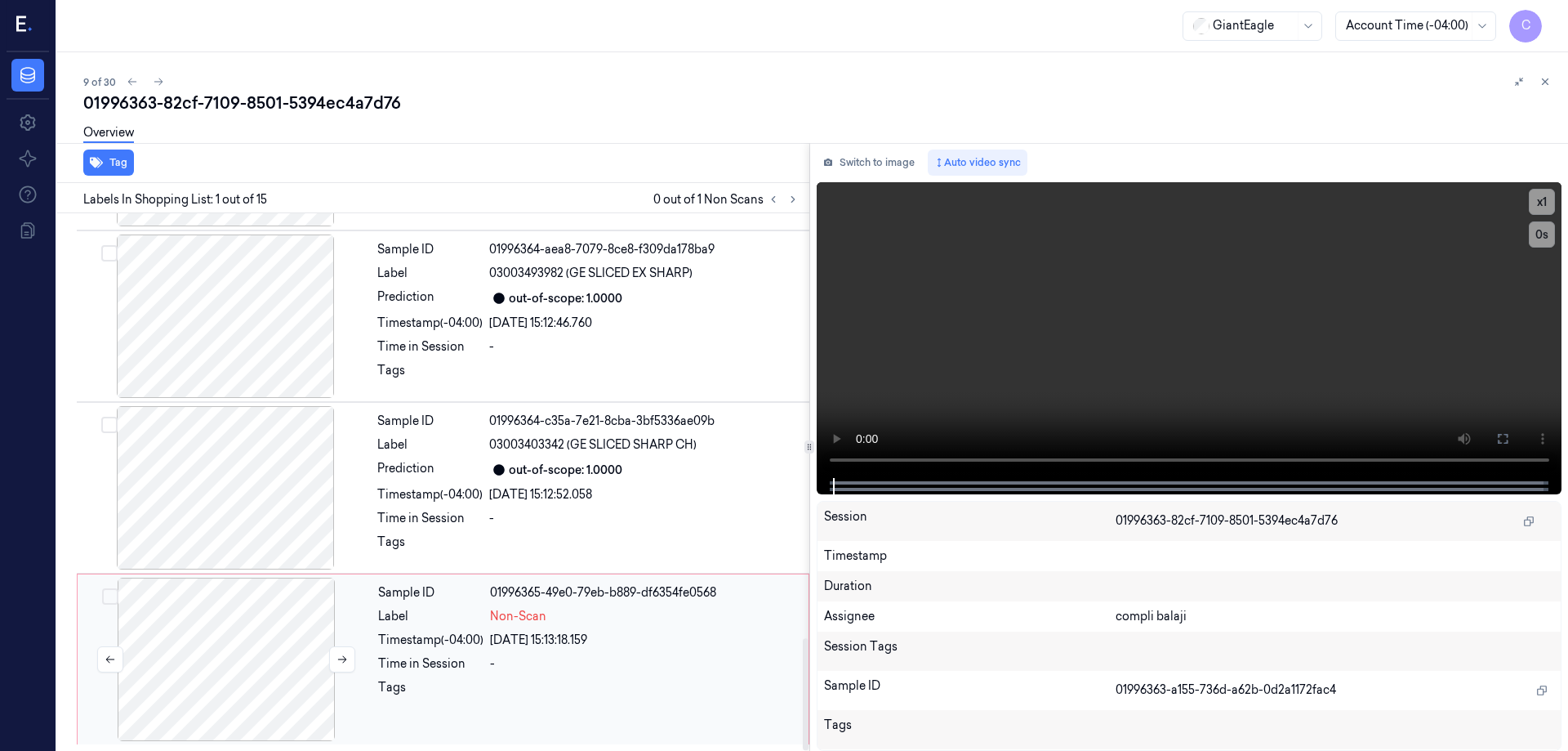
click at [225, 665] on div at bounding box center [226, 660] width 291 height 164
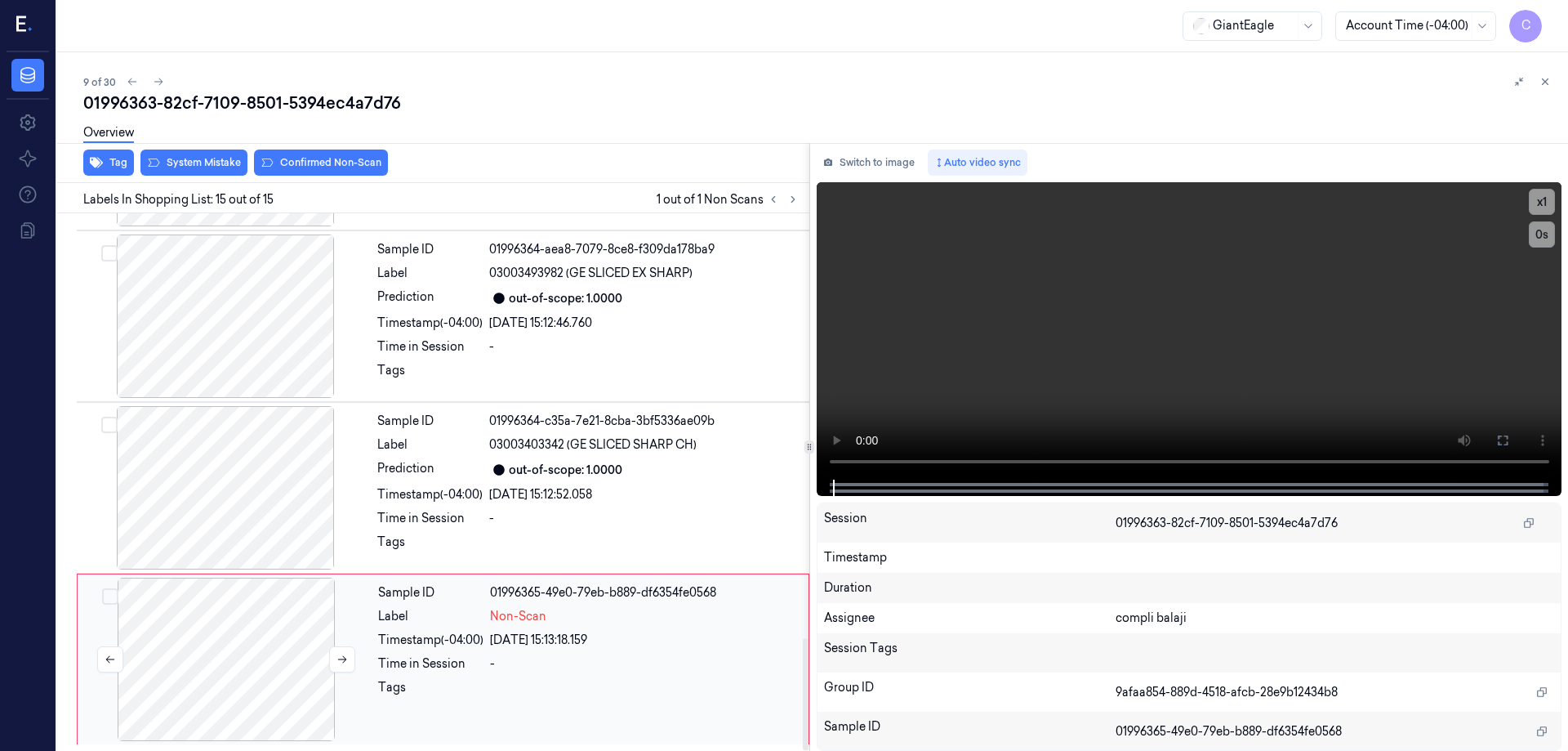
click at [216, 652] on div at bounding box center [226, 660] width 291 height 164
click at [222, 646] on div at bounding box center [226, 660] width 291 height 164
click at [687, 660] on div "-" at bounding box center [644, 663] width 308 height 17
click at [1504, 441] on icon at bounding box center [1502, 441] width 13 height 13
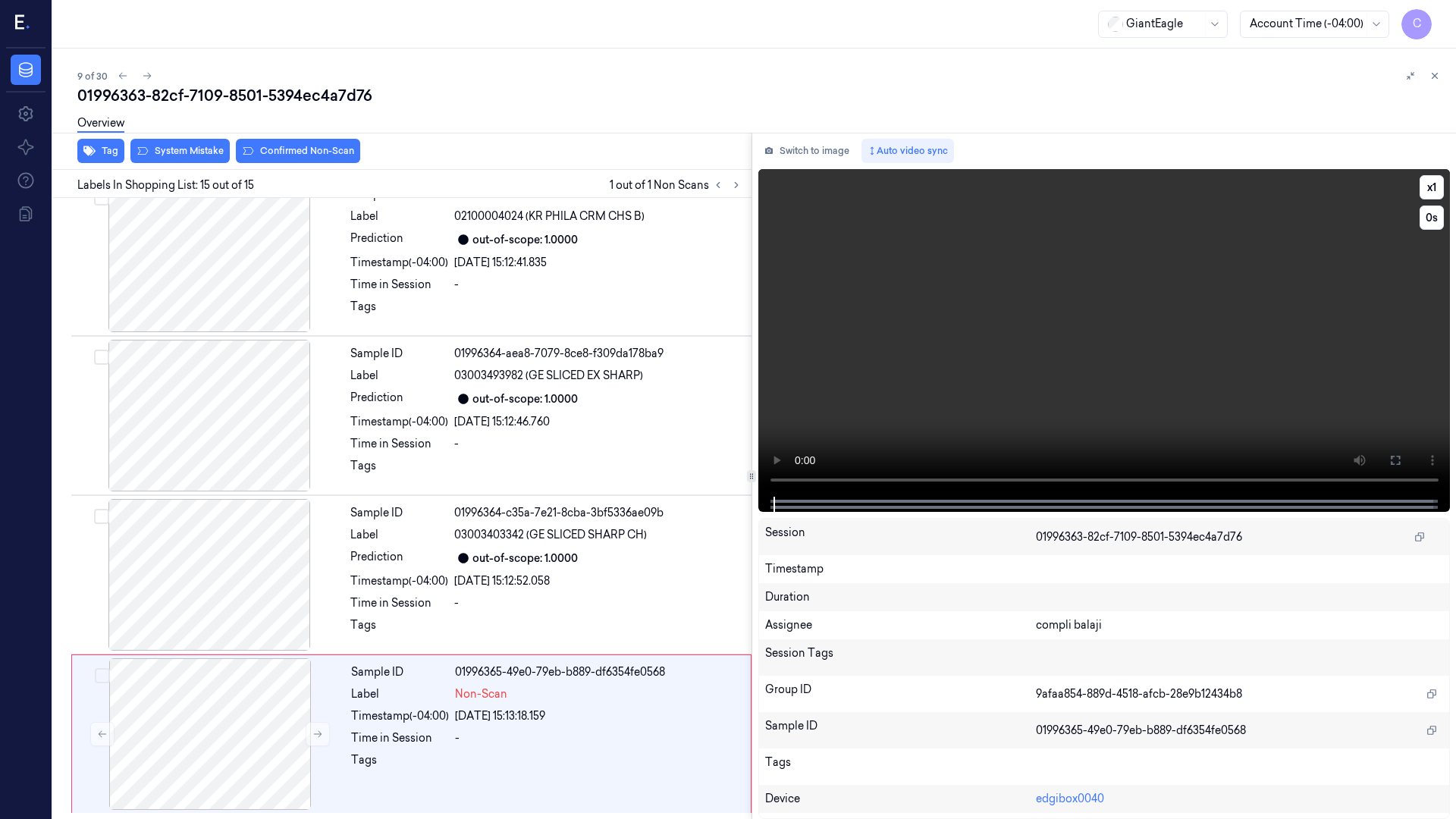
scroll to position [1772, 0]
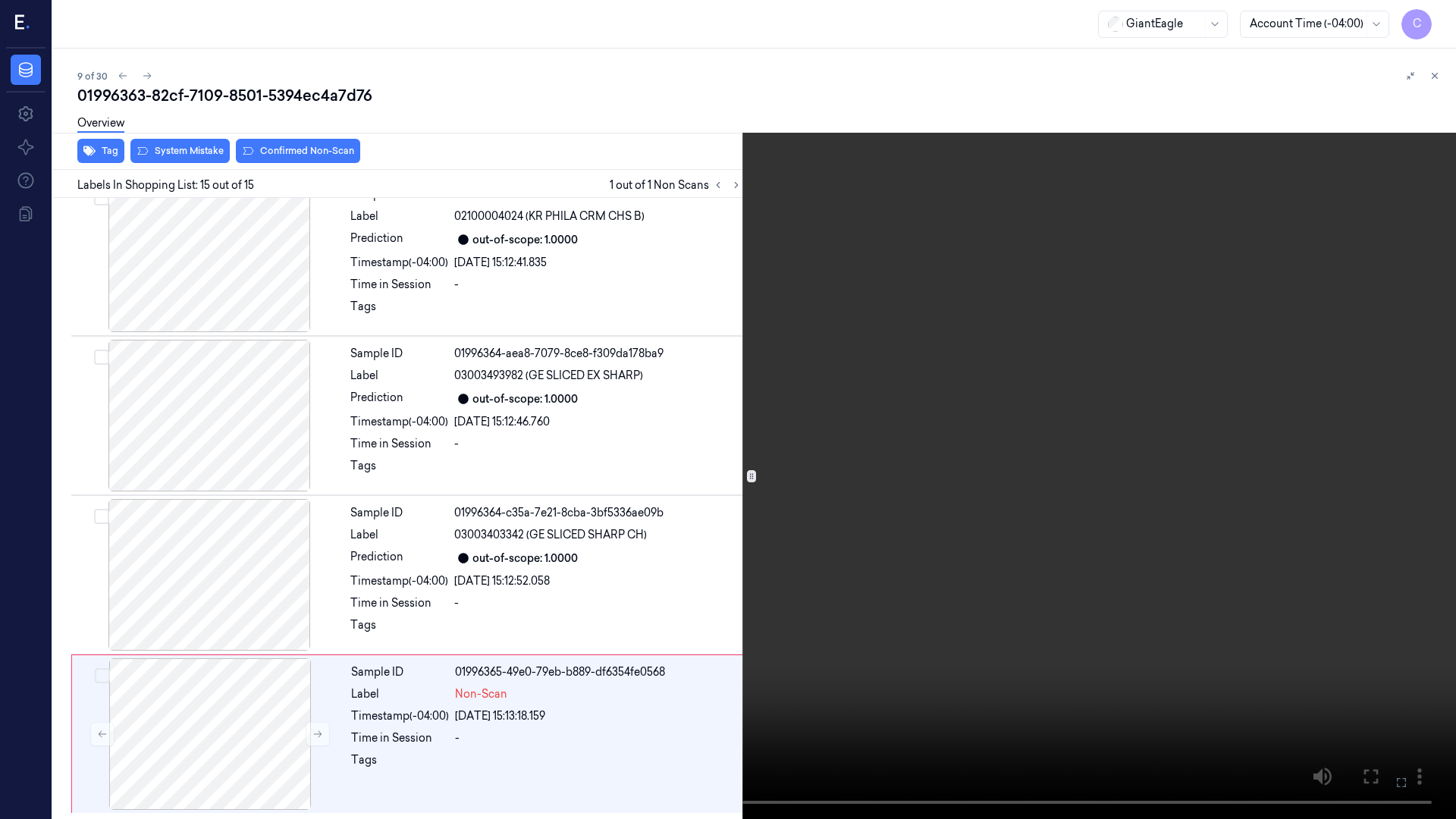
click at [1323, 693] on video at bounding box center [728, 409] width 1456 height 819
